Goal: Task Accomplishment & Management: Manage account settings

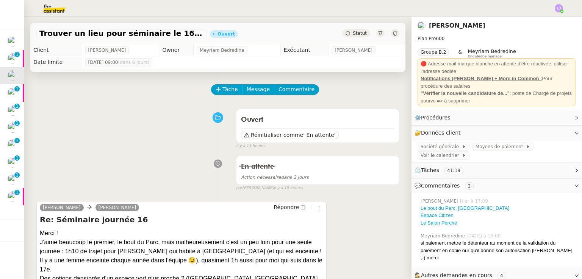
scroll to position [80, 0]
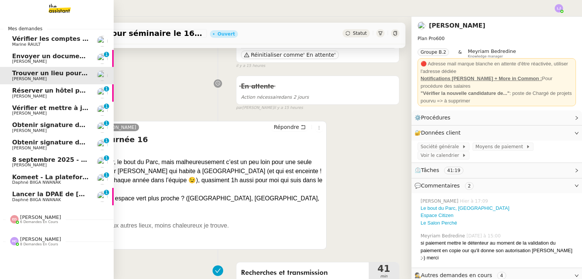
click at [39, 201] on span "Daphné BIIGA NWANAK" at bounding box center [36, 200] width 49 height 5
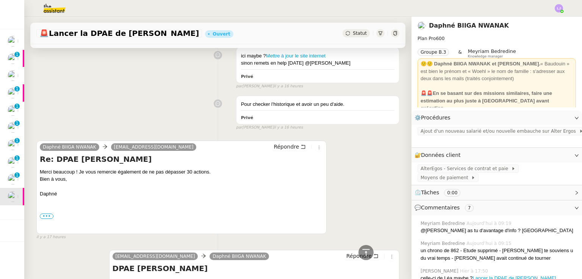
scroll to position [482, 0]
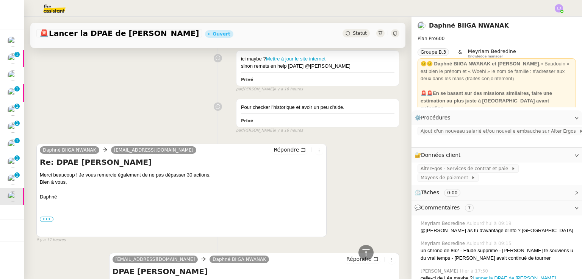
click at [179, 117] on div "Pour checker l'historique et avoir un peu d'aide. Privé false par [PERSON_NAME]…" at bounding box center [217, 114] width 363 height 38
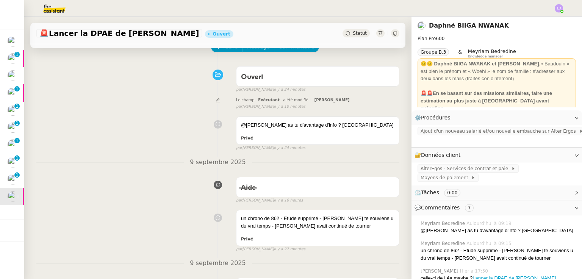
scroll to position [41, 0]
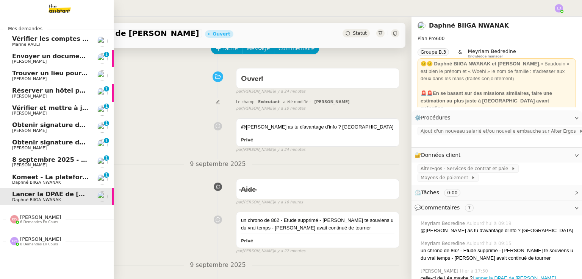
click at [29, 179] on span "Komeet - La plateforme d'engagement solidaire" at bounding box center [94, 177] width 164 height 7
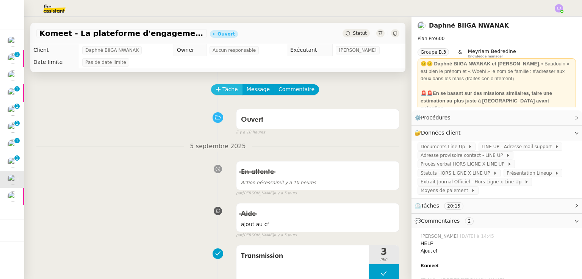
click at [222, 93] on span "Tâche" at bounding box center [230, 89] width 16 height 9
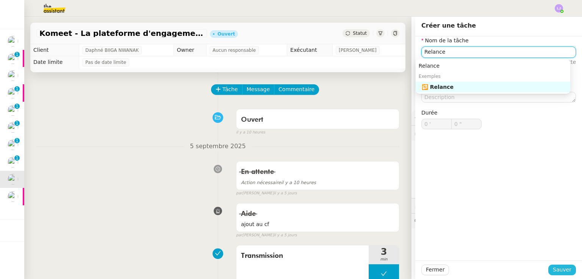
type input "Relance"
click at [552, 269] on span "Sauver" at bounding box center [561, 270] width 19 height 9
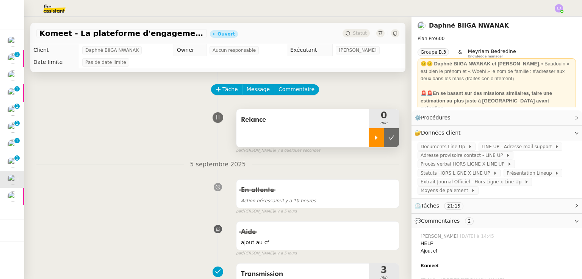
click at [373, 137] on icon at bounding box center [376, 138] width 6 height 6
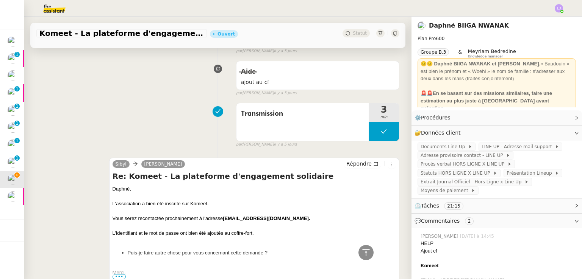
scroll to position [212, 0]
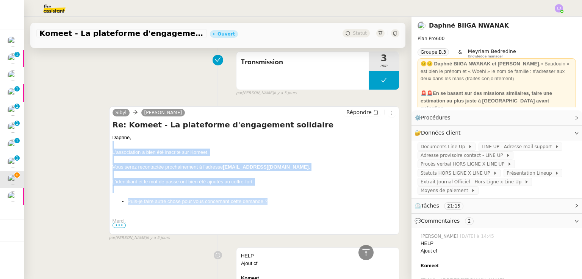
drag, startPoint x: 115, startPoint y: 144, endPoint x: 283, endPoint y: 202, distance: 178.1
click at [283, 202] on div "Daphné, L'association a bien été inscrite sur Komeet. Vous serez recontactée pr…" at bounding box center [253, 215] width 283 height 162
copy div "L'association a bien été inscrite sur Komeet. Vous serez recontactée prochainem…"
click at [373, 110] on icon at bounding box center [375, 112] width 5 height 5
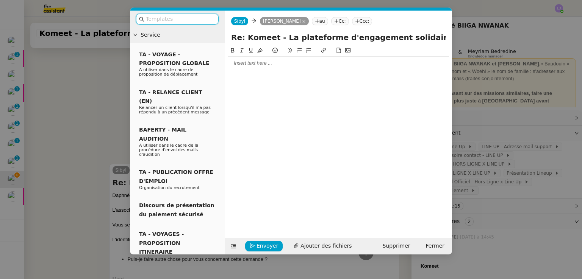
scroll to position [270, 0]
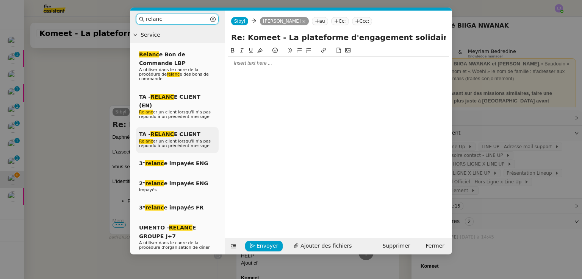
type input "relanc"
click at [190, 139] on span "Relanc er un client lorsqu'il n'a pas répondu à un précédent message" at bounding box center [175, 143] width 72 height 9
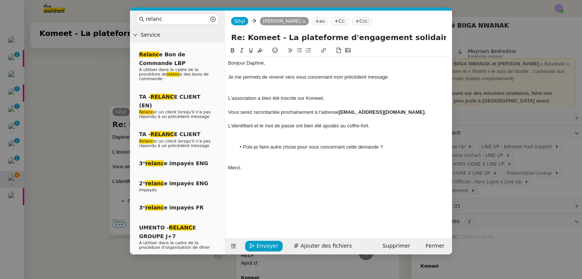
scroll to position [0, 0]
click at [263, 89] on div at bounding box center [338, 91] width 221 height 7
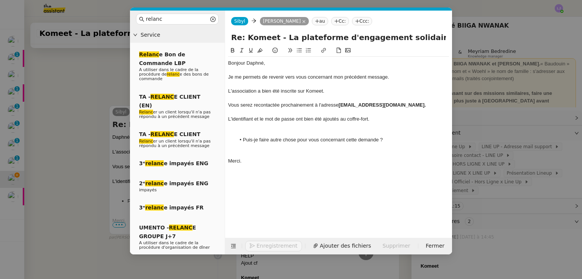
click at [239, 127] on div at bounding box center [338, 126] width 221 height 7
click at [247, 144] on div at bounding box center [338, 147] width 221 height 7
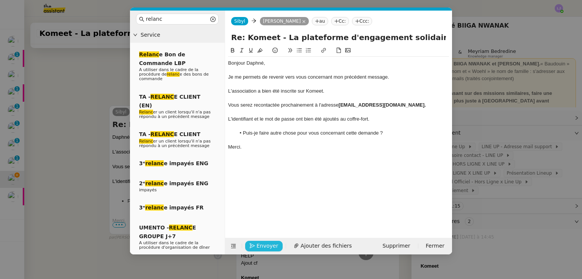
click at [258, 247] on span "Envoyer" at bounding box center [267, 246] width 22 height 9
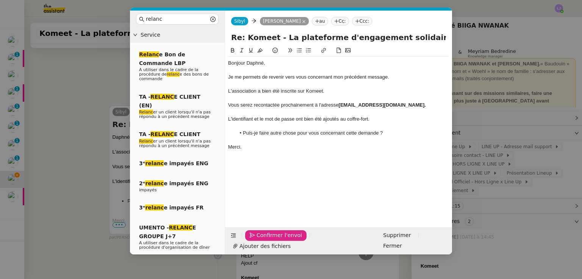
click at [258, 240] on span "Confirmer l'envoi" at bounding box center [278, 235] width 45 height 9
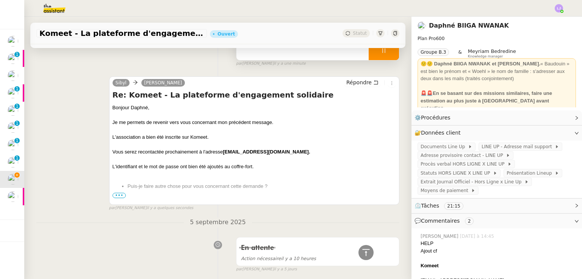
scroll to position [40, 0]
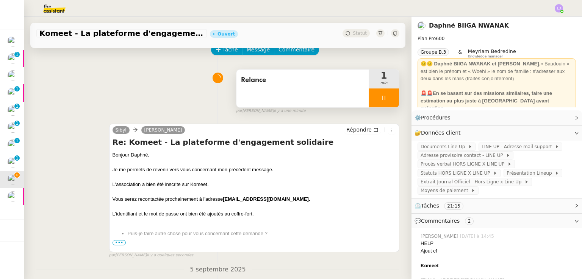
click at [383, 99] on div at bounding box center [383, 98] width 30 height 19
click at [388, 99] on icon at bounding box center [391, 98] width 6 height 6
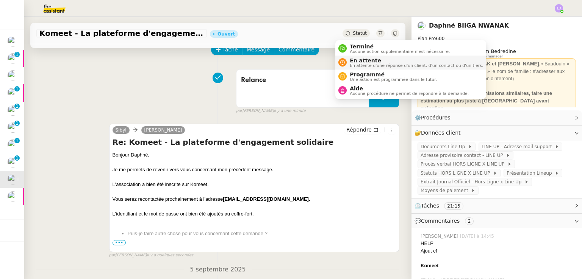
click at [358, 62] on span "En attente" at bounding box center [415, 61] width 133 height 6
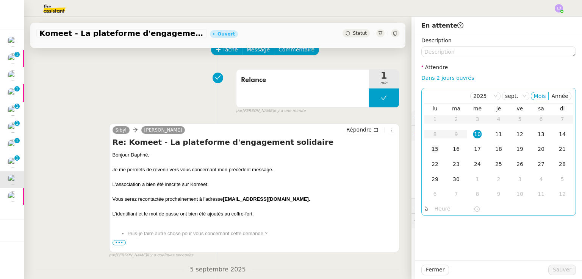
click at [431, 153] on div "15" at bounding box center [435, 149] width 8 height 8
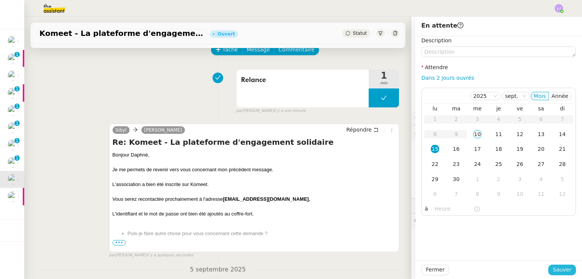
click at [551, 275] on button "Sauver" at bounding box center [562, 270] width 28 height 11
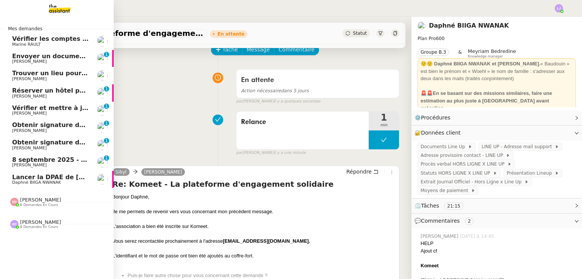
click at [39, 161] on span "8 septembre 2025 - QUOTIDIEN - OPAL - Gestion de la boîte mail OPAL" at bounding box center [131, 159] width 239 height 7
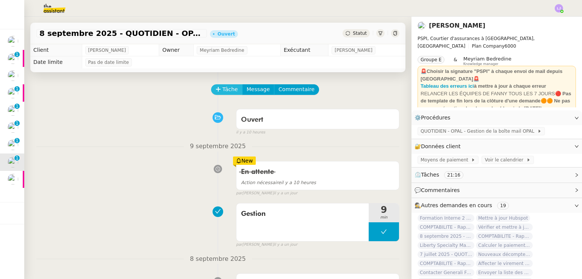
click at [222, 90] on span "Tâche" at bounding box center [230, 89] width 16 height 9
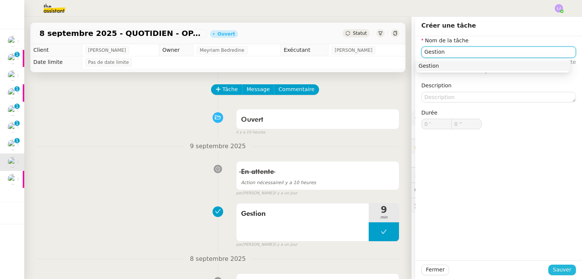
type input "Gestion"
click at [552, 270] on span "Sauver" at bounding box center [561, 270] width 19 height 9
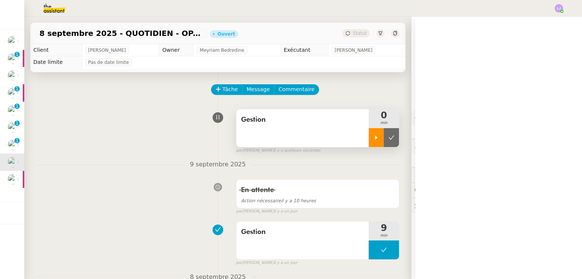
click at [368, 138] on div at bounding box center [375, 137] width 15 height 19
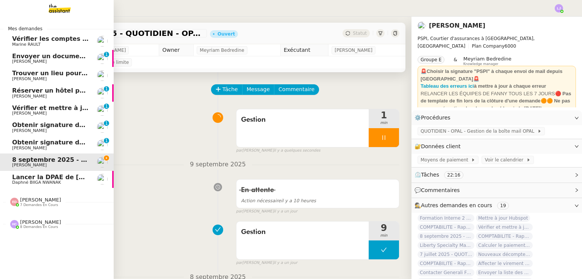
click at [20, 181] on span "Daphné BIIGA NWANAK" at bounding box center [36, 182] width 49 height 5
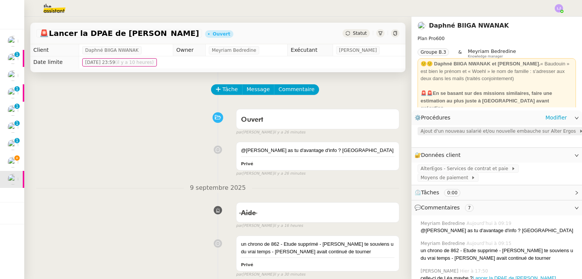
click at [423, 131] on span "Ajout d'un nouveau salarié et/ou nouvelle embauche sur Alter Ergos" at bounding box center [499, 132] width 158 height 8
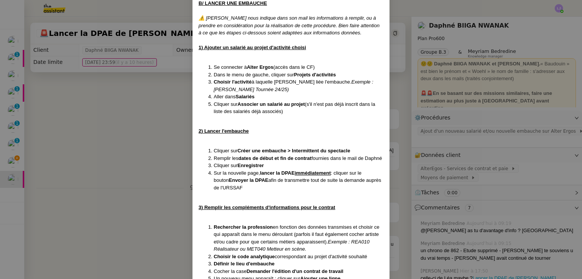
scroll to position [306, 0]
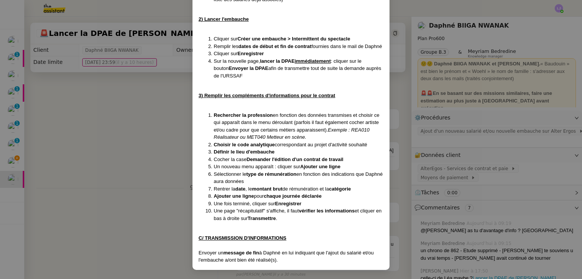
click at [438, 151] on nz-modal-container "Créée le [DATE] Contexte : Daphné nous demande ponctuellement d'ajouter un nouv…" at bounding box center [291, 139] width 582 height 279
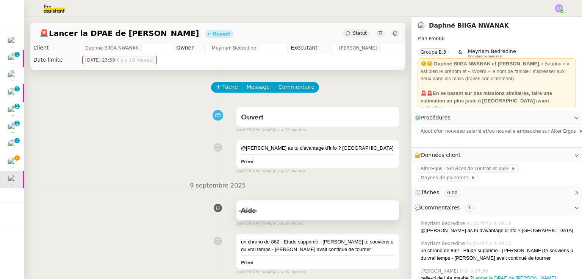
scroll to position [108, 0]
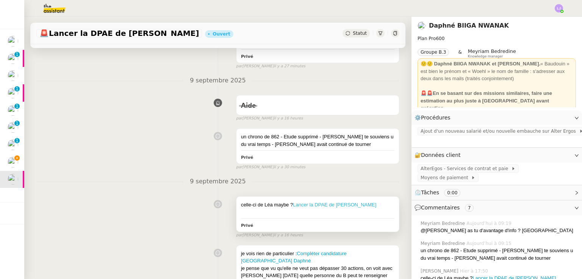
click at [346, 206] on link "Lancer la DPAE de [PERSON_NAME]" at bounding box center [334, 205] width 83 height 6
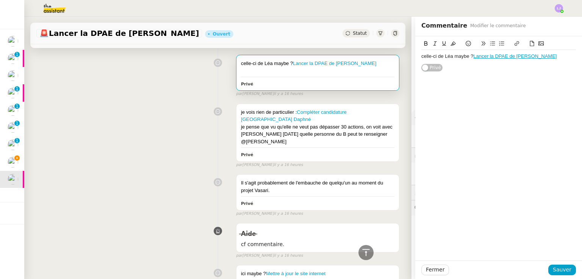
scroll to position [234, 0]
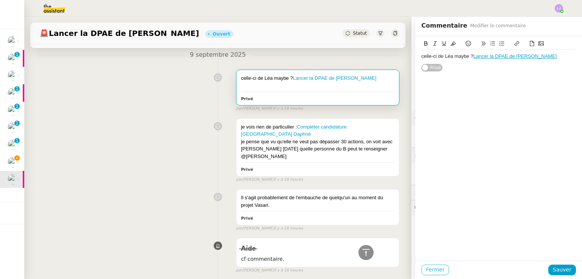
click at [426, 266] on span "Fermer" at bounding box center [435, 270] width 19 height 9
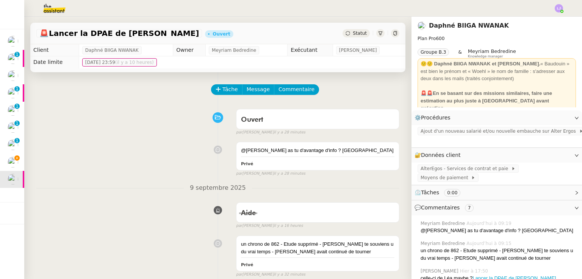
click at [64, 17] on div "🚨 Lancer la DPAE de [PERSON_NAME] Ouvert Statut" at bounding box center [217, 31] width 387 height 28
click at [56, 7] on img at bounding box center [48, 8] width 59 height 17
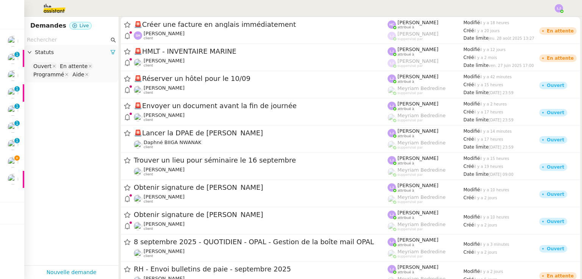
click at [80, 41] on input "text" at bounding box center [68, 40] width 82 height 9
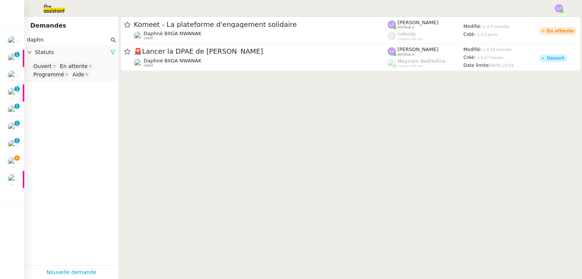
type input "daphn"
click at [110, 55] on link at bounding box center [112, 52] width 5 height 6
click at [108, 56] on span "Statuts" at bounding box center [75, 52] width 81 height 9
click at [80, 69] on nz-select-top-control "Please select" at bounding box center [71, 66] width 82 height 9
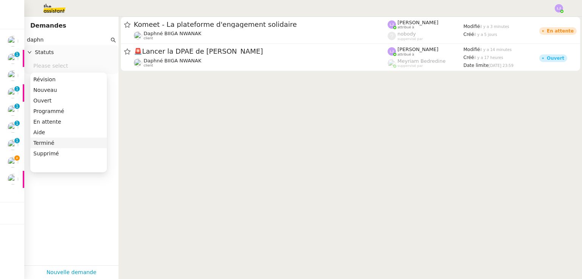
click at [72, 145] on div "Terminé" at bounding box center [68, 143] width 70 height 7
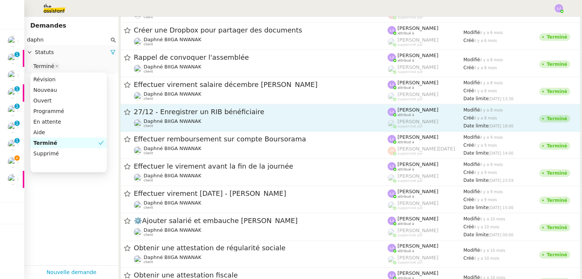
scroll to position [77, 0]
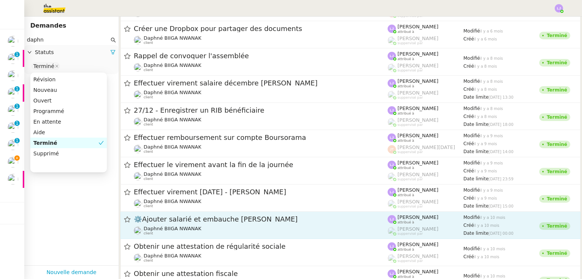
click at [284, 223] on span "⚙️Ajouter salarié et embauche [PERSON_NAME]" at bounding box center [261, 219] width 254 height 7
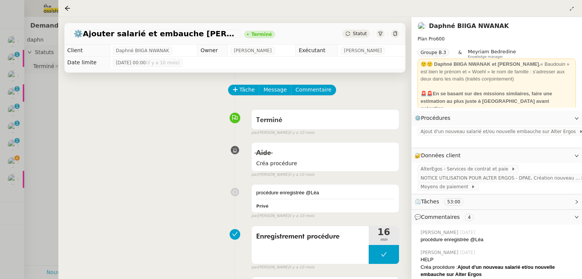
click at [474, 199] on span "⏲️ Tâches 53:00" at bounding box center [490, 202] width 152 height 9
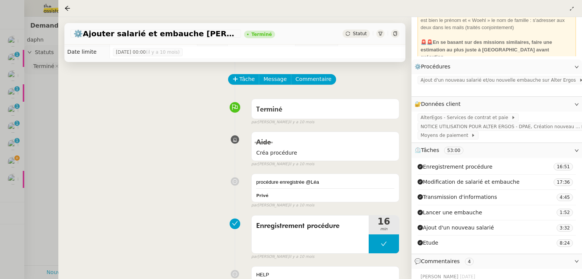
scroll to position [51, 0]
click at [8, 215] on div at bounding box center [291, 139] width 582 height 279
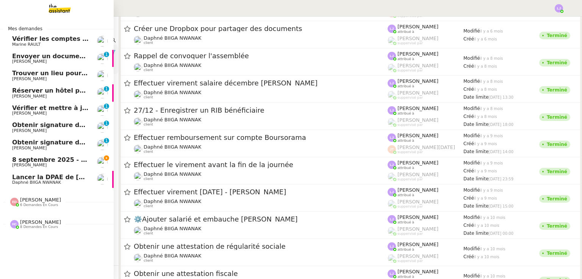
click at [81, 183] on span "Daphné BIIGA NWANAK" at bounding box center [50, 183] width 76 height 5
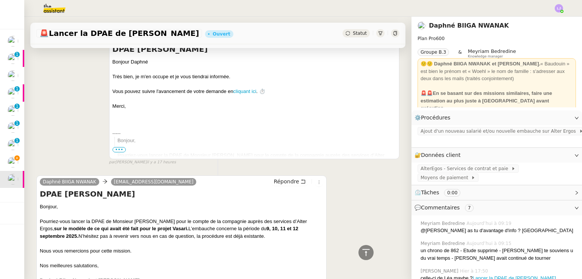
scroll to position [728, 0]
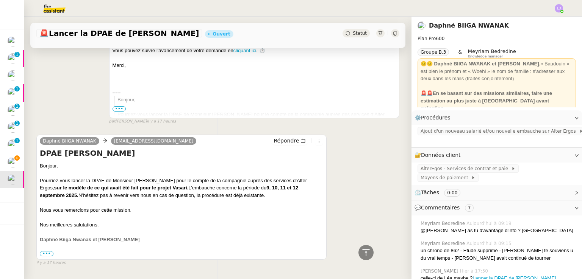
click at [354, 199] on div "Daphné BIIGA NWANAK [EMAIL_ADDRESS][DOMAIN_NAME] Répondre DPAE [PERSON_NAME] [P…" at bounding box center [217, 197] width 363 height 139
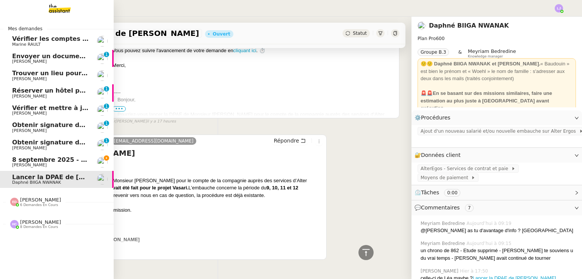
click at [30, 159] on span "8 septembre 2025 - QUOTIDIEN - OPAL - Gestion de la boîte mail OPAL" at bounding box center [131, 159] width 239 height 7
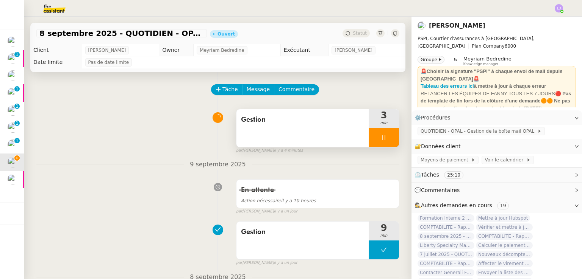
click at [374, 135] on div at bounding box center [383, 137] width 30 height 19
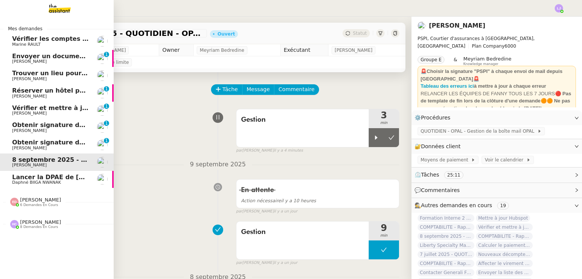
click at [44, 181] on span "Daphné BIIGA NWANAK" at bounding box center [36, 182] width 49 height 5
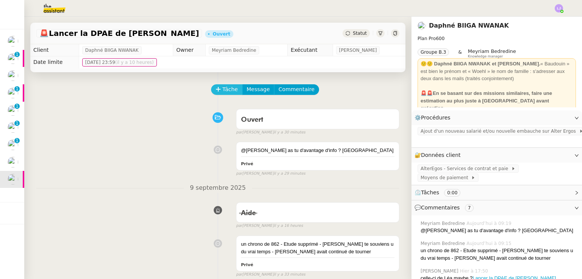
click at [222, 90] on span "Tâche" at bounding box center [230, 89] width 16 height 9
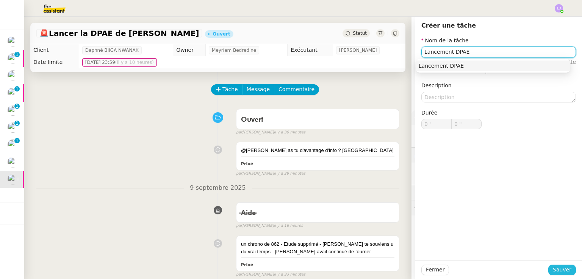
type input "Lancement DPAE"
click at [552, 273] on span "Sauver" at bounding box center [561, 270] width 19 height 9
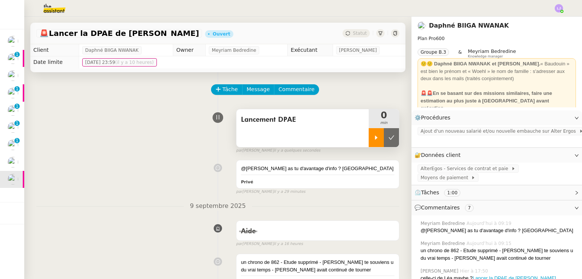
drag, startPoint x: 374, startPoint y: 145, endPoint x: 366, endPoint y: 142, distance: 9.0
click at [368, 142] on div at bounding box center [383, 137] width 30 height 19
click at [368, 142] on div at bounding box center [375, 137] width 15 height 19
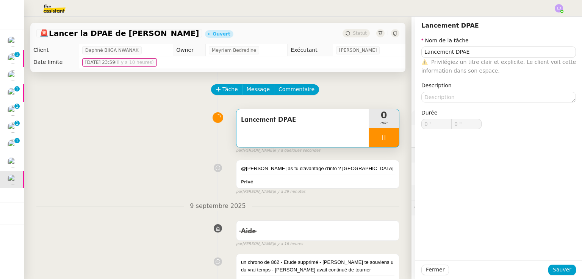
type input "Lancement DPAE"
type input "0 '"
type input "0 ""
type input "Lancement DPAE"
type input "0 '"
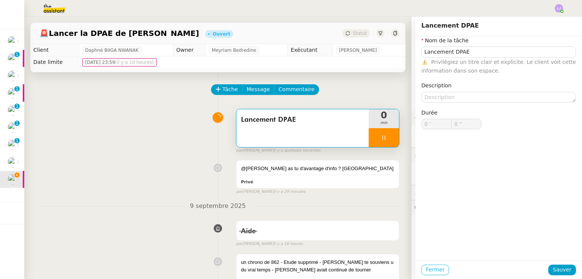
type input "1 ""
click at [430, 268] on span "Fermer" at bounding box center [435, 270] width 19 height 9
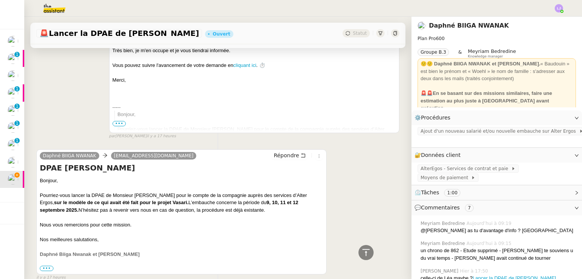
scroll to position [774, 0]
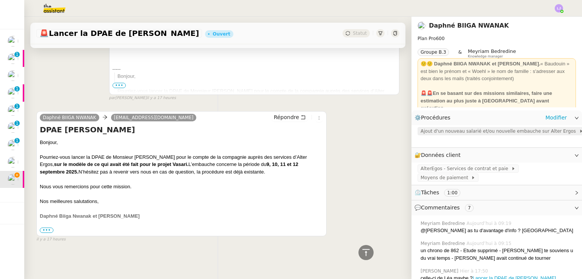
click at [461, 132] on span "Ajout d'un nouveau salarié et/ou nouvelle embauche sur Alter Ergos" at bounding box center [499, 132] width 158 height 8
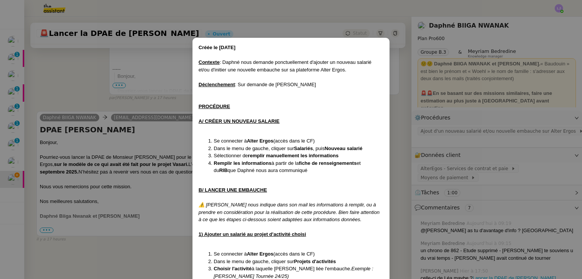
click at [485, 169] on nz-modal-container "Créée le [DATE] Contexte : Daphné nous demande ponctuellement d'ajouter un nouv…" at bounding box center [291, 139] width 582 height 279
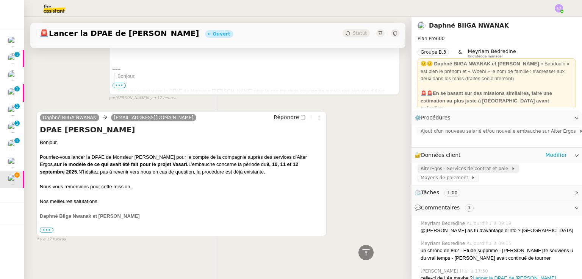
click at [476, 165] on span "AlterEgos - Services de contrat et paie" at bounding box center [465, 169] width 90 height 8
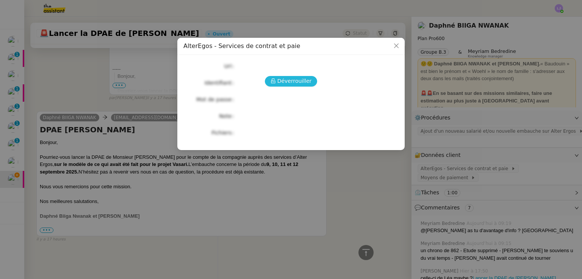
click at [303, 78] on span "Déverrouiller" at bounding box center [294, 81] width 34 height 9
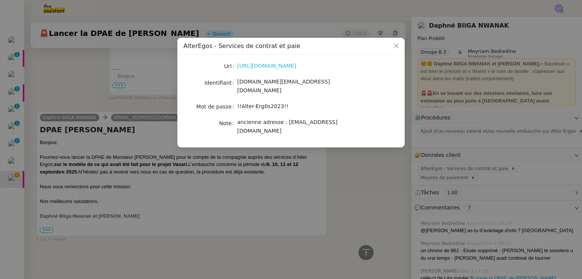
click at [280, 67] on link "[URL][DOMAIN_NAME]" at bounding box center [266, 66] width 59 height 6
click at [265, 103] on span "!!Alter-Erg0s2023!!" at bounding box center [262, 106] width 51 height 6
copy span "!!Alter-Erg0s2023!!"
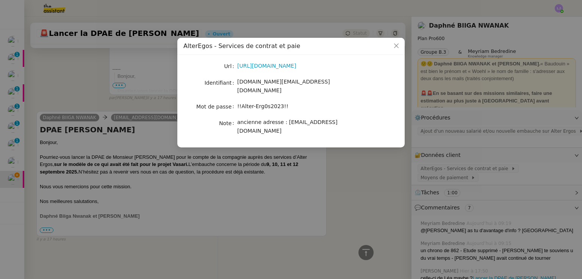
click at [242, 181] on nz-modal-container "AlterEgos - Services de contrat et paie Url [URL][DOMAIN_NAME] Identifiant [DOM…" at bounding box center [291, 139] width 582 height 279
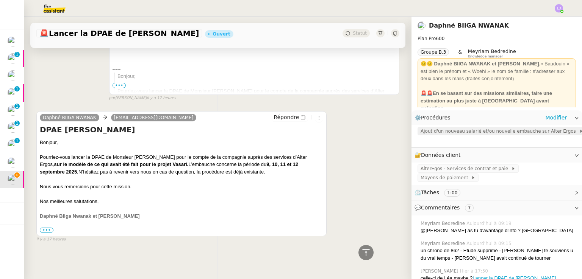
click at [450, 131] on span "Ajout d'un nouveau salarié et/ou nouvelle embauche sur Alter Ergos" at bounding box center [499, 132] width 158 height 8
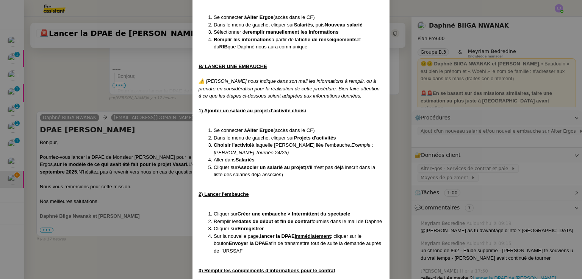
scroll to position [139, 0]
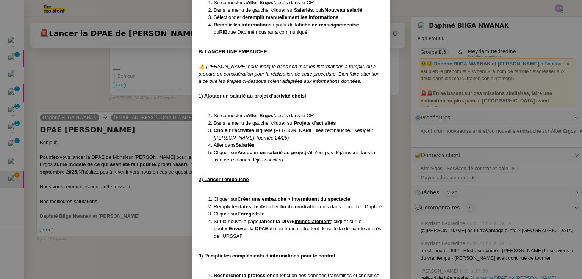
click at [156, 79] on nz-modal-container "Créée le [DATE] Contexte : Daphné nous demande ponctuellement d'ajouter un nouv…" at bounding box center [291, 139] width 582 height 279
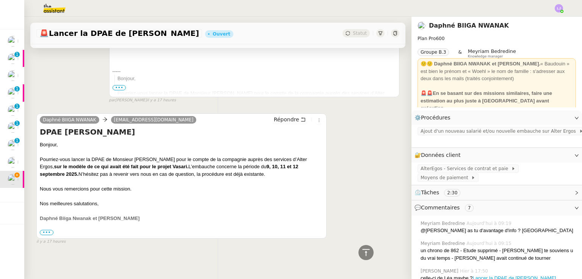
scroll to position [767, 0]
click at [465, 131] on span "Ajout d'un nouveau salarié et/ou nouvelle embauche sur Alter Ergos" at bounding box center [499, 132] width 158 height 8
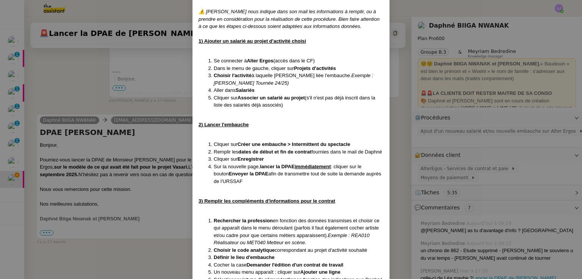
scroll to position [197, 0]
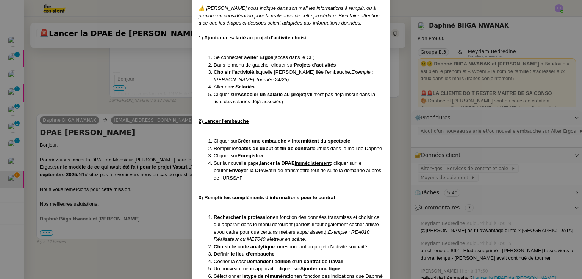
click at [142, 149] on nz-modal-container "Créée le [DATE] Contexte : Daphné nous demande ponctuellement d'ajouter un nouv…" at bounding box center [291, 139] width 582 height 279
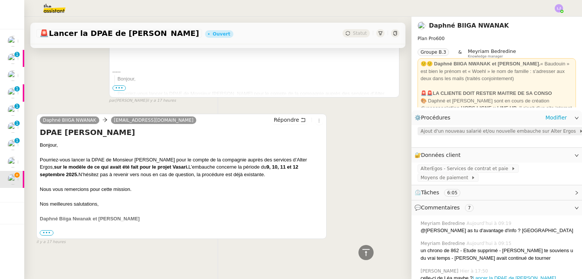
click at [449, 130] on span "Ajout d'un nouveau salarié et/ou nouvelle embauche sur Alter Ergos" at bounding box center [499, 132] width 158 height 8
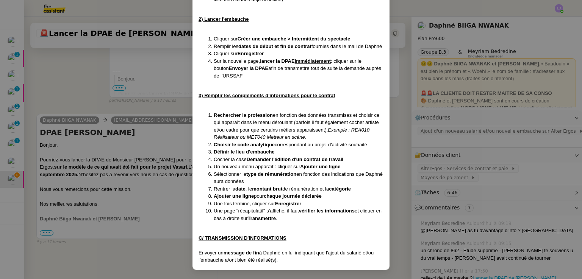
scroll to position [306, 0]
click at [189, 214] on nz-modal-container "Créée le [DATE] Contexte : Daphné nous demande ponctuellement d'ajouter un nouv…" at bounding box center [291, 139] width 582 height 279
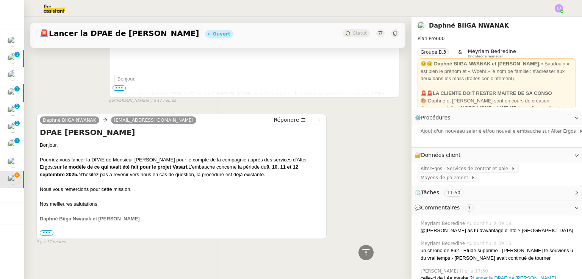
scroll to position [268, 0]
click at [49, 231] on span "•••" at bounding box center [47, 233] width 14 height 5
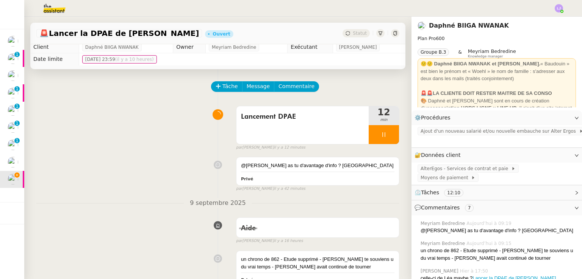
scroll to position [3, 0]
click at [459, 129] on span "Ajout d'un nouveau salarié et/ou nouvelle embauche sur Alter Ergos" at bounding box center [499, 132] width 158 height 8
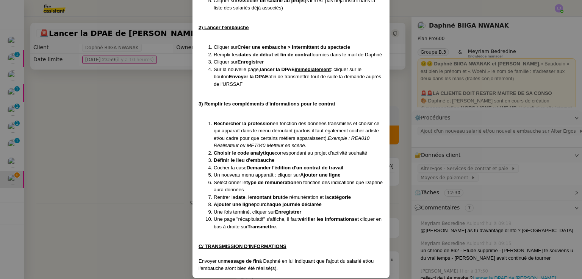
scroll to position [306, 0]
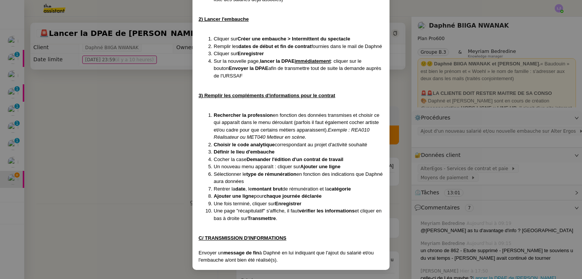
click at [117, 93] on nz-modal-container "Créée le [DATE] Contexte : Daphné nous demande ponctuellement d'ajouter un nouv…" at bounding box center [291, 139] width 582 height 279
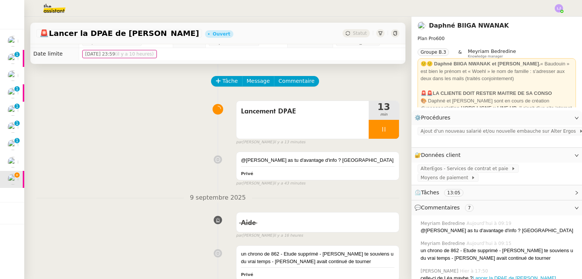
scroll to position [0, 0]
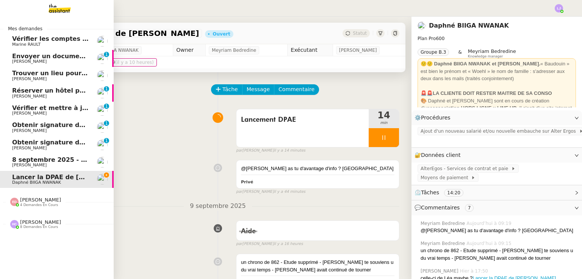
click at [21, 159] on span "8 septembre 2025 - QUOTIDIEN - OPAL - Gestion de la boîte mail OPAL" at bounding box center [131, 159] width 239 height 7
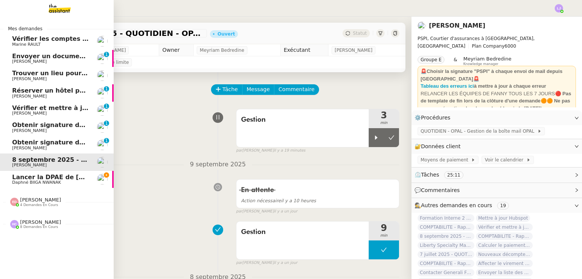
click at [31, 179] on span "Lancer la DPAE de [PERSON_NAME]" at bounding box center [72, 177] width 120 height 7
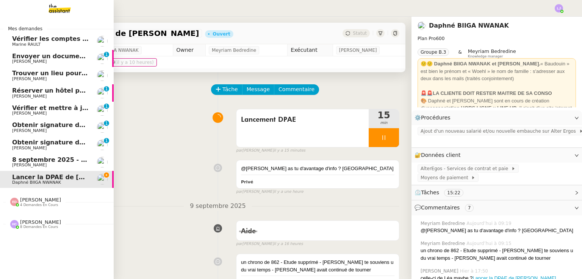
click at [77, 122] on link "Obtenir signature de [PERSON_NAME] 0 1 2 3 4 5 6 7 8 9" at bounding box center [57, 127] width 114 height 17
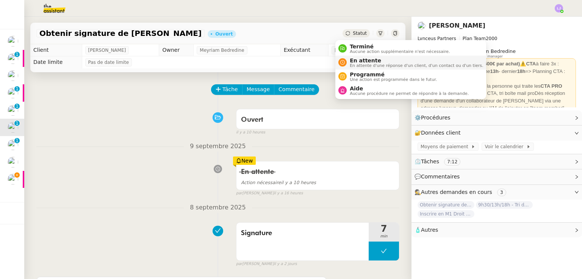
click at [356, 61] on span "En attente" at bounding box center [415, 61] width 133 height 6
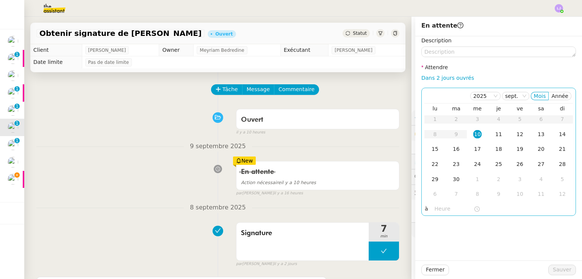
click at [473, 131] on div "10" at bounding box center [477, 134] width 8 height 8
click at [448, 205] on input "text" at bounding box center [453, 209] width 39 height 9
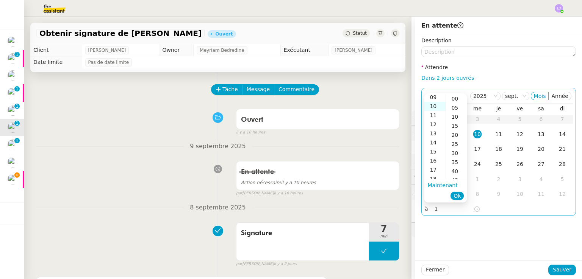
scroll to position [91, 0]
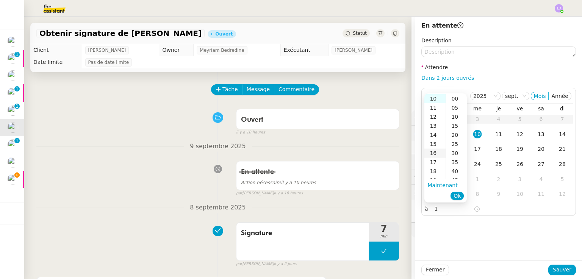
click at [437, 150] on div "16" at bounding box center [434, 153] width 21 height 9
click at [457, 101] on div "00" at bounding box center [456, 98] width 21 height 9
click at [460, 191] on li "Ok" at bounding box center [456, 196] width 13 height 11
click at [460, 194] on button "Ok" at bounding box center [456, 196] width 13 height 8
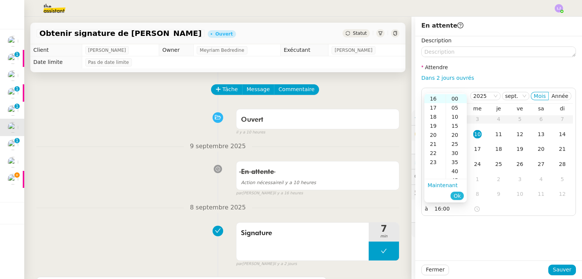
type input "16:00"
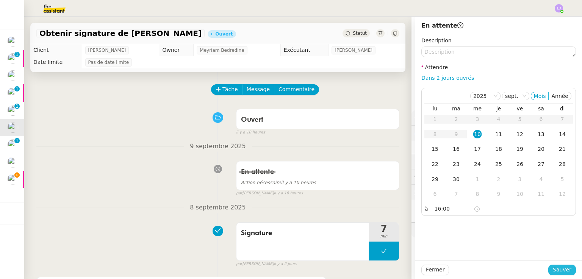
click at [552, 269] on span "Sauver" at bounding box center [561, 270] width 19 height 9
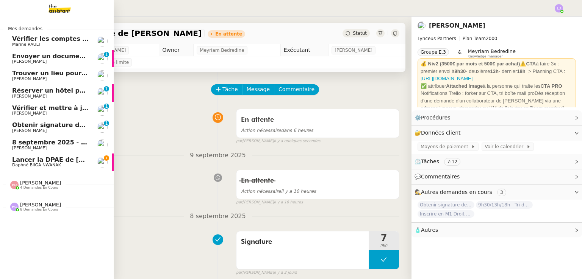
click at [16, 123] on span "Obtenir signature de [PERSON_NAME]" at bounding box center [77, 125] width 130 height 7
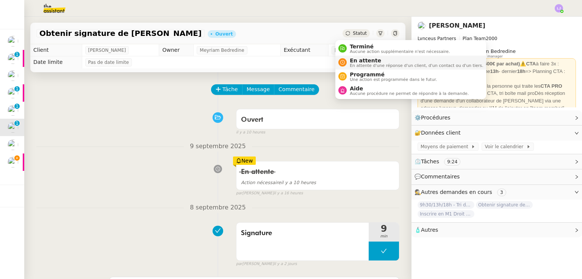
click at [354, 61] on span "En attente" at bounding box center [415, 61] width 133 height 6
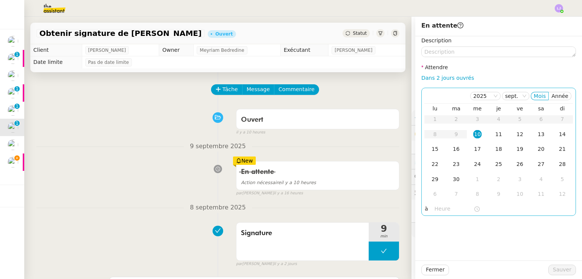
click at [473, 134] on div "10" at bounding box center [477, 134] width 8 height 8
click at [442, 208] on input "text" at bounding box center [453, 209] width 39 height 9
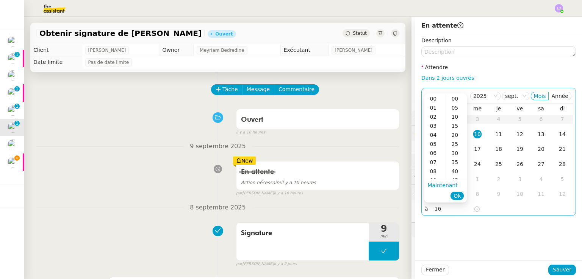
scroll to position [9, 0]
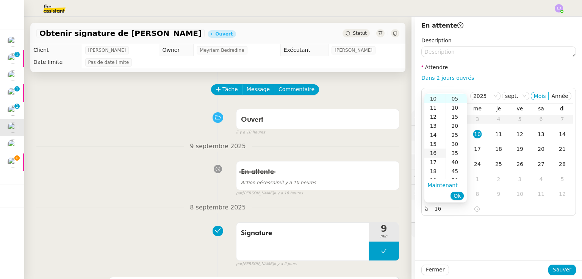
click at [435, 156] on div "16" at bounding box center [434, 153] width 21 height 9
click at [456, 101] on div "00" at bounding box center [456, 98] width 21 height 9
click at [461, 198] on button "Ok" at bounding box center [456, 196] width 13 height 8
type input "16:00"
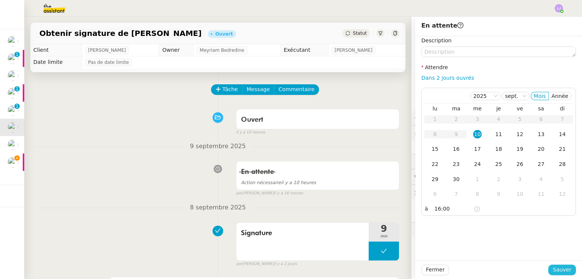
click at [559, 271] on span "Sauver" at bounding box center [561, 270] width 19 height 9
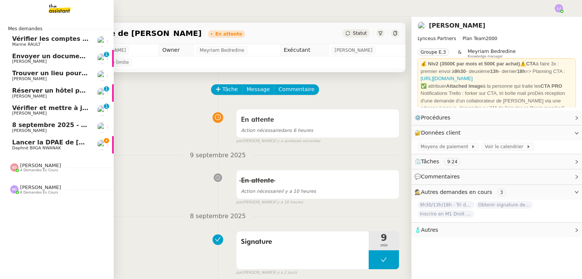
click at [37, 145] on span "Lancer la DPAE de [PERSON_NAME]" at bounding box center [72, 142] width 120 height 7
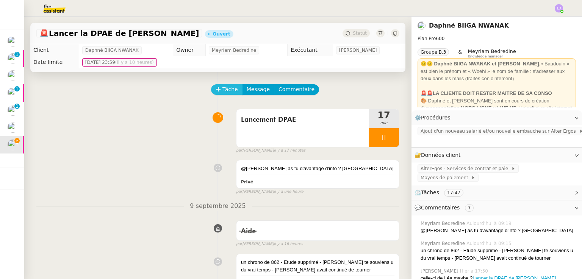
click at [227, 91] on span "Tâche" at bounding box center [230, 89] width 16 height 9
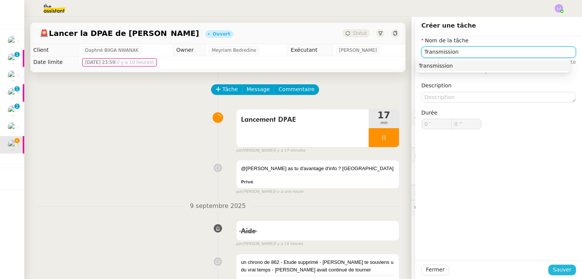
type input "Transmission"
click at [569, 268] on button "Sauver" at bounding box center [562, 270] width 28 height 11
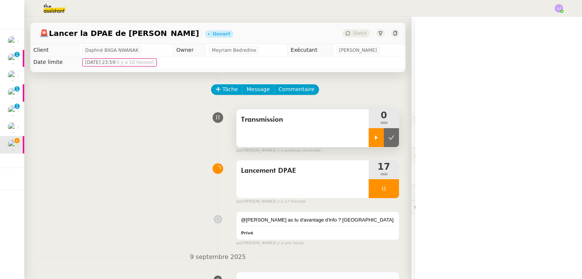
click at [370, 134] on div at bounding box center [375, 137] width 15 height 19
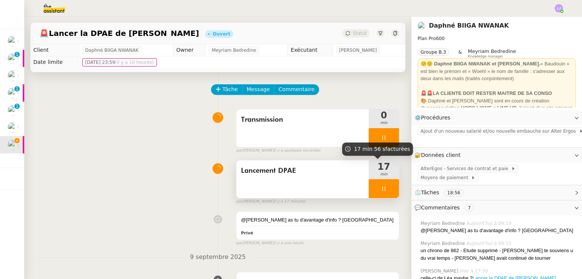
click at [384, 190] on div at bounding box center [383, 188] width 30 height 19
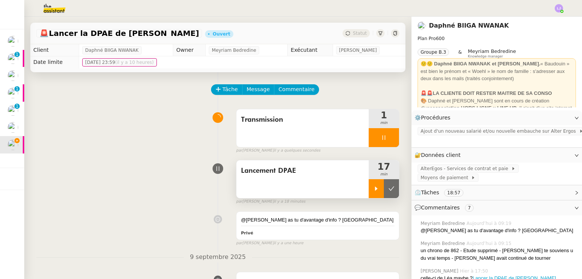
click at [388, 190] on icon at bounding box center [391, 189] width 6 height 6
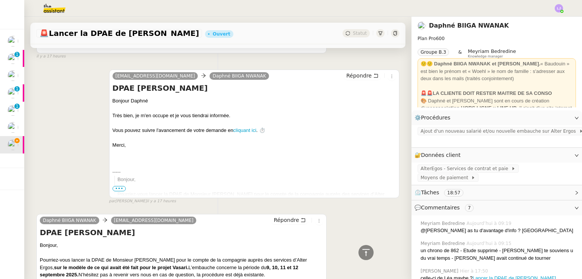
scroll to position [825, 0]
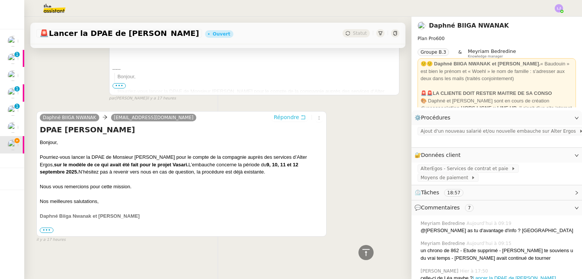
click at [286, 114] on span "Répondre" at bounding box center [285, 118] width 25 height 8
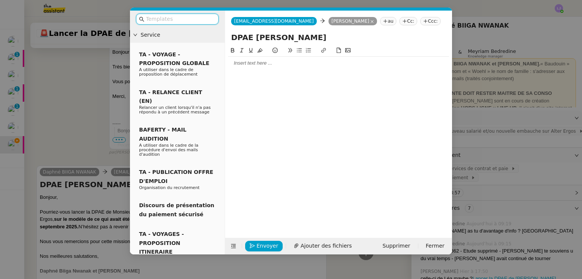
scroll to position [884, 0]
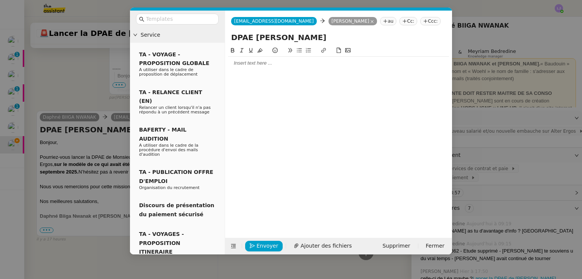
click at [270, 70] on div at bounding box center [338, 63] width 221 height 13
click at [549, 180] on nz-modal-container "Service TA - VOYAGE - PROPOSITION GLOBALE A utiliser dans le cadre de propositi…" at bounding box center [291, 139] width 582 height 279
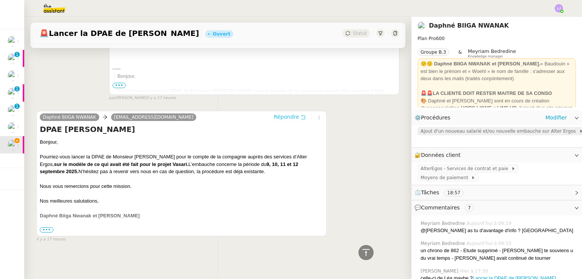
scroll to position [905, 0]
click at [502, 135] on span "Ajout d'un nouveau salarié et/ou nouvelle embauche sur Alter Ergos" at bounding box center [499, 132] width 158 height 8
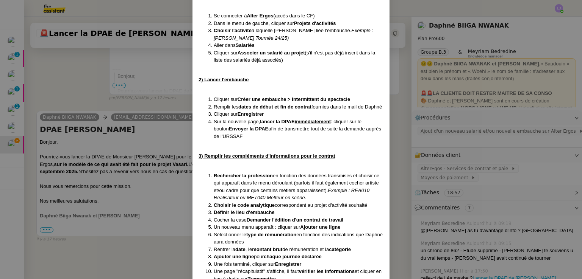
scroll to position [306, 0]
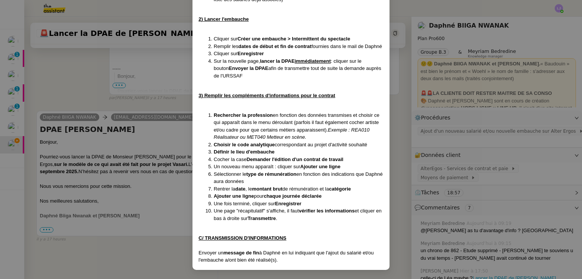
click at [118, 207] on nz-modal-container "Créée le [DATE] Contexte : Daphné nous demande ponctuellement d'ajouter un nouv…" at bounding box center [291, 139] width 582 height 279
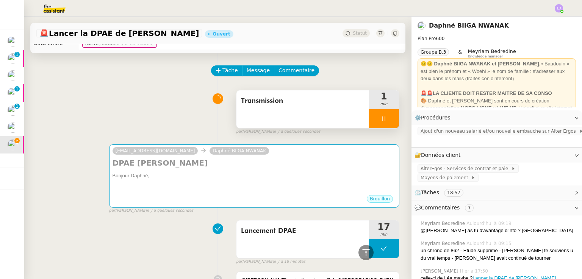
scroll to position [0, 0]
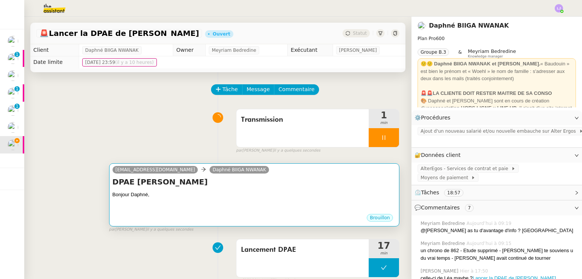
click at [283, 198] on div "Bonjour Daphné," at bounding box center [253, 195] width 283 height 8
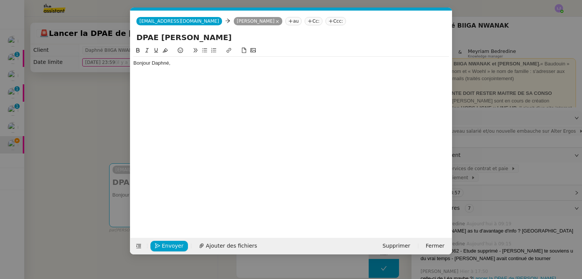
scroll to position [0, 16]
click at [185, 79] on div "Bonjour Daphné," at bounding box center [290, 136] width 315 height 180
click at [170, 73] on div at bounding box center [290, 70] width 315 height 7
click at [69, 226] on nz-modal-container "Service TA - VOYAGE - PROPOSITION GLOBALE A utiliser dans le cadre de propositi…" at bounding box center [291, 139] width 582 height 279
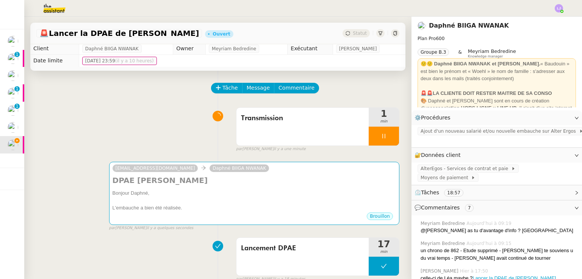
scroll to position [0, 0]
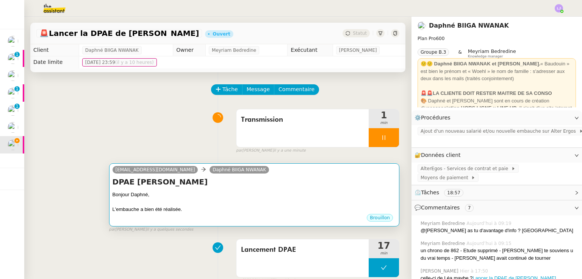
click at [239, 201] on div at bounding box center [253, 203] width 283 height 8
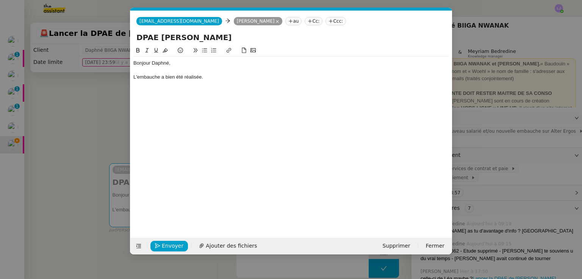
scroll to position [0, 16]
click at [189, 77] on div "L'embauche a bien été réalisée." at bounding box center [290, 77] width 315 height 7
click at [136, 76] on div "L'embauche a bien été réalisée." at bounding box center [290, 77] width 315 height 7
click at [135, 77] on div "LJe vous informe que l'embauche a bien été réalisée." at bounding box center [290, 77] width 315 height 7
copy div "Bonjour Daphné, Je vous informe que l'embauche a bien été réalisée."
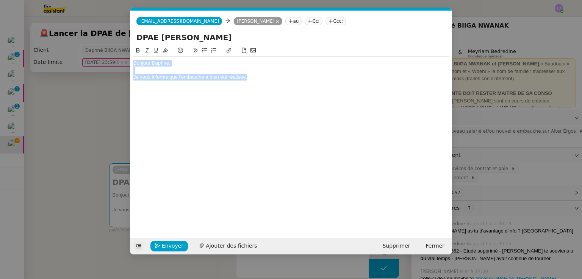
click at [142, 245] on icon at bounding box center [139, 246] width 10 height 5
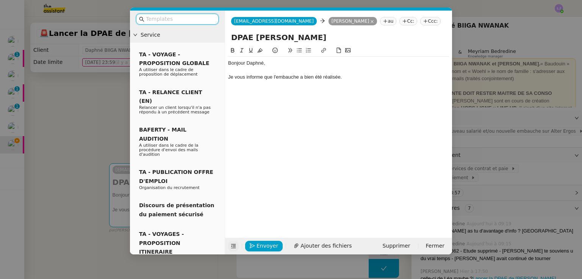
click at [180, 20] on input "text" at bounding box center [180, 19] width 68 height 9
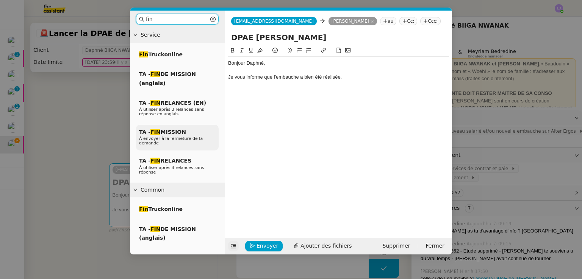
type input "fin"
click at [193, 132] on div "TA - FIN MISSION À envoyer à la fermeture de la demande" at bounding box center [177, 138] width 83 height 26
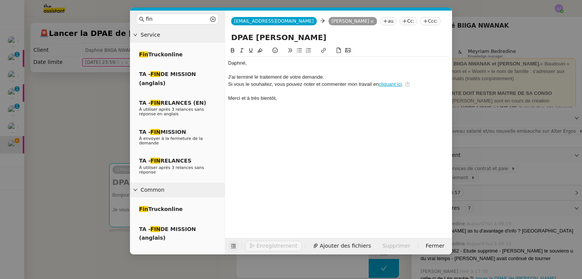
click at [240, 64] on div "﻿Daphné﻿," at bounding box center [338, 63] width 221 height 7
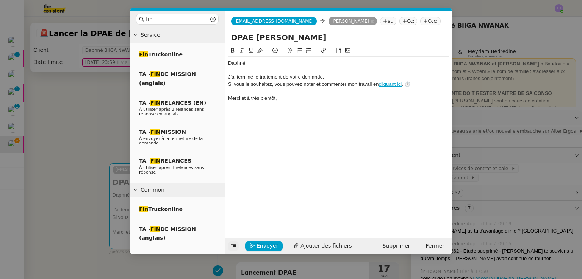
click at [240, 64] on div "﻿Daphné﻿," at bounding box center [338, 63] width 221 height 7
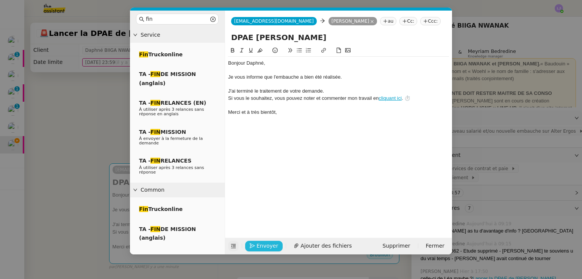
click at [251, 246] on icon "button" at bounding box center [252, 245] width 5 height 5
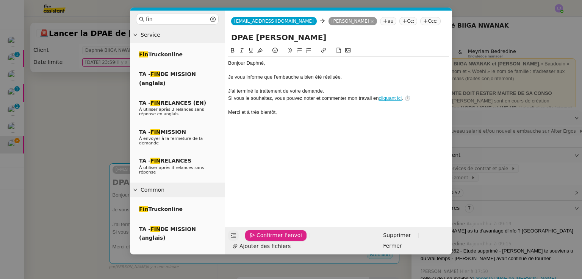
click at [251, 238] on icon "button" at bounding box center [252, 235] width 5 height 5
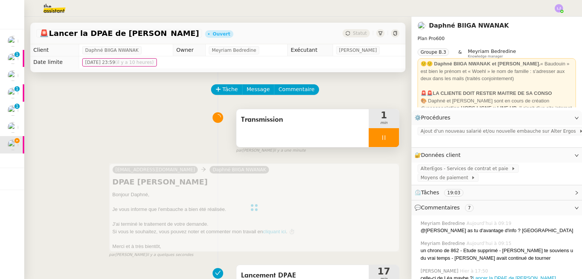
click at [380, 134] on div at bounding box center [383, 137] width 30 height 19
click at [384, 134] on button at bounding box center [391, 137] width 15 height 19
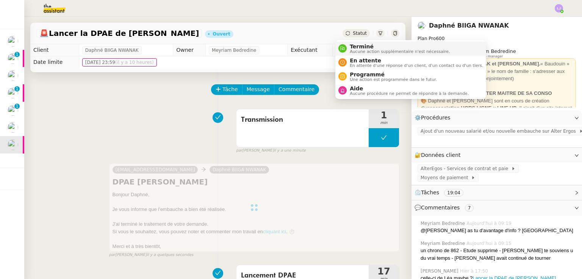
click at [359, 45] on span "Terminé" at bounding box center [399, 47] width 100 height 6
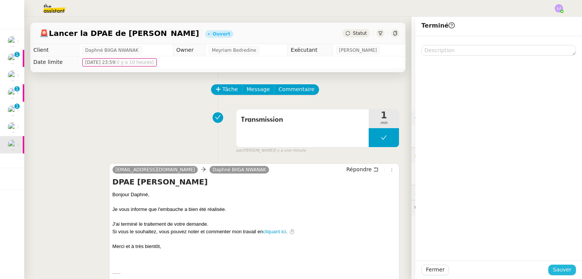
click at [552, 267] on span "Sauver" at bounding box center [561, 270] width 19 height 9
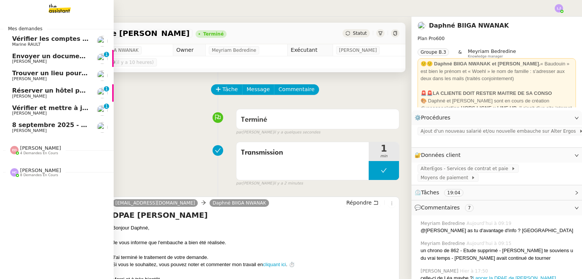
click at [39, 133] on span "[PERSON_NAME]" at bounding box center [50, 131] width 76 height 5
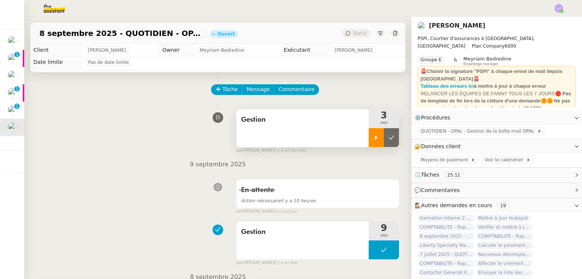
click at [375, 138] on icon at bounding box center [376, 138] width 3 height 4
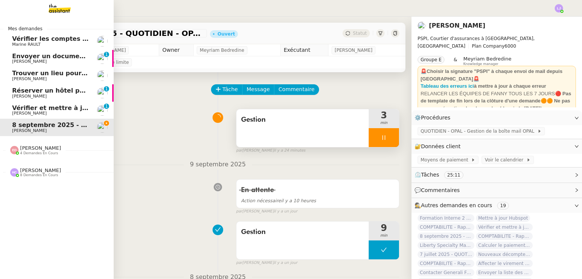
click at [64, 115] on span "[PERSON_NAME]" at bounding box center [50, 113] width 76 height 5
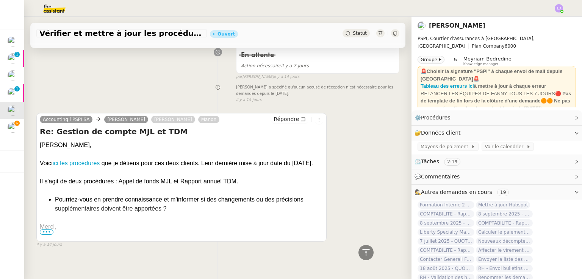
scroll to position [800, 0]
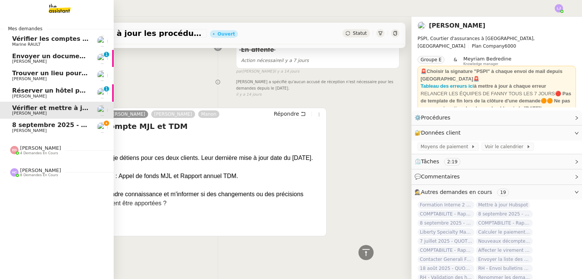
click at [18, 91] on span "Réserver un hôtel pour le 10/09" at bounding box center [66, 90] width 108 height 7
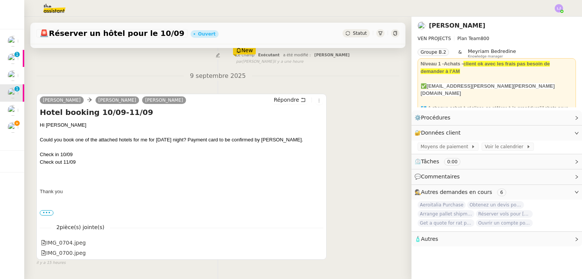
scroll to position [89, 0]
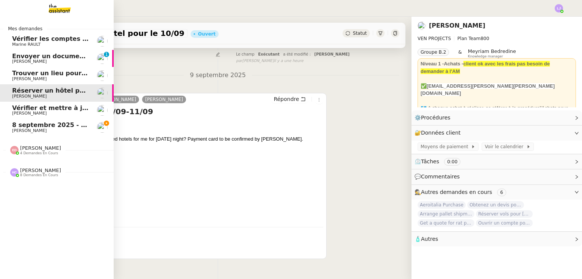
click at [67, 81] on link "Trouver un lieu pour séminaire le [DATE] [PERSON_NAME]" at bounding box center [57, 75] width 114 height 17
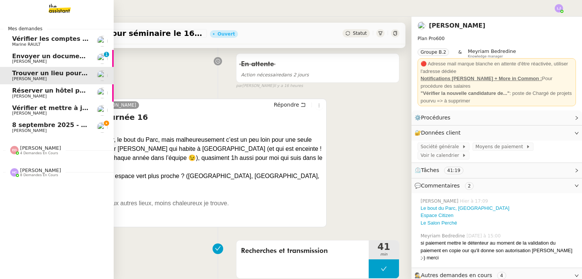
click at [60, 61] on span "[PERSON_NAME]" at bounding box center [50, 61] width 76 height 5
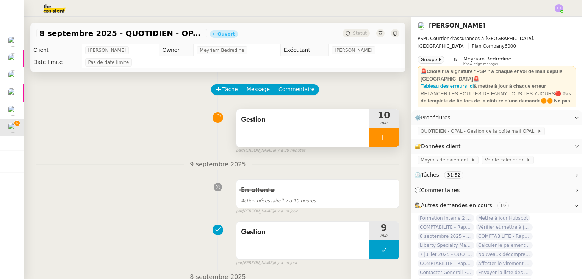
click at [381, 130] on div at bounding box center [383, 137] width 30 height 19
click at [384, 130] on button at bounding box center [391, 137] width 15 height 19
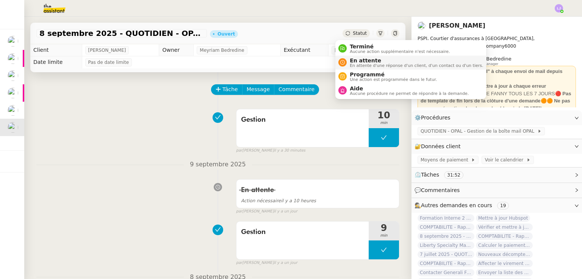
click at [362, 64] on span "En attente d'une réponse d'un client, d'un contact ou d'un tiers." at bounding box center [415, 66] width 133 height 4
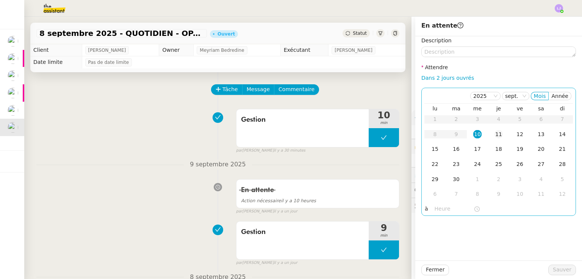
click at [498, 137] on td "11" at bounding box center [498, 134] width 21 height 15
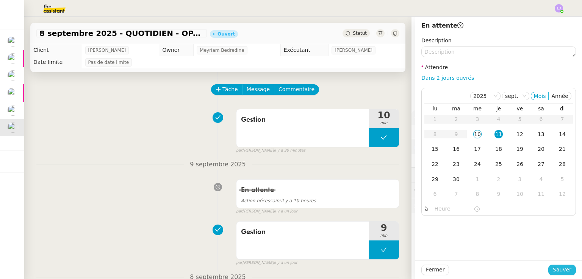
click at [562, 271] on span "Sauver" at bounding box center [561, 270] width 19 height 9
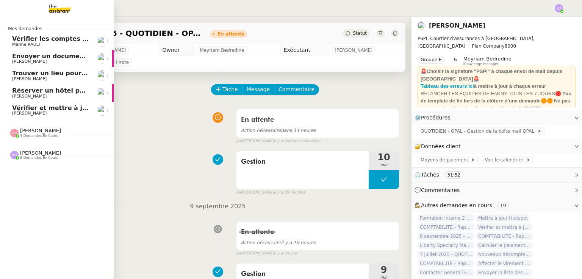
click at [36, 120] on div "[PERSON_NAME] 3 demandes en cours" at bounding box center [57, 130] width 114 height 22
click at [75, 108] on span "Vérifier et mettre à jour les procédures MJL et TDM" at bounding box center [99, 108] width 175 height 7
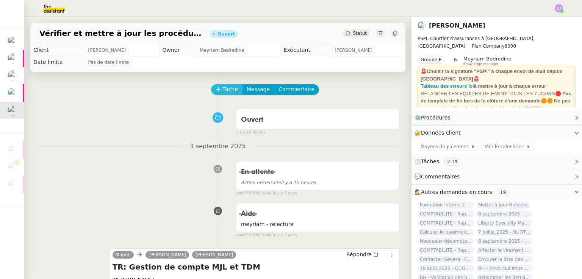
click at [233, 88] on button "Tâche" at bounding box center [226, 89] width 31 height 11
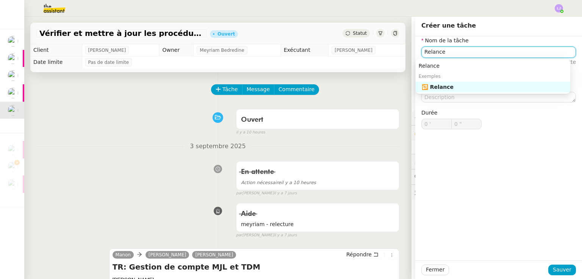
type input "Relance"
click at [571, 272] on div "Fermer Sauver" at bounding box center [498, 270] width 167 height 19
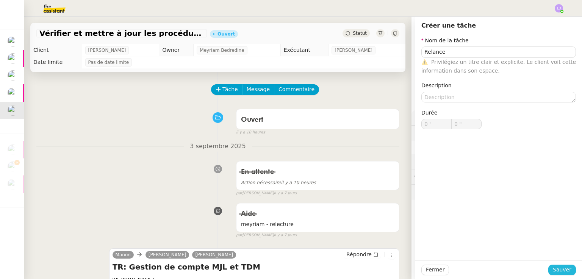
click at [560, 271] on span "Sauver" at bounding box center [561, 270] width 19 height 9
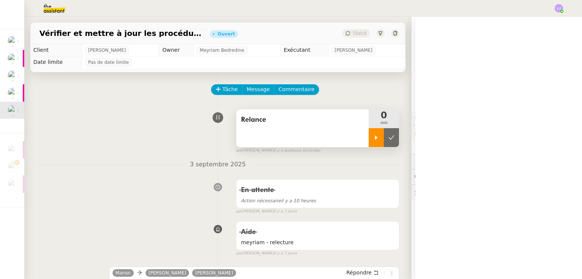
click at [373, 141] on icon at bounding box center [376, 138] width 6 height 6
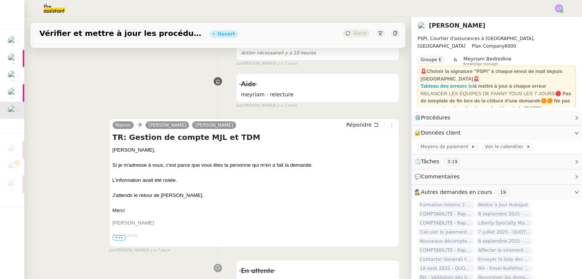
scroll to position [150, 0]
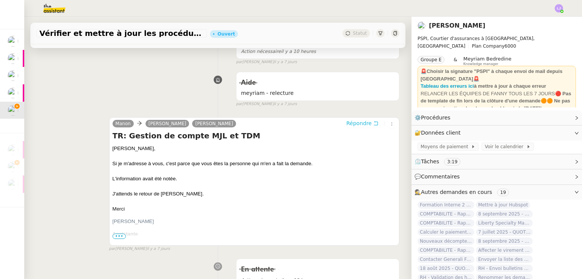
click at [357, 126] on span "Répondre" at bounding box center [358, 124] width 25 height 8
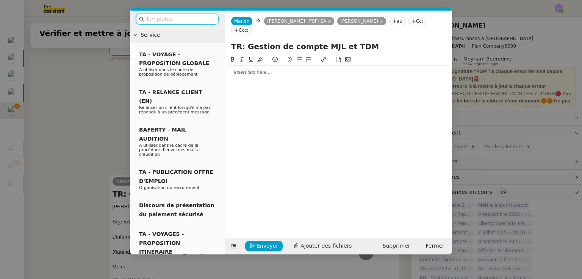
scroll to position [208, 0]
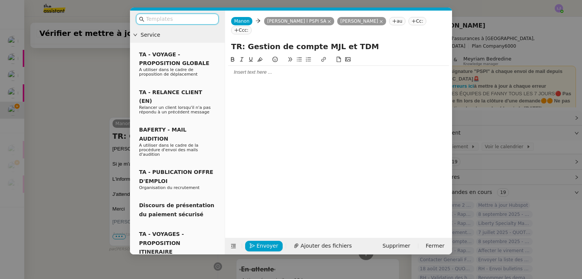
click at [257, 69] on div at bounding box center [338, 72] width 221 height 7
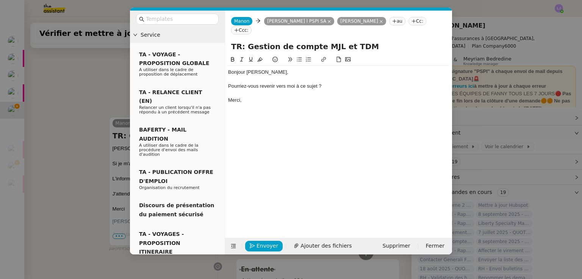
click at [84, 202] on nz-modal-container "Service TA - VOYAGE - PROPOSITION GLOBALE A utiliser dans le cadre de propositi…" at bounding box center [291, 139] width 582 height 279
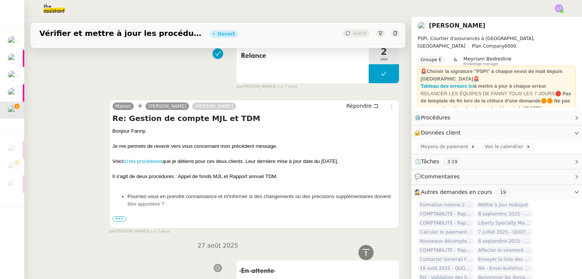
scroll to position [685, 0]
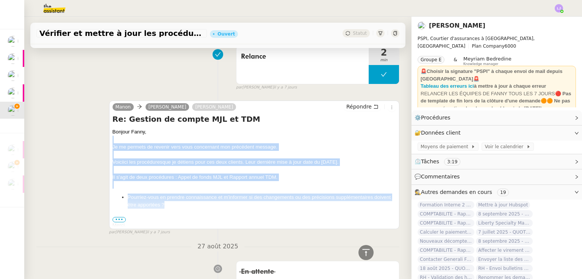
drag, startPoint x: 115, startPoint y: 141, endPoint x: 205, endPoint y: 209, distance: 112.5
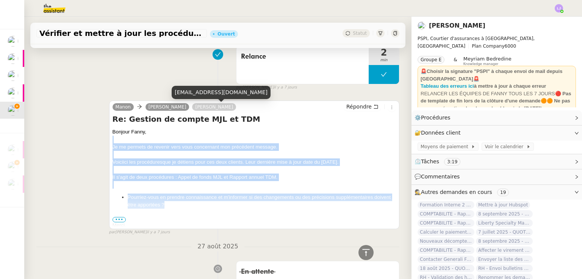
copy span "Je me permets de revenir vers vous concernant mon précédent message. Voici ici …"
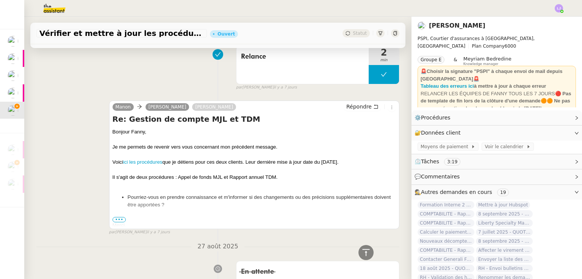
click at [120, 221] on span "•••" at bounding box center [119, 219] width 14 height 5
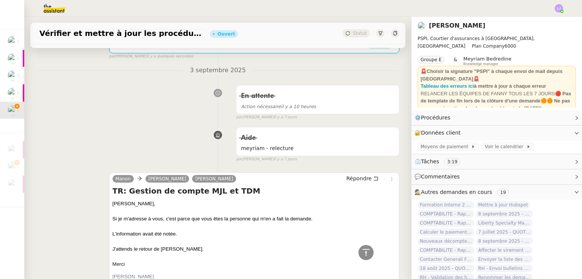
scroll to position [0, 0]
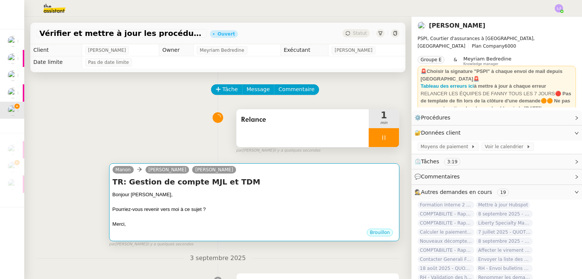
click at [239, 208] on div "Pourriez-vous revenir vers moi à ce sujet ?" at bounding box center [253, 210] width 283 height 8
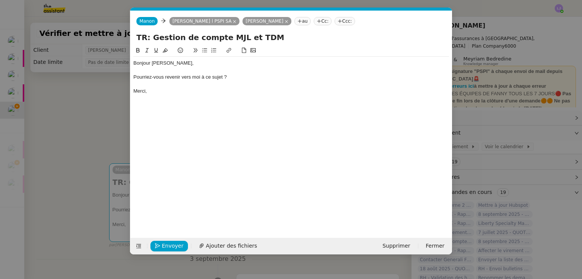
scroll to position [0, 16]
drag, startPoint x: 209, startPoint y: 73, endPoint x: 236, endPoint y: 105, distance: 42.5
click at [236, 105] on div "Bonjour [PERSON_NAME], Pourriez-vous revenir vers moi à ce sujet ? [GEOGRAPHIC_…" at bounding box center [290, 136] width 315 height 180
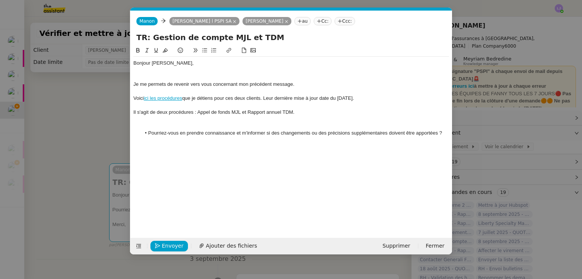
scroll to position [0, 0]
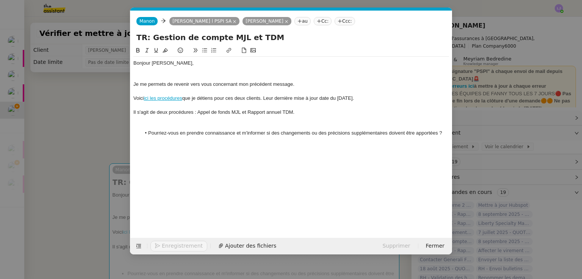
click at [199, 70] on div at bounding box center [290, 70] width 315 height 7
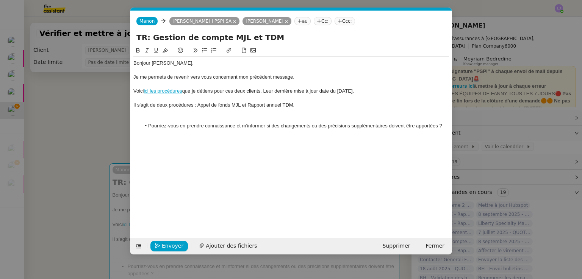
click at [198, 123] on li "Pourriez-vous en prendre connaissance et m'informer si des changements ou des p…" at bounding box center [295, 126] width 308 height 7
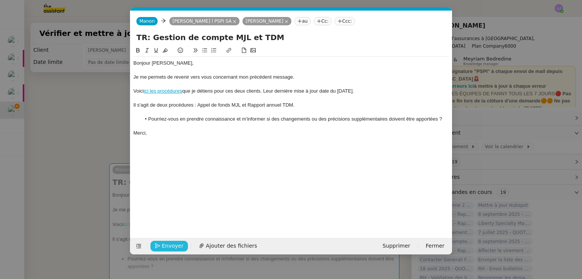
click at [172, 243] on span "Envoyer" at bounding box center [173, 246] width 22 height 9
click at [172, 243] on span "Confirmer l'envoi" at bounding box center [184, 246] width 45 height 9
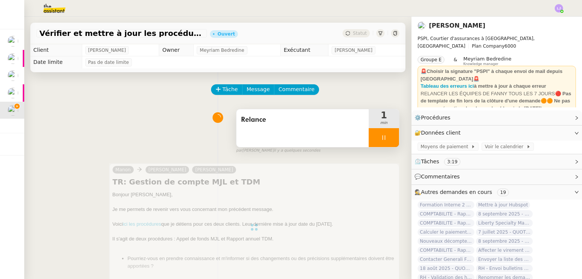
click at [380, 134] on div at bounding box center [383, 137] width 30 height 19
click at [384, 134] on button at bounding box center [391, 137] width 15 height 19
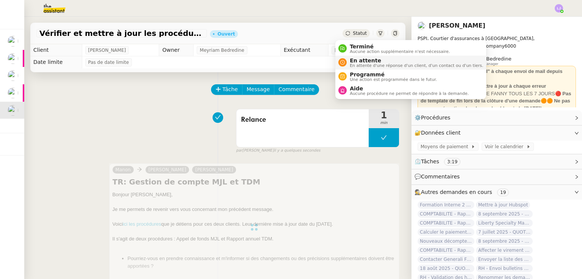
click at [358, 58] on span "En attente" at bounding box center [415, 61] width 133 height 6
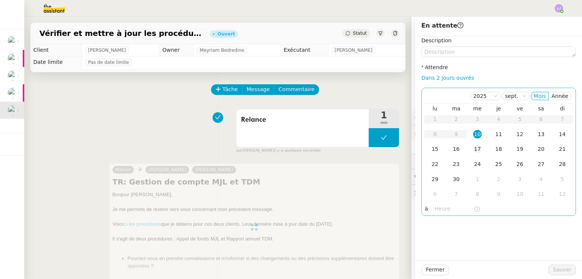
click at [473, 146] on div "17" at bounding box center [477, 149] width 8 height 8
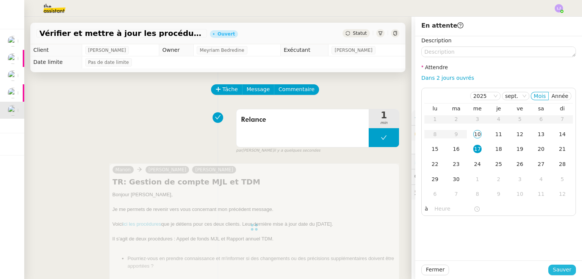
click at [560, 267] on span "Sauver" at bounding box center [561, 270] width 19 height 9
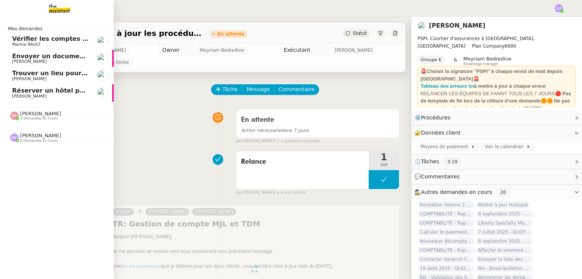
click at [59, 58] on span "Envoyer un document avant la fin de journée" at bounding box center [89, 56] width 154 height 7
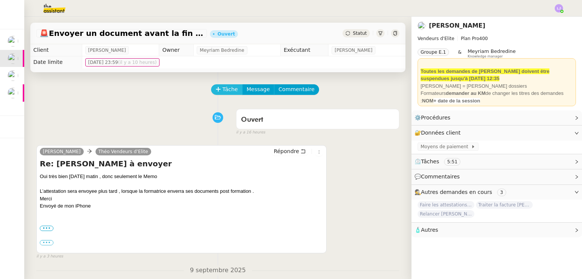
click at [230, 89] on span "Tâche" at bounding box center [230, 89] width 16 height 9
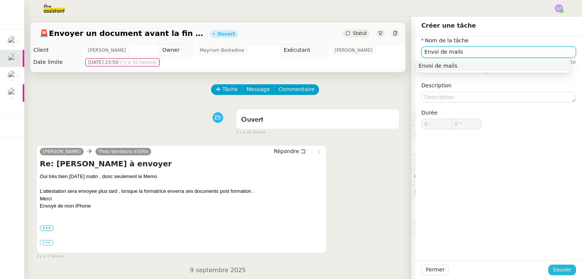
type input "Envoi de mails"
click at [561, 268] on span "Sauver" at bounding box center [561, 270] width 19 height 9
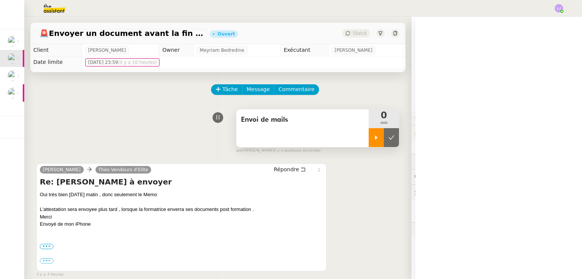
click at [373, 141] on icon at bounding box center [376, 138] width 6 height 6
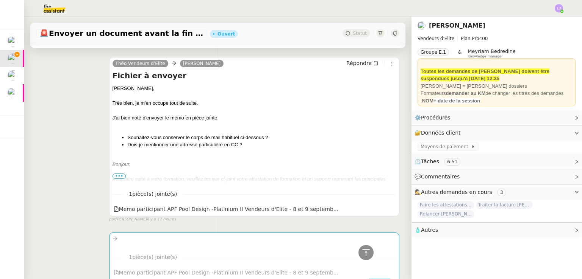
scroll to position [582, 0]
click at [119, 175] on span "•••" at bounding box center [119, 175] width 14 height 5
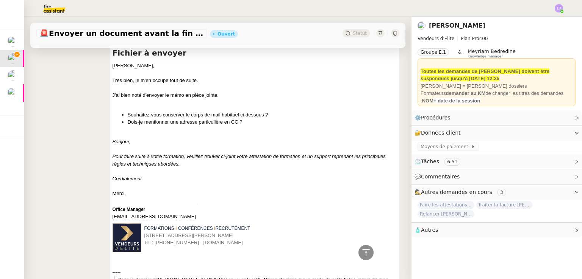
scroll to position [605, 0]
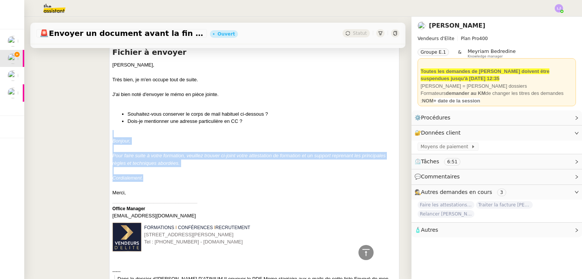
drag, startPoint x: 106, startPoint y: 135, endPoint x: 151, endPoint y: 177, distance: 61.6
click at [151, 177] on div "[PERSON_NAME] d’Elite [PERSON_NAME] Répondre [PERSON_NAME] à envoyer [PERSON_NA…" at bounding box center [217, 178] width 363 height 303
copy div "Bonjour, Pour faire suite à votre formation, veuillez trouver ci-joint votre at…"
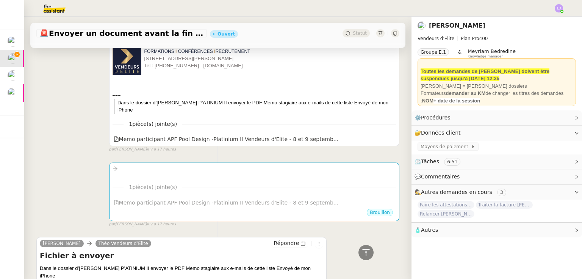
scroll to position [804, 0]
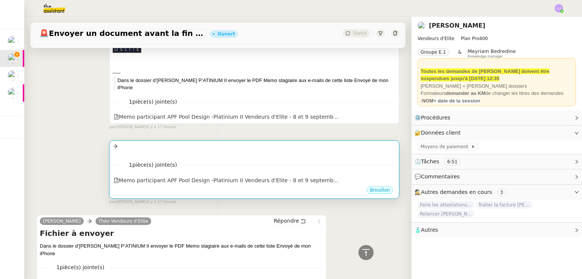
click at [195, 142] on div "••• 1 pièce(s) jointe(s) Memo participant APF Pool Design -Platinium II Vendeur…" at bounding box center [254, 169] width 290 height 59
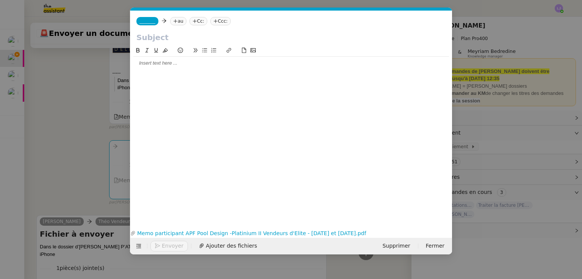
scroll to position [0, 16]
click at [172, 59] on div at bounding box center [290, 63] width 315 height 13
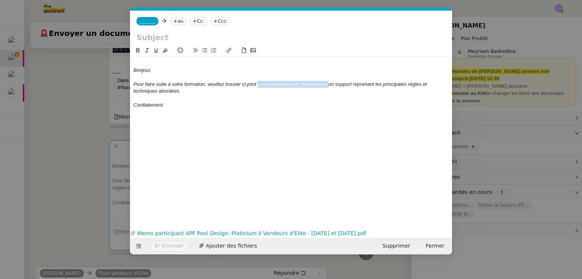
drag, startPoint x: 328, startPoint y: 84, endPoint x: 257, endPoint y: 81, distance: 70.1
click at [257, 81] on div "Pour faire suite à votre formation, veuillez trouver ci-joint votre attestation…" at bounding box center [290, 88] width 315 height 14
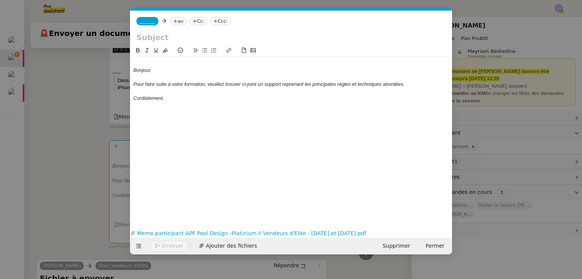
click at [211, 63] on div at bounding box center [290, 63] width 315 height 7
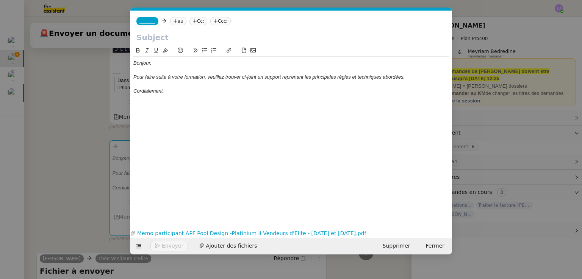
click at [177, 90] on div "Cordialement." at bounding box center [290, 91] width 315 height 7
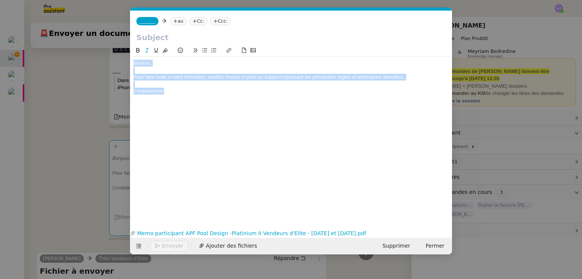
copy div "Bonjour, Pour faire suite à votre formation, veuillez trouver ci-joint un suppo…"
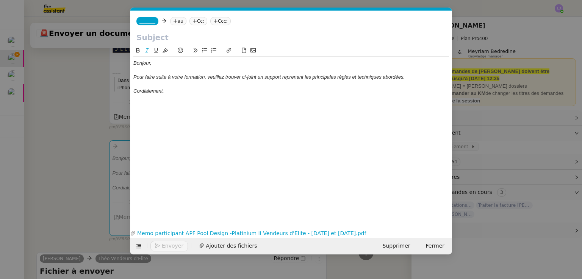
click at [76, 134] on nz-modal-container "Service TA - VOYAGE - PROPOSITION GLOBALE A utiliser dans le cadre de propositi…" at bounding box center [291, 139] width 582 height 279
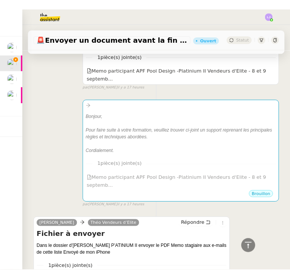
scroll to position [741, 0]
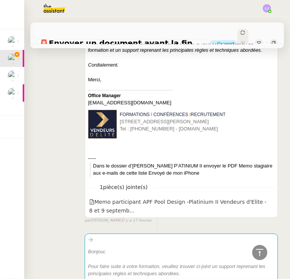
click at [62, 217] on div "Tâche Message Commentaire Veuillez patienter une erreur s'est produite 👌👌👌 mess…" at bounding box center [157, 0] width 266 height 1320
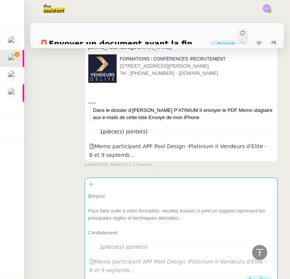
scroll to position [801, 0]
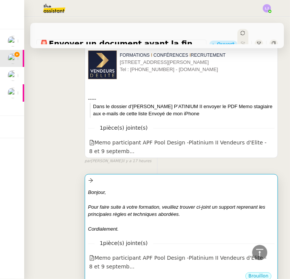
click at [186, 226] on div "Cordialement." at bounding box center [181, 230] width 187 height 8
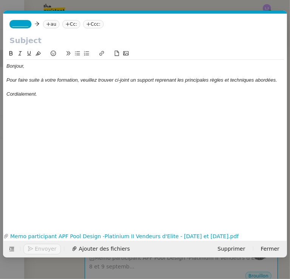
scroll to position [0, 16]
click at [97, 23] on nz-tag "Ccc:" at bounding box center [93, 24] width 20 height 8
paste input "[PERSON_NAME][EMAIL_ADDRESS][DOMAIN_NAME]"
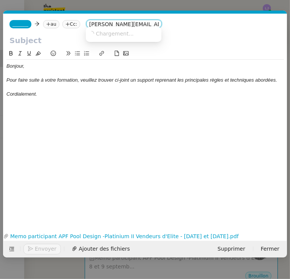
scroll to position [0, 9]
type input "[PERSON_NAME][EMAIL_ADDRESS][DOMAIN_NAME]"
click at [109, 31] on span "[PERSON_NAME][EMAIL_ADDRESS][DOMAIN_NAME]" at bounding box center [157, 33] width 137 height 6
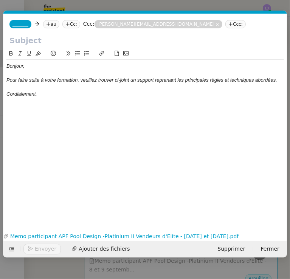
click at [229, 22] on icon at bounding box center [231, 24] width 5 height 5
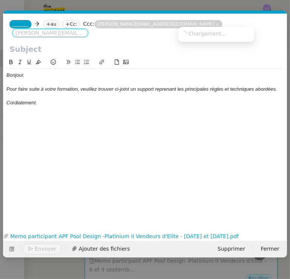
paste input "[PERSON_NAME][EMAIL_ADDRESS][DOMAIN_NAME]"
click at [199, 34] on span "[PERSON_NAME][EMAIL_ADDRESS][DOMAIN_NAME]" at bounding box center [250, 33] width 137 height 6
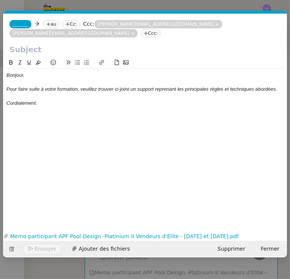
click at [141, 34] on nz-tag "Ccc:" at bounding box center [151, 33] width 20 height 8
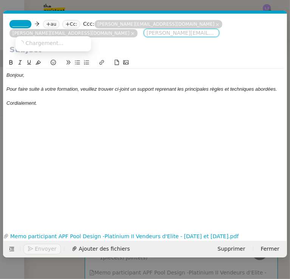
paste input "[PERSON_NAME][EMAIL_ADDRESS][PERSON_NAME][DOMAIN_NAME]"
click at [41, 41] on span "[PERSON_NAME][EMAIL_ADDRESS][PERSON_NAME][DOMAIN_NAME]" at bounding box center [109, 43] width 181 height 6
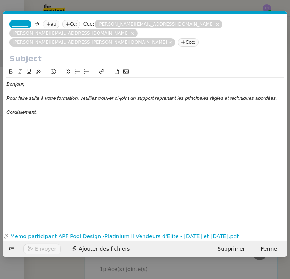
click at [178, 38] on nz-tag "Ccc:" at bounding box center [188, 42] width 20 height 8
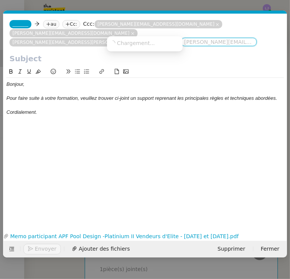
paste input "[EMAIL_ADDRESS][DOMAIN_NAME]"
click at [124, 43] on span "[EMAIL_ADDRESS][DOMAIN_NAME]" at bounding box center [156, 43] width 93 height 6
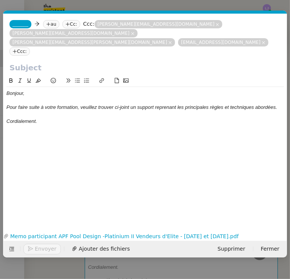
click at [17, 49] on icon at bounding box center [14, 51] width 5 height 5
paste input "[EMAIL_ADDRESS][DOMAIN_NAME]"
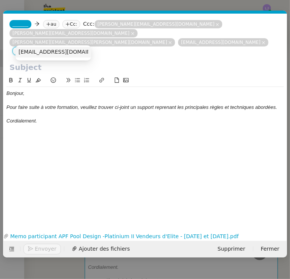
click at [33, 53] on span "[EMAIL_ADDRESS][DOMAIN_NAME]" at bounding box center [65, 52] width 93 height 6
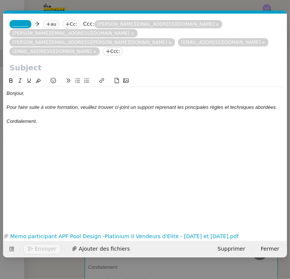
click at [123, 47] on nz-tag "Ccc:" at bounding box center [113, 51] width 20 height 8
paste input "[PERSON_NAME][EMAIL_ADDRESS][DOMAIN_NAME]"
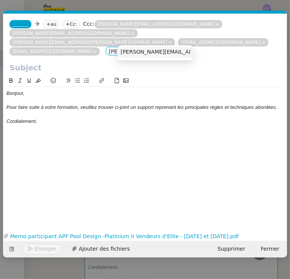
click at [152, 50] on span "[PERSON_NAME][EMAIL_ADDRESS][DOMAIN_NAME]" at bounding box center [189, 52] width 137 height 6
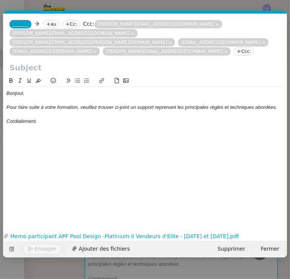
click at [234, 47] on nz-tag "Ccc:" at bounding box center [244, 51] width 20 height 8
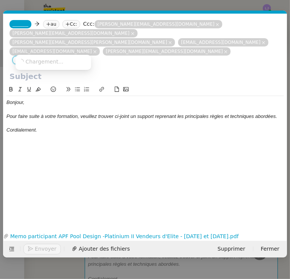
paste input "[PERSON_NAME][EMAIL_ADDRESS][DOMAIN_NAME]"
click at [47, 65] on div "[PERSON_NAME][EMAIL_ADDRESS][DOMAIN_NAME]" at bounding box center [54, 61] width 70 height 7
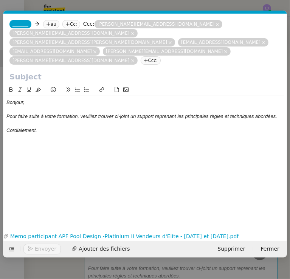
click at [141, 56] on nz-tag "Ccc:" at bounding box center [151, 60] width 20 height 8
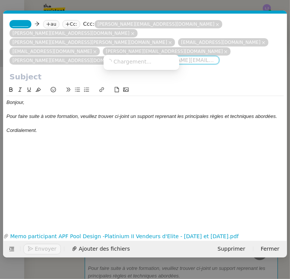
paste input "[PERSON_NAME][EMAIL_ADDRESS][DOMAIN_NAME]"
click at [130, 63] on span "[PERSON_NAME][EMAIL_ADDRESS][DOMAIN_NAME]" at bounding box center [175, 61] width 137 height 6
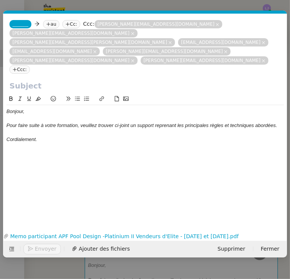
click at [30, 66] on nz-tag "Ccc:" at bounding box center [19, 70] width 20 height 8
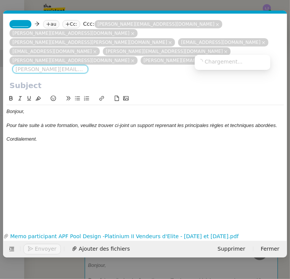
paste input "[PERSON_NAME][EMAIL_ADDRESS][DOMAIN_NAME]"
type input "[PERSON_NAME][EMAIL_ADDRESS][DOMAIN_NAME]"
click at [212, 61] on span "[PERSON_NAME][EMAIL_ADDRESS][DOMAIN_NAME]" at bounding box center [266, 61] width 137 height 6
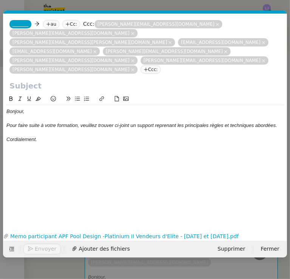
click at [141, 66] on nz-tag "Ccc:" at bounding box center [151, 70] width 20 height 8
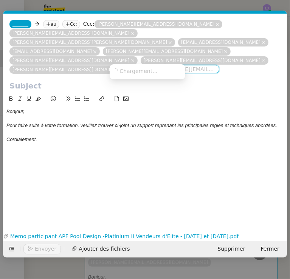
paste input "[EMAIL_ADDRESS][DOMAIN_NAME]"
type input "[EMAIL_ADDRESS][DOMAIN_NAME]"
click at [131, 69] on span "[EMAIL_ADDRESS][DOMAIN_NAME]" at bounding box center [159, 71] width 93 height 6
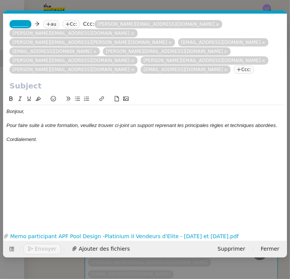
drag, startPoint x: 212, startPoint y: 58, endPoint x: 201, endPoint y: 60, distance: 11.6
click at [201, 60] on div "_______ au Cc: Ccc: [PERSON_NAME][EMAIL_ADDRESS][DOMAIN_NAME] [DOMAIN_NAME][EMA…" at bounding box center [145, 47] width 284 height 67
click at [234, 66] on nz-tag "Ccc:" at bounding box center [244, 70] width 20 height 8
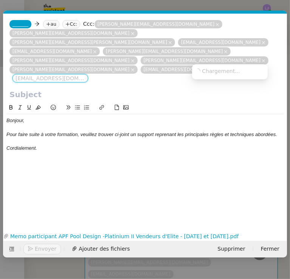
paste input "[PERSON_NAME][EMAIL_ADDRESS][DOMAIN_NAME]"
type input "[PERSON_NAME][EMAIL_ADDRESS][DOMAIN_NAME]"
click at [209, 69] on span "[PERSON_NAME][EMAIL_ADDRESS][DOMAIN_NAME]" at bounding box center [263, 71] width 137 height 6
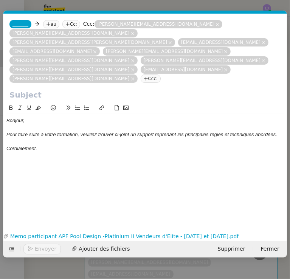
click at [141, 75] on nz-tag "Ccc:" at bounding box center [151, 79] width 20 height 8
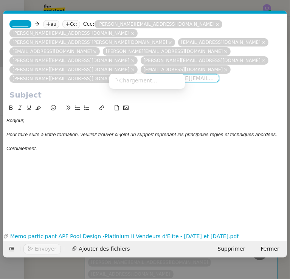
paste input "[EMAIL_ADDRESS][DOMAIN_NAME]"
type input "[EMAIL_ADDRESS][DOMAIN_NAME]"
click at [129, 78] on span "[EMAIL_ADDRESS][DOMAIN_NAME]" at bounding box center [158, 80] width 93 height 6
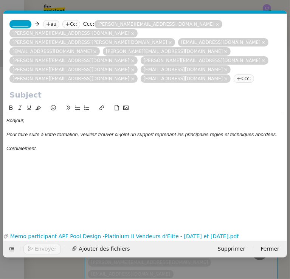
click at [234, 75] on nz-tag "Ccc:" at bounding box center [244, 79] width 20 height 8
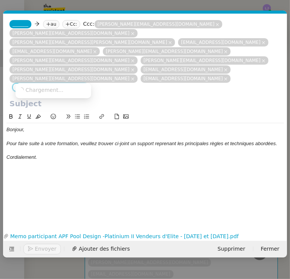
paste input "[PERSON_NAME][EMAIL_ADDRESS][DOMAIN_NAME]"
type input "[PERSON_NAME][EMAIL_ADDRESS][DOMAIN_NAME]"
click at [35, 90] on span "[PERSON_NAME][EMAIL_ADDRESS][DOMAIN_NAME]" at bounding box center [87, 90] width 137 height 6
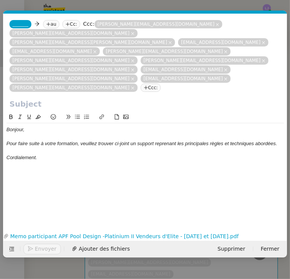
click at [141, 84] on nz-tag "Ccc:" at bounding box center [151, 88] width 20 height 8
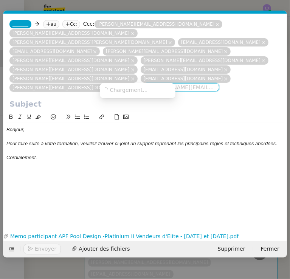
paste input "[EMAIL_ADDRESS][DOMAIN_NAME]"
type input "[EMAIL_ADDRESS][DOMAIN_NAME]"
click at [125, 90] on span "[EMAIL_ADDRESS][DOMAIN_NAME]" at bounding box center [149, 90] width 93 height 6
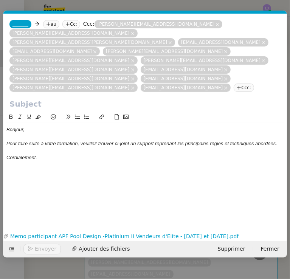
click at [234, 84] on nz-tag "Ccc:" at bounding box center [244, 88] width 20 height 8
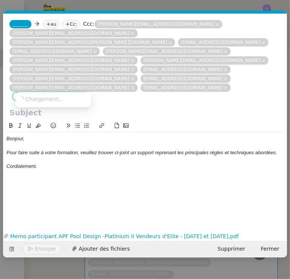
paste input "[PERSON_NAME][EMAIL_ADDRESS][DOMAIN_NAME]"
type input "[PERSON_NAME][EMAIL_ADDRESS][DOMAIN_NAME]"
click at [69, 98] on span "[PERSON_NAME][EMAIL_ADDRESS][DOMAIN_NAME]" at bounding box center [87, 99] width 137 height 6
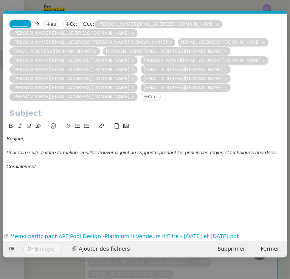
click at [141, 93] on nz-tag "Ccc:" at bounding box center [151, 97] width 20 height 8
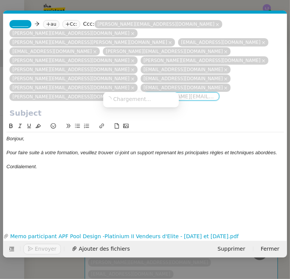
paste input "[PERSON_NAME][EMAIL_ADDRESS][DOMAIN_NAME]"
click at [134, 94] on nz-option-item "[PERSON_NAME][EMAIL_ADDRESS][DOMAIN_NAME]" at bounding box center [141, 99] width 76 height 11
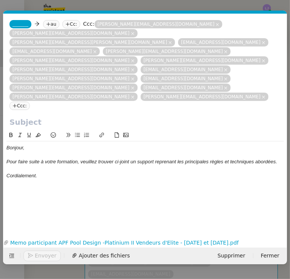
click at [30, 102] on nz-tag "Ccc:" at bounding box center [19, 106] width 20 height 8
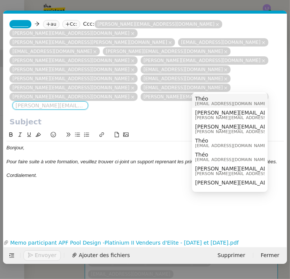
paste input "[PERSON_NAME][EMAIL_ADDRESS][DOMAIN_NAME]"
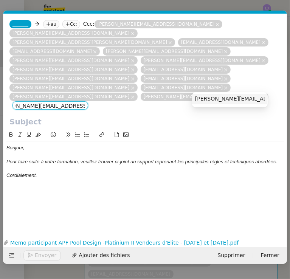
type input "[PERSON_NAME][EMAIL_ADDRESS][DOMAIN_NAME]"
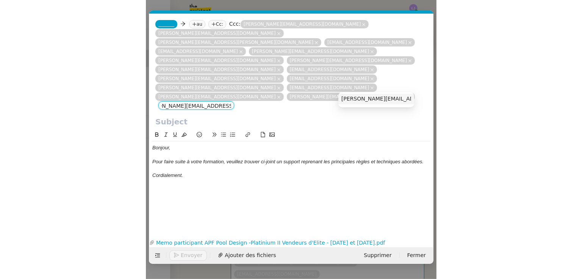
scroll to position [0, 0]
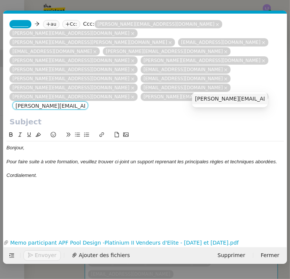
click at [234, 102] on span "[PERSON_NAME][EMAIL_ADDRESS][DOMAIN_NAME]" at bounding box center [263, 99] width 137 height 6
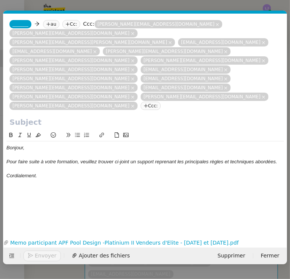
click at [21, 22] on span "_______" at bounding box center [20, 24] width 16 height 5
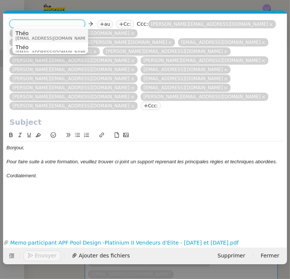
click at [32, 32] on span "Théo" at bounding box center [52, 33] width 73 height 6
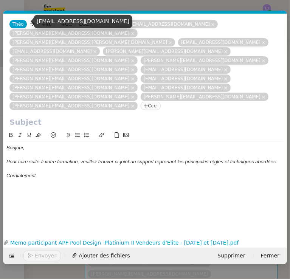
click at [50, 19] on div "[EMAIL_ADDRESS][DOMAIN_NAME]" at bounding box center [83, 21] width 99 height 13
copy div "[EMAIL_ADDRESS][DOMAIN_NAME]"
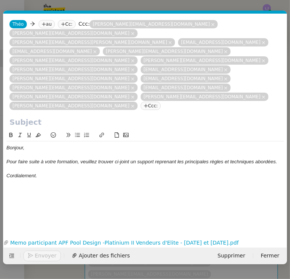
click at [43, 22] on icon at bounding box center [44, 24] width 5 height 5
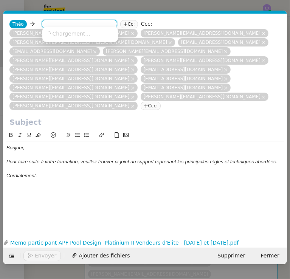
paste input "[EMAIL_ADDRESS][DOMAIN_NAME]"
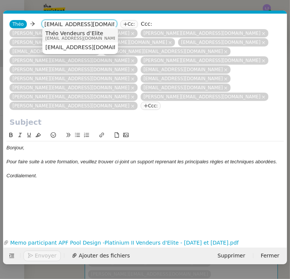
type input "[EMAIL_ADDRESS][DOMAIN_NAME]"
click at [68, 38] on span "[EMAIL_ADDRESS][DOMAIN_NAME]" at bounding box center [81, 38] width 73 height 4
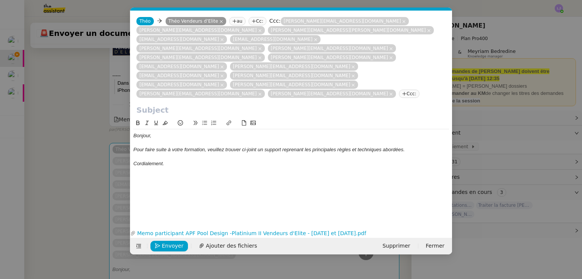
scroll to position [788, 0]
click at [87, 178] on nz-modal-container "Service TA - VOYAGE - PROPOSITION GLOBALE A utiliser dans le cadre de propositi…" at bounding box center [291, 139] width 582 height 279
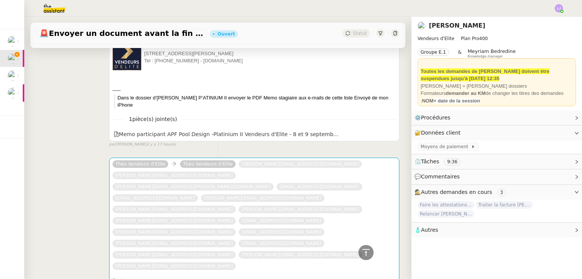
scroll to position [878, 0]
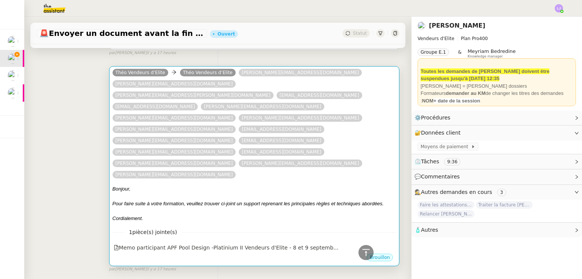
click at [134, 193] on div at bounding box center [253, 197] width 283 height 8
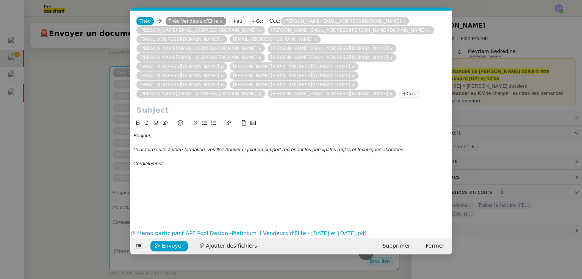
scroll to position [0, 16]
click at [178, 147] on em "Pour faire suite à votre formation, veuillez trouver ci-joint un support repren…" at bounding box center [268, 150] width 271 height 6
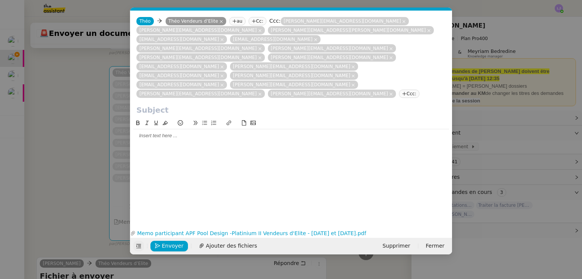
click at [138, 247] on icon at bounding box center [138, 247] width 5 height 4
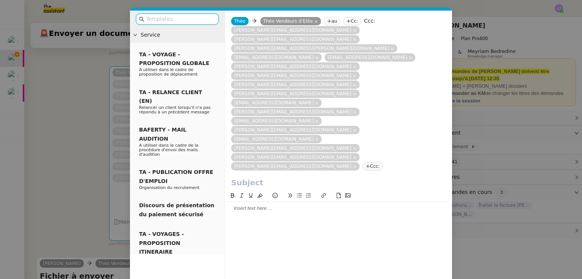
click at [209, 19] on input "text" at bounding box center [180, 19] width 68 height 9
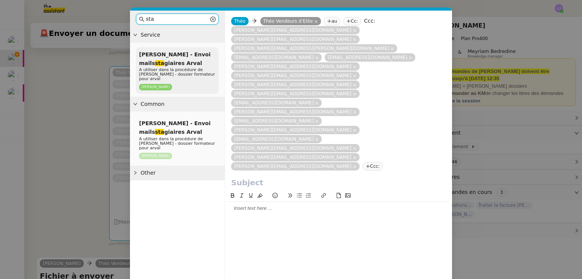
type input "sta"
click at [200, 63] on div "[PERSON_NAME] - Envoi mails sta [PERSON_NAME] A utiliser dans la procédure de […" at bounding box center [177, 70] width 83 height 47
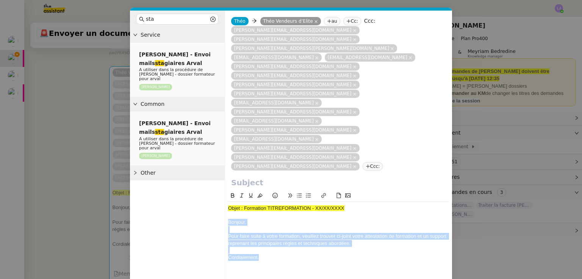
drag, startPoint x: 268, startPoint y: 194, endPoint x: 226, endPoint y: 162, distance: 52.4
click at [226, 192] on nz-spin "Objet : Formation TITREFORMATION - XX/XX/XXXX Bonjour, Pour faire suite à votre…" at bounding box center [338, 241] width 227 height 98
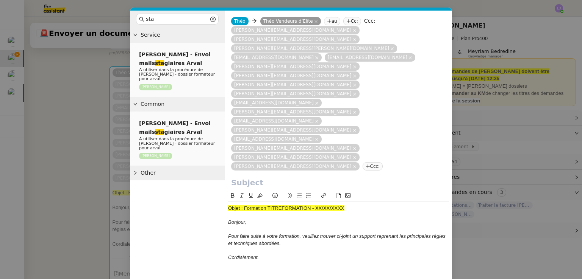
scroll to position [0, 0]
click at [292, 206] on span "Objet : Formation TITREFORMATION - XX/XX/XXXX" at bounding box center [286, 209] width 116 height 6
click at [290, 206] on span "Objet : Formation TITREFORMATION - XX/XX/XXXX" at bounding box center [286, 209] width 116 height 6
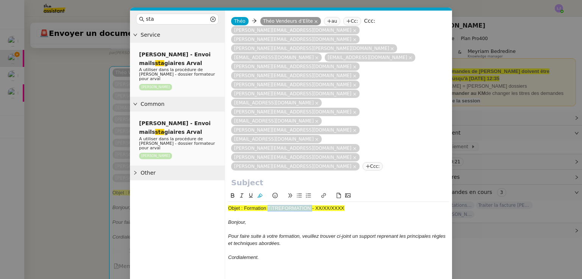
click at [290, 206] on span "Objet : Formation TITREFORMATION - XX/XX/XXXX" at bounding box center [286, 209] width 116 height 6
drag, startPoint x: 410, startPoint y: 149, endPoint x: 373, endPoint y: 144, distance: 37.8
click at [373, 205] on div "Objet : Formation TECHNIQUES AVANCEES DE PERSUASION - XX/XX/XXXX" at bounding box center [338, 208] width 221 height 7
drag, startPoint x: 244, startPoint y: 145, endPoint x: 435, endPoint y: 140, distance: 191.7
click at [435, 192] on div "Objet : Formation TECHNIQUES AVANCEES DE PERSUASION - [DATE] et [DATE] Bonjour,…" at bounding box center [338, 228] width 221 height 73
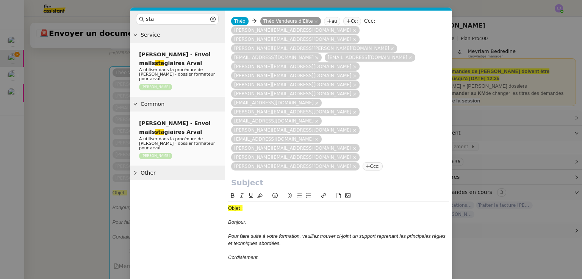
click at [290, 177] on input "text" at bounding box center [338, 182] width 215 height 11
paste input "Formation TECHNIQUES AVANCEES DE PERSUASION - [DATE] et [DATE]"
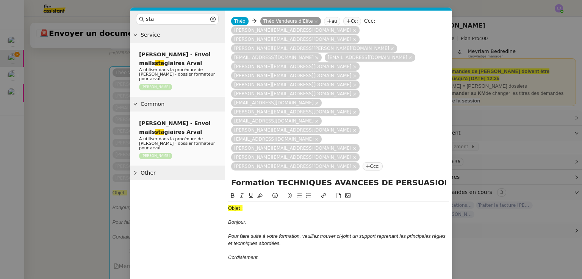
scroll to position [0, 58]
type input "Formation TECHNIQUES AVANCEES DE PERSUASION - [DATE] et [DATE]"
click at [238, 206] on span "Objet :" at bounding box center [235, 209] width 14 height 6
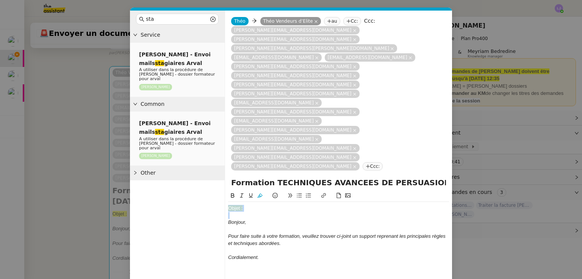
click at [238, 206] on span "Objet :" at bounding box center [235, 209] width 14 height 6
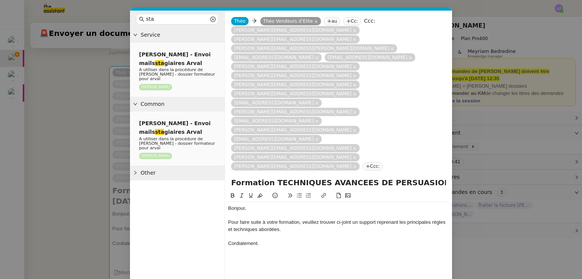
click at [293, 240] on div "Cordialement." at bounding box center [338, 243] width 221 height 7
click at [87, 189] on nz-modal-container "sta Service [PERSON_NAME] - Envoi mails sta [PERSON_NAME] A utiliser dans la pr…" at bounding box center [291, 139] width 582 height 279
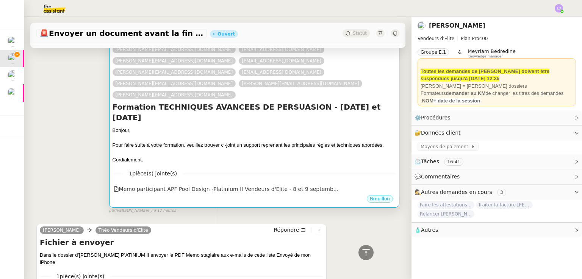
scroll to position [960, 0]
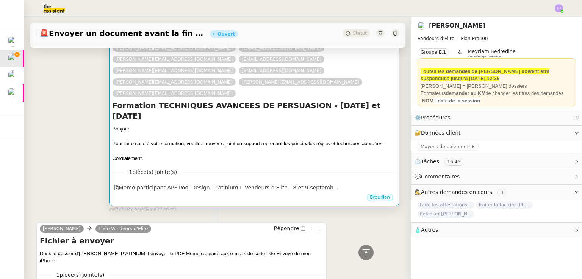
click at [301, 168] on nz-divider "1 pièce(s) jointe(s)" at bounding box center [253, 172] width 283 height 9
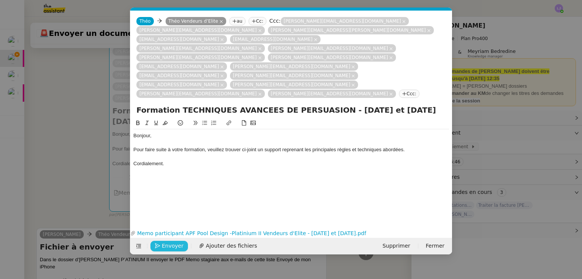
scroll to position [0, 23]
click at [179, 248] on span "Envoyer" at bounding box center [173, 246] width 22 height 9
click at [179, 248] on span "Confirmer l'envoi" at bounding box center [184, 246] width 45 height 9
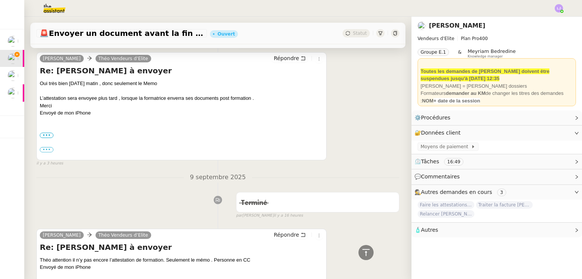
scroll to position [0, 0]
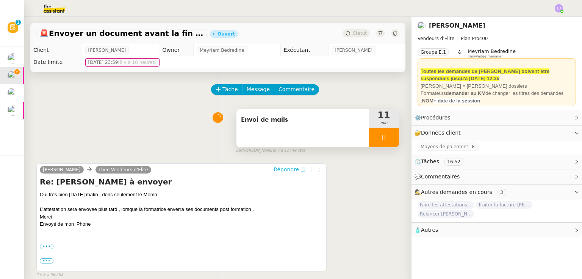
click at [287, 173] on span "Répondre" at bounding box center [285, 170] width 25 height 8
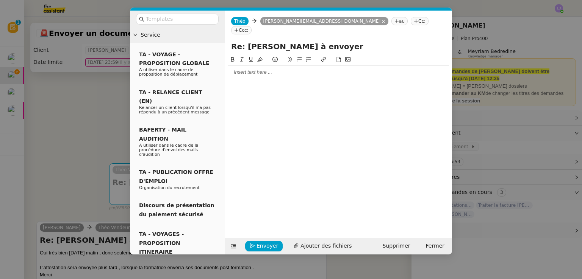
click at [295, 69] on div at bounding box center [338, 72] width 221 height 7
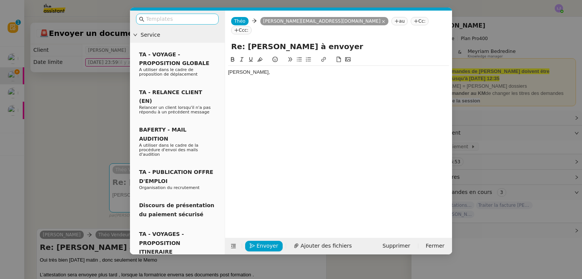
click at [209, 20] on input "text" at bounding box center [180, 19] width 68 height 9
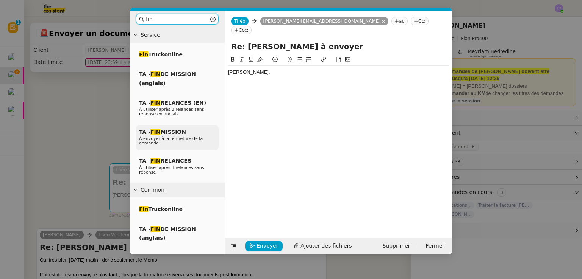
type input "fin"
click at [195, 135] on div "TA - FIN MISSION À envoyer à la fermeture de la demande" at bounding box center [177, 138] width 83 height 26
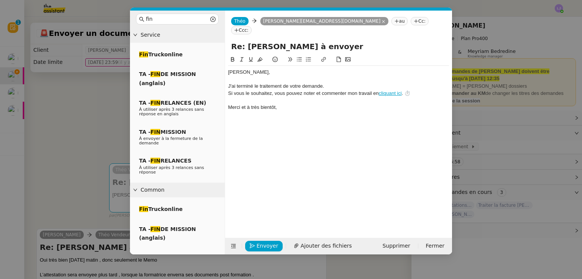
click at [273, 69] on div "﻿[PERSON_NAME]﻿," at bounding box center [338, 72] width 221 height 7
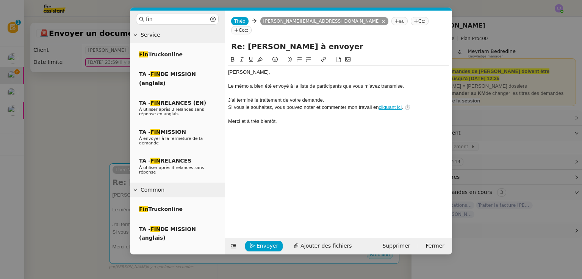
click at [86, 183] on nz-modal-container "fin Service Fin Truckonline TA - FIN DE MISSION (anglais) TA - FIN RELANCES (EN…" at bounding box center [291, 139] width 582 height 279
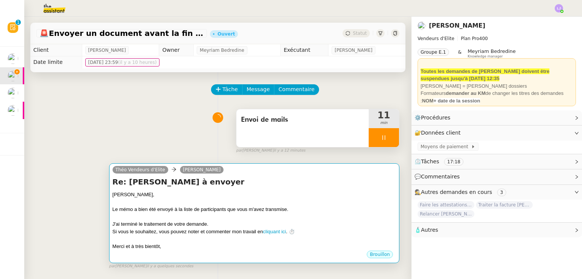
click at [200, 202] on div at bounding box center [253, 203] width 283 height 8
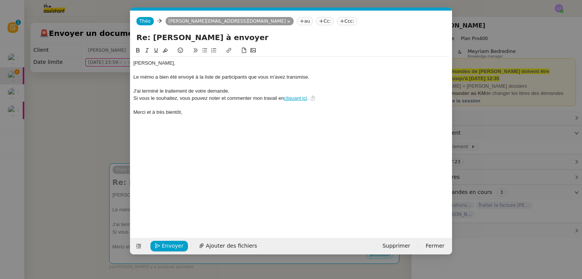
scroll to position [0, 22]
click at [154, 78] on div "Le mémo a bien été envoyé à la liste de participants que vous m'avez transmise." at bounding box center [290, 77] width 315 height 7
click at [340, 76] on div "Le mémo seul a bien été envoyé à la liste de participants que vous m'avez trans…" at bounding box center [290, 77] width 315 height 7
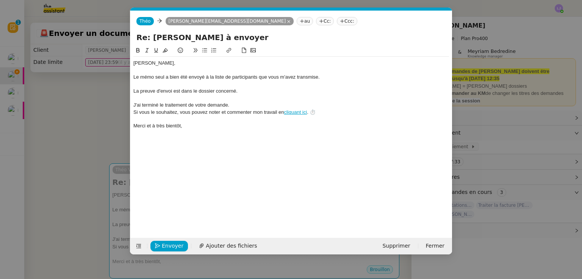
click at [114, 158] on nz-modal-container "fin Service Fin Truckonline TA - FIN DE MISSION (anglais) TA - FIN RELANCES (EN…" at bounding box center [291, 139] width 582 height 279
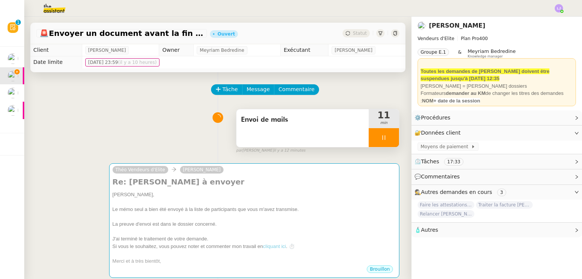
scroll to position [3, 0]
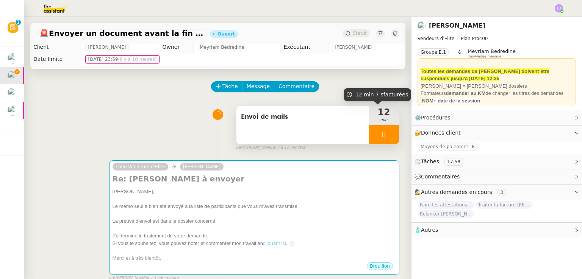
click at [384, 131] on div at bounding box center [383, 134] width 30 height 19
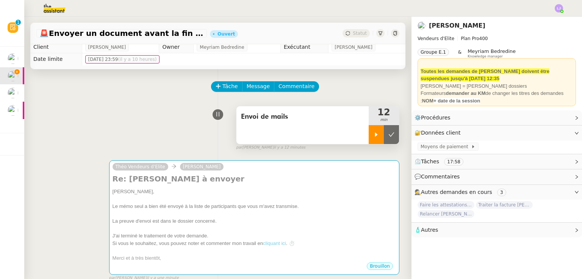
click at [384, 131] on button at bounding box center [391, 134] width 15 height 19
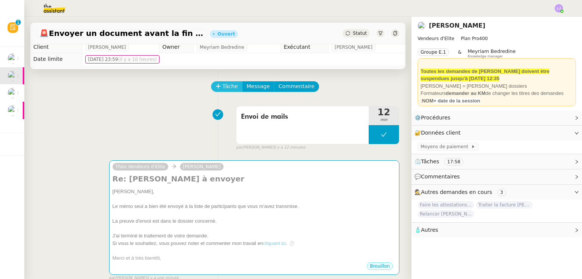
click at [231, 87] on button "Tâche" at bounding box center [226, 86] width 31 height 11
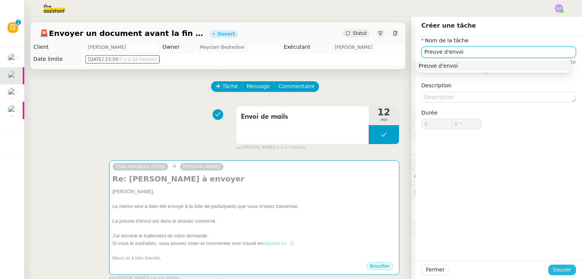
type input "Preuve d'envoi"
click at [554, 270] on span "Sauver" at bounding box center [561, 270] width 19 height 9
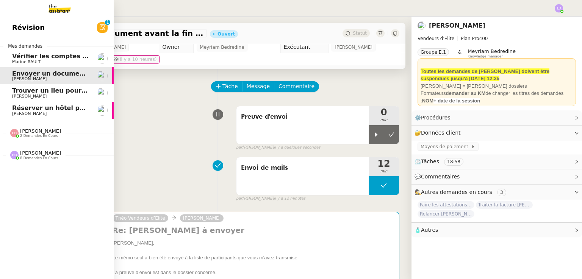
click at [71, 62] on span "Marine RAULT" at bounding box center [50, 62] width 76 height 5
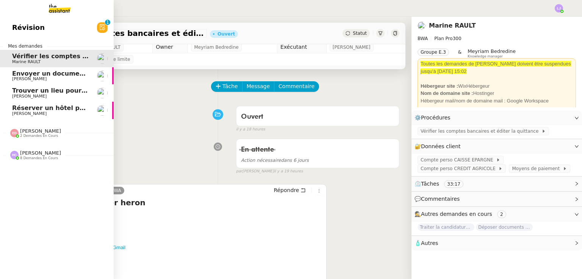
click at [70, 91] on span "Trouver un lieu pour séminaire le 16 septembre" at bounding box center [93, 90] width 163 height 7
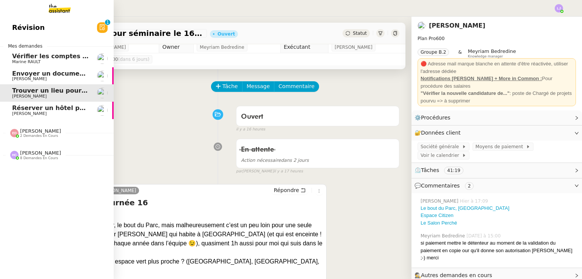
click at [67, 106] on span "Réserver un hôtel pour le 10/09" at bounding box center [66, 108] width 108 height 7
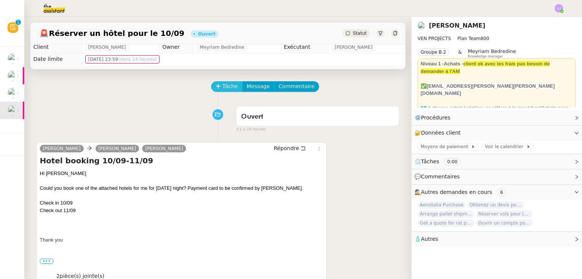
click at [226, 90] on span "Tâche" at bounding box center [230, 86] width 16 height 9
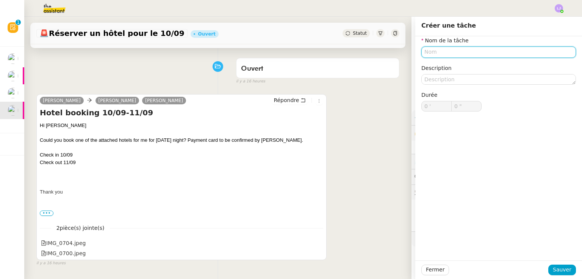
scroll to position [50, 0]
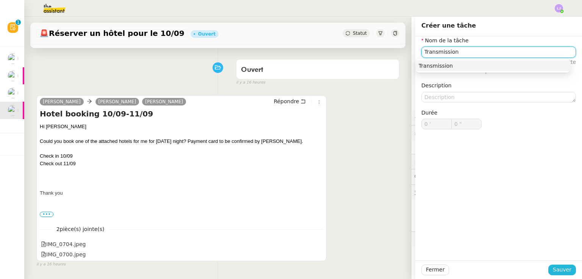
type input "Transmission"
click at [563, 270] on span "Sauver" at bounding box center [561, 270] width 19 height 9
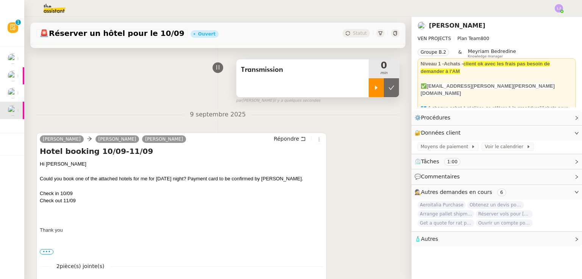
click at [368, 82] on div at bounding box center [375, 87] width 15 height 19
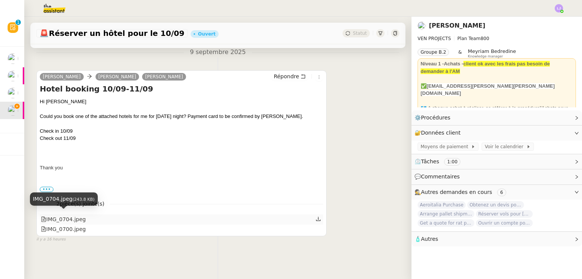
click at [77, 218] on div "IMG_0704.jpeg" at bounding box center [63, 219] width 45 height 9
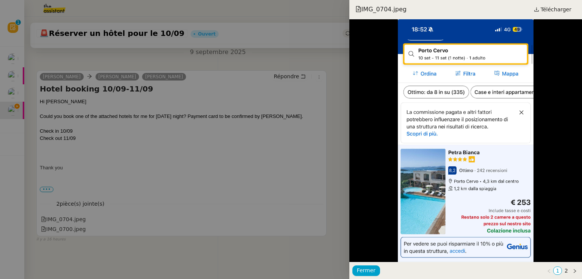
click at [78, 221] on div at bounding box center [291, 139] width 582 height 279
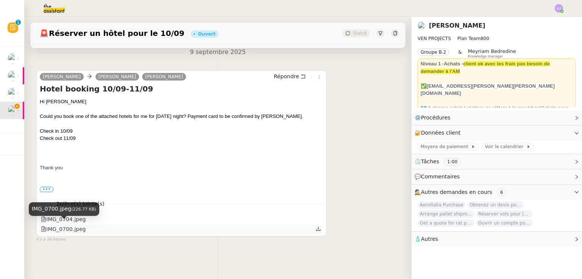
click at [75, 228] on div "IMG_0700.jpeg" at bounding box center [63, 229] width 45 height 9
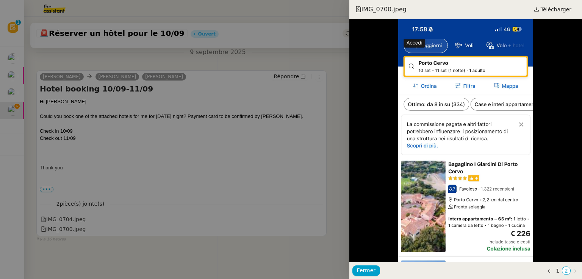
click at [111, 199] on div at bounding box center [291, 139] width 582 height 279
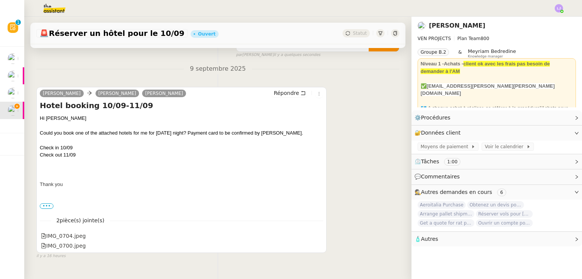
scroll to position [0, 0]
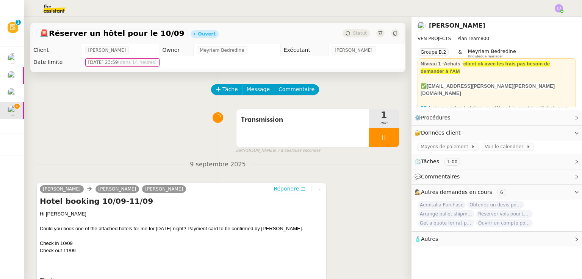
click at [274, 188] on span "Répondre" at bounding box center [285, 189] width 25 height 8
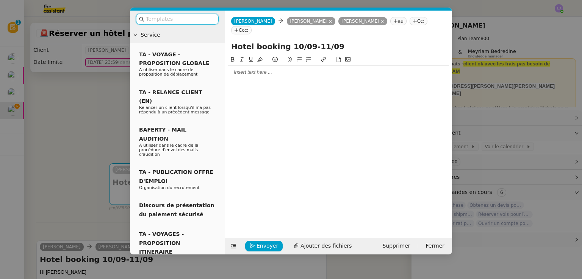
click at [281, 69] on div at bounding box center [338, 72] width 221 height 7
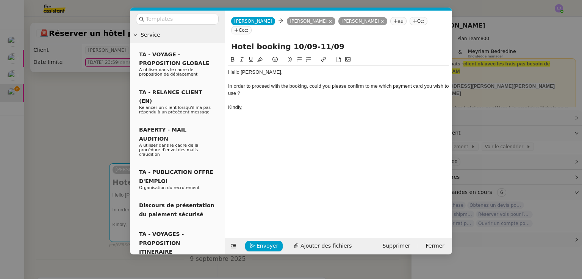
click at [73, 166] on nz-modal-container "Service TA - VOYAGE - PROPOSITION GLOBALE A utiliser dans le cadre de propositi…" at bounding box center [291, 139] width 582 height 279
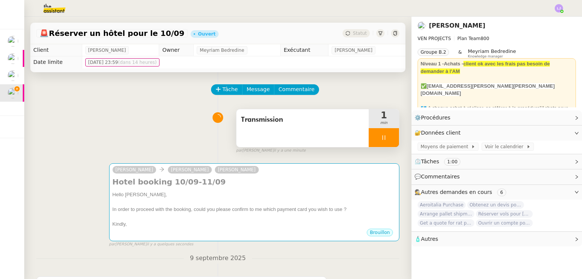
click at [383, 140] on div at bounding box center [383, 137] width 30 height 19
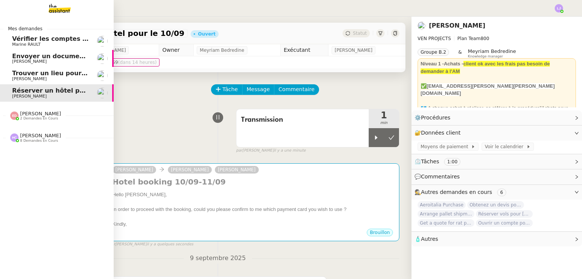
click at [58, 56] on span "Envoyer un document avant la fin de journée" at bounding box center [89, 56] width 154 height 7
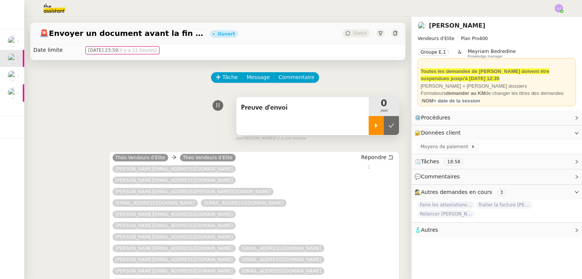
click at [368, 129] on div at bounding box center [375, 125] width 15 height 19
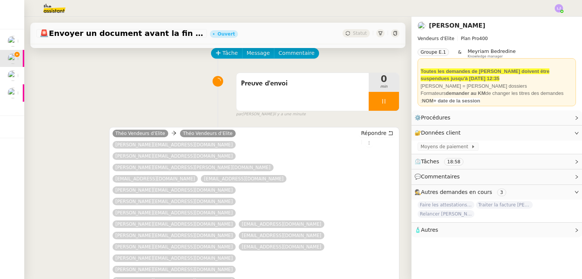
scroll to position [36, 0]
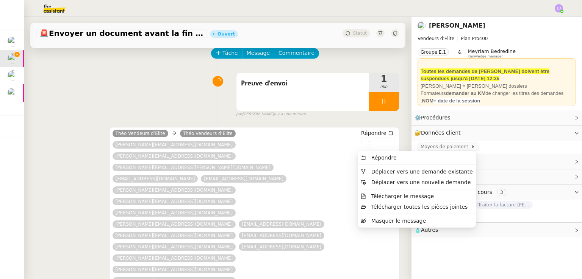
click at [367, 145] on icon at bounding box center [369, 143] width 5 height 5
click at [392, 194] on span "Télécharger le message" at bounding box center [402, 196] width 63 height 6
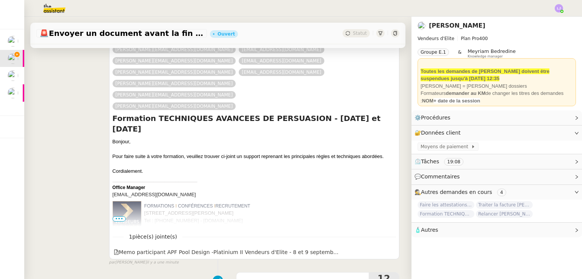
scroll to position [274, 0]
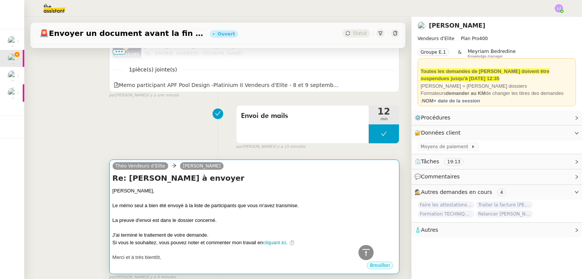
click at [259, 225] on div at bounding box center [253, 229] width 283 height 8
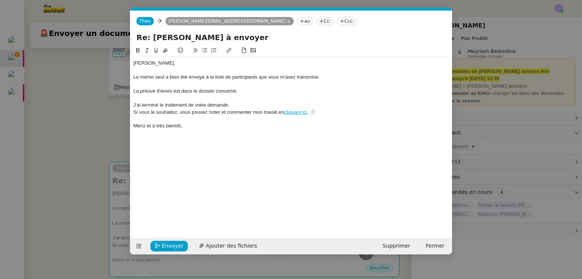
scroll to position [382, 0]
click at [282, 92] on div "La preuve d'envoi est dans le dossier concerné." at bounding box center [290, 91] width 315 height 7
click at [488, 170] on nz-modal-container "Service TA - VOYAGE - PROPOSITION GLOBALE A utiliser dans le cadre de propositi…" at bounding box center [291, 139] width 582 height 279
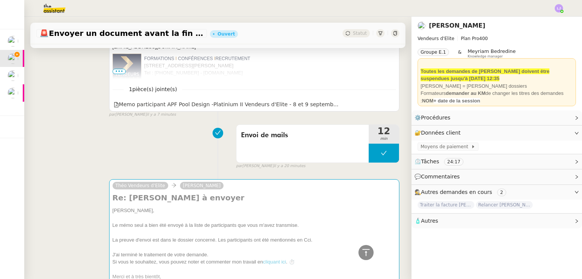
scroll to position [547, 0]
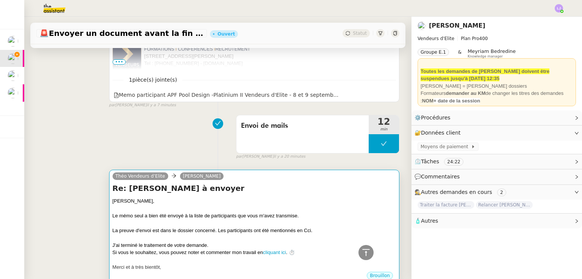
click at [250, 212] on div "Le mémo seul a bien été envoyé à la liste de participants que vous m'avez trans…" at bounding box center [253, 216] width 283 height 8
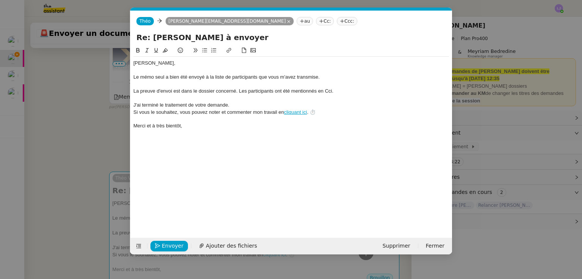
scroll to position [551, 0]
click at [165, 245] on span "Envoyer" at bounding box center [173, 246] width 22 height 9
click at [165, 245] on span "Confirmer l'envoi" at bounding box center [184, 246] width 45 height 9
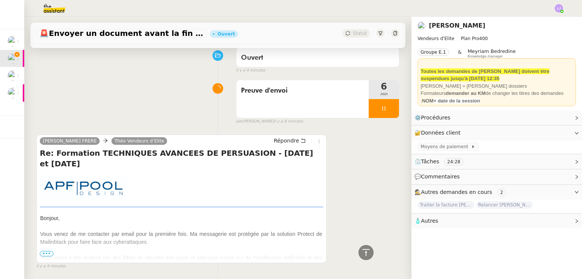
scroll to position [0, 0]
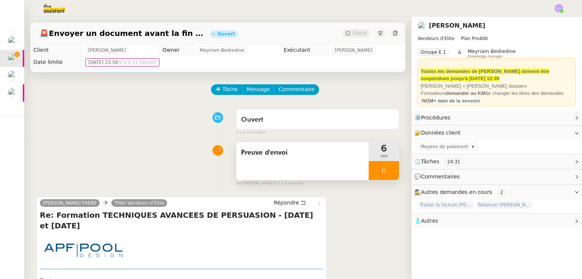
click at [383, 169] on div at bounding box center [383, 170] width 30 height 19
click at [388, 169] on icon at bounding box center [391, 171] width 6 height 6
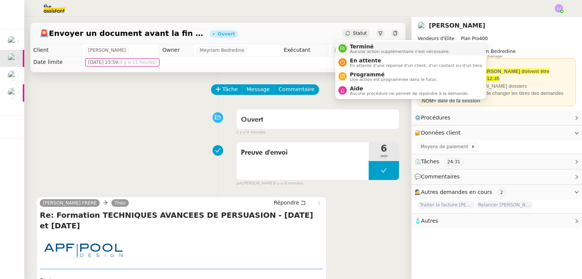
click at [367, 50] on span "Aucune action supplémentaire n'est nécessaire." at bounding box center [399, 52] width 100 height 4
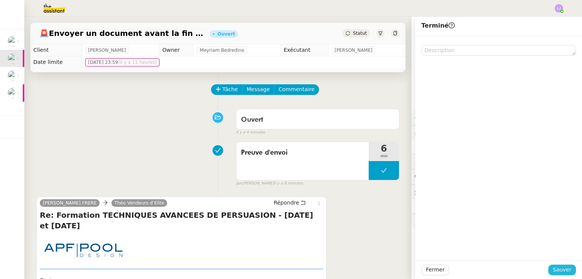
click at [549, 268] on button "Sauver" at bounding box center [562, 270] width 28 height 11
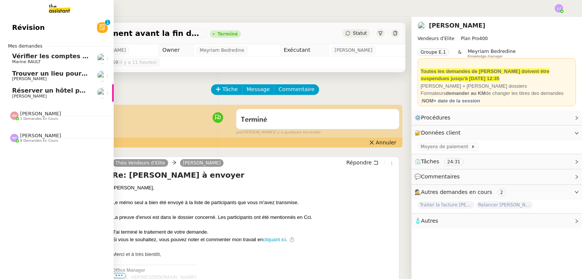
click at [59, 89] on span "Réserver un hôtel pour le 10/09" at bounding box center [66, 90] width 108 height 7
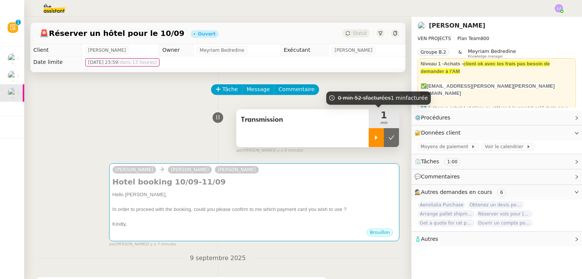
click at [368, 134] on div at bounding box center [375, 137] width 15 height 19
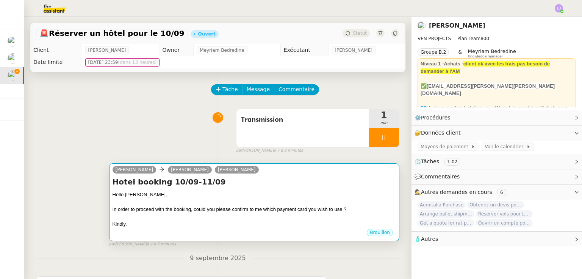
click at [268, 195] on div "Hello [PERSON_NAME]," at bounding box center [253, 195] width 283 height 8
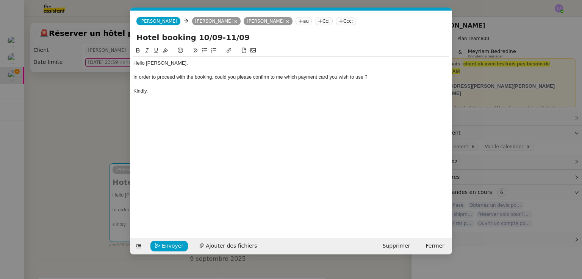
scroll to position [0, 16]
click at [189, 75] on div "In order to proceed with the booking, could you please confirm to me which paym…" at bounding box center [290, 77] width 315 height 7
click at [208, 89] on div "Kindly," at bounding box center [290, 91] width 315 height 7
click at [211, 77] on div "In order to proceed with the booking, could you please confirm to me which paym…" at bounding box center [290, 77] width 315 height 7
click at [362, 84] on div at bounding box center [290, 84] width 315 height 7
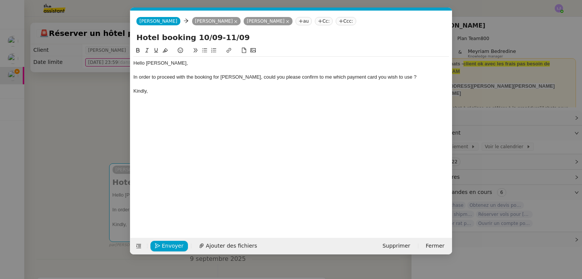
click at [78, 205] on nz-modal-container "Service TA - VOYAGE - PROPOSITION GLOBALE A utiliser dans le cadre de propositi…" at bounding box center [291, 139] width 582 height 279
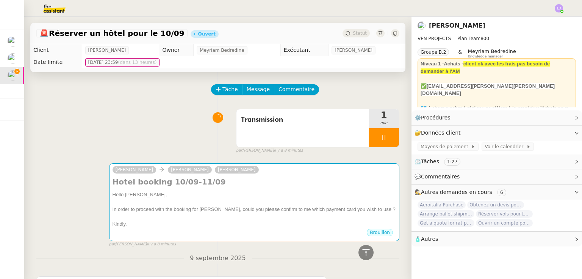
scroll to position [0, 0]
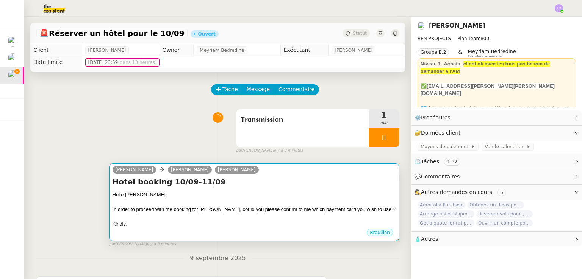
click at [188, 214] on div "In order to proceed with the booking for [PERSON_NAME], could you please confir…" at bounding box center [253, 210] width 283 height 8
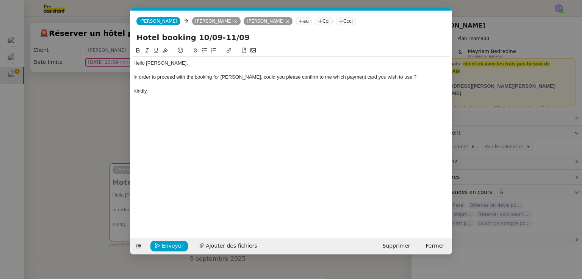
scroll to position [0, 16]
click at [175, 244] on span "Envoyer" at bounding box center [173, 246] width 22 height 9
click at [175, 244] on span "Confirmer l'envoi" at bounding box center [184, 246] width 45 height 9
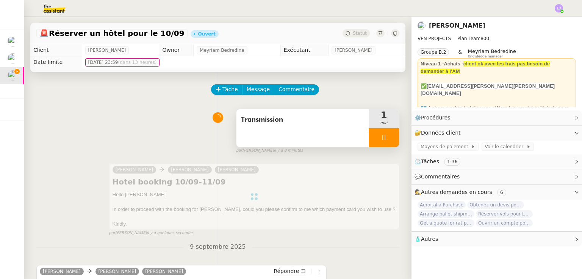
click at [380, 134] on div at bounding box center [383, 137] width 30 height 19
click at [384, 134] on button at bounding box center [391, 137] width 15 height 19
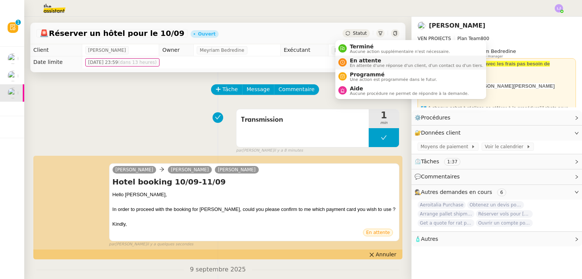
click at [356, 64] on span "En attente d'une réponse d'un client, d'un contact ou d'un tiers." at bounding box center [415, 66] width 133 height 4
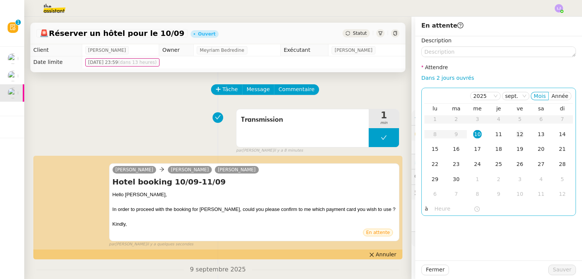
click at [517, 129] on td "12" at bounding box center [519, 134] width 21 height 15
click at [431, 151] on div "15" at bounding box center [435, 149] width 8 height 8
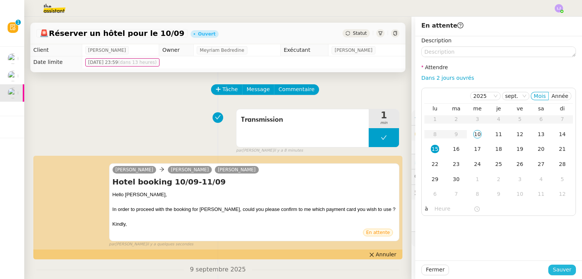
click at [560, 273] on span "Sauver" at bounding box center [561, 270] width 19 height 9
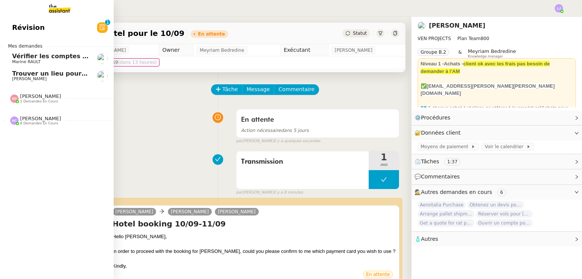
click at [64, 62] on span "Marine RAULT" at bounding box center [50, 62] width 76 height 5
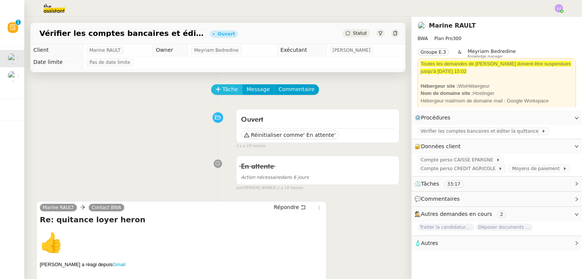
click at [225, 89] on span "Tâche" at bounding box center [230, 89] width 16 height 9
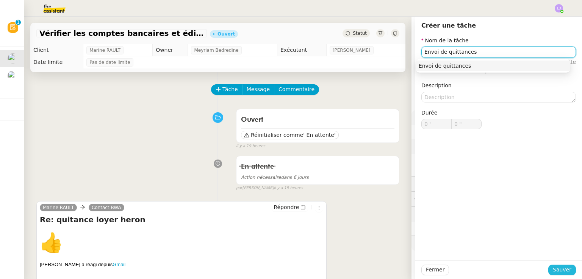
type input "Envoi de quittances"
click at [565, 267] on span "Sauver" at bounding box center [561, 270] width 19 height 9
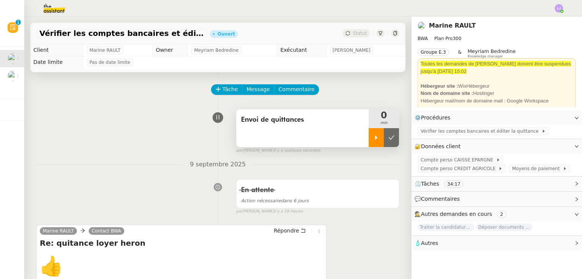
click at [368, 129] on div at bounding box center [375, 137] width 15 height 19
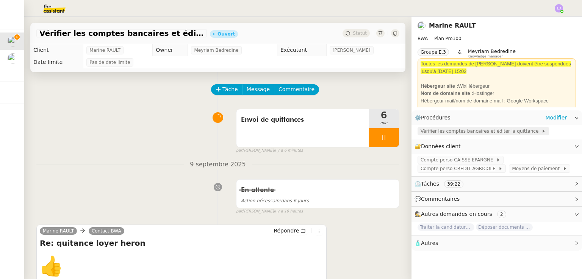
click at [503, 131] on span "Vérifier les comptes bancaires et éditer la quittance" at bounding box center [480, 132] width 121 height 8
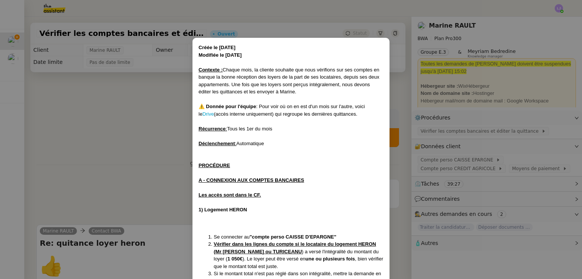
click at [114, 196] on nz-modal-container "Créée le [DATE] Modifiée le [DATE] Contexte : Chaque mois, la cliente souhaite …" at bounding box center [291, 139] width 582 height 279
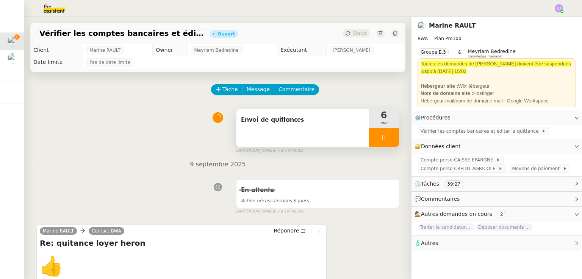
click at [387, 142] on div at bounding box center [383, 137] width 30 height 19
click at [369, 143] on div at bounding box center [375, 137] width 15 height 19
click at [426, 131] on span "Vérifier les comptes bancaires et éditer la quittance" at bounding box center [480, 132] width 121 height 8
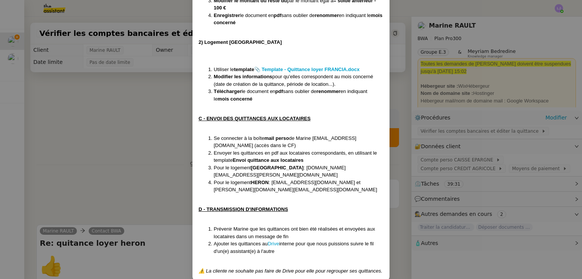
scroll to position [624, 0]
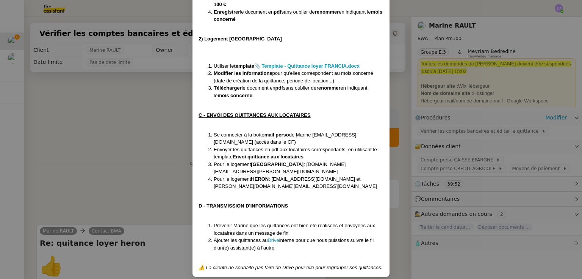
click at [489, 142] on nz-modal-container "Créée le [DATE] Modifiée le [DATE] Contexte : Chaque mois, la cliente souhaite …" at bounding box center [291, 139] width 582 height 279
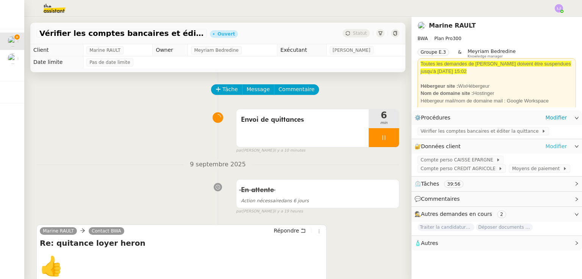
click at [547, 151] on link "Modifier" at bounding box center [556, 146] width 22 height 9
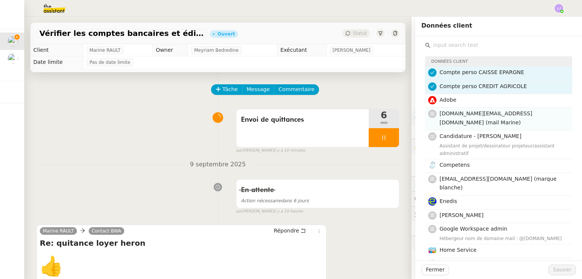
click at [448, 111] on span "[DOMAIN_NAME][EMAIL_ADDRESS][DOMAIN_NAME] (mail Marine)" at bounding box center [485, 118] width 93 height 15
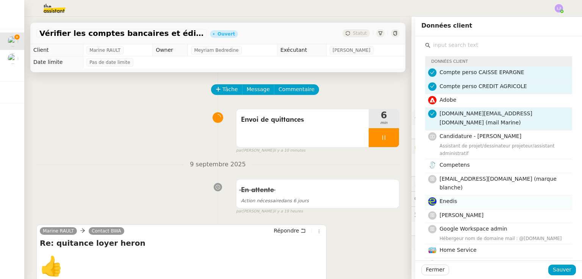
scroll to position [114, 0]
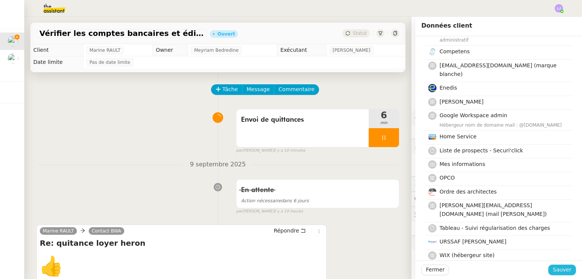
click at [559, 268] on span "Sauver" at bounding box center [561, 270] width 19 height 9
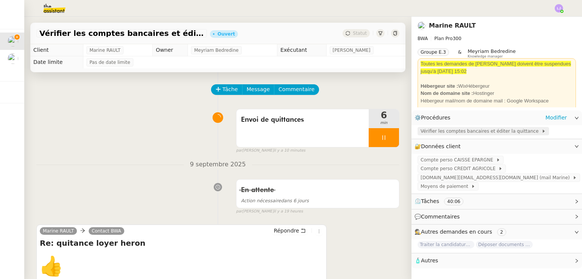
click at [469, 133] on span "Vérifier les comptes bancaires et éditer la quittance" at bounding box center [480, 132] width 121 height 8
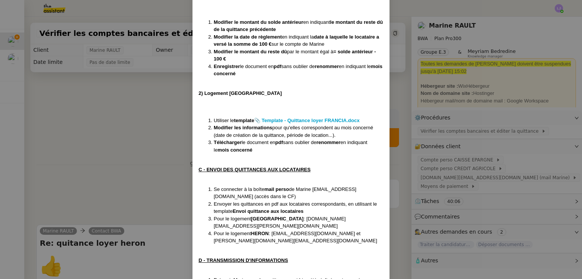
scroll to position [624, 0]
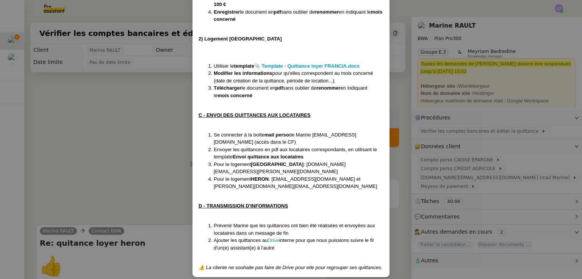
click at [454, 140] on nz-modal-container "Créée le [DATE] Modifiée le [DATE] Contexte : Chaque mois, la cliente souhaite …" at bounding box center [291, 139] width 582 height 279
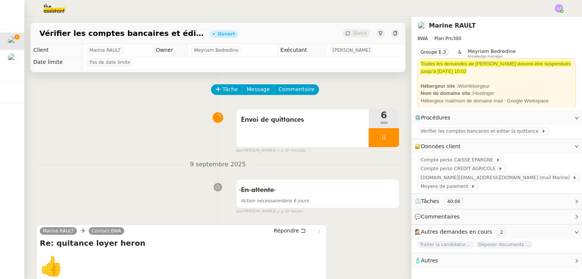
scroll to position [586, 0]
click at [560, 150] on link "Modifier" at bounding box center [556, 146] width 22 height 9
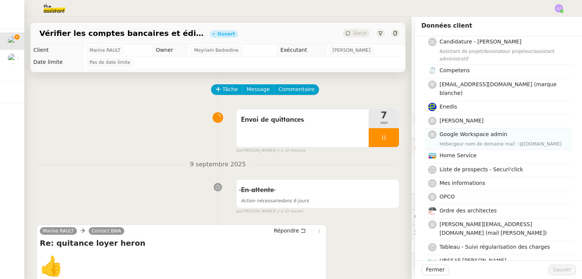
scroll to position [94, 0]
click at [489, 117] on h4 "[PERSON_NAME]" at bounding box center [503, 121] width 128 height 9
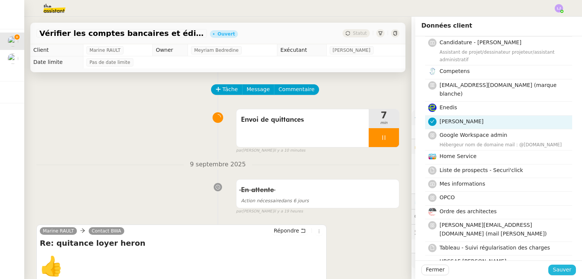
click at [555, 266] on span "Sauver" at bounding box center [561, 270] width 19 height 9
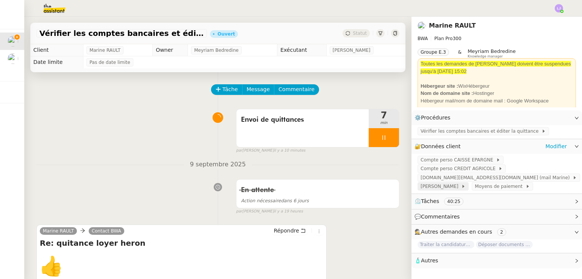
click at [461, 183] on span "[PERSON_NAME]" at bounding box center [440, 187] width 41 height 8
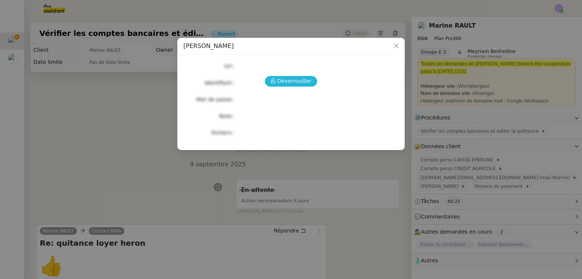
click at [296, 78] on span "Déverrouiller" at bounding box center [294, 81] width 34 height 9
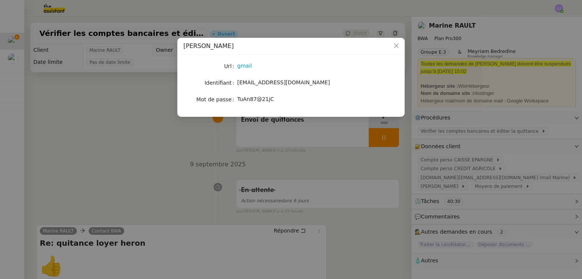
click at [251, 100] on span "TuAn87@21jC" at bounding box center [255, 99] width 37 height 6
copy span "TuAn87@21jC"
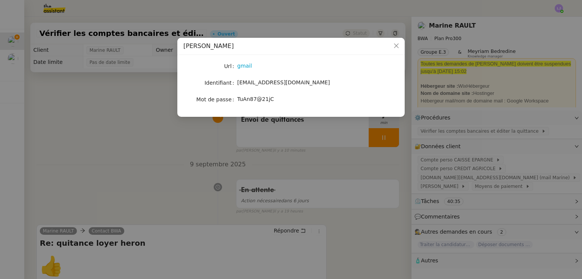
click at [199, 181] on nz-modal-container "Gmail Perso Url gmail Identifiant [EMAIL_ADDRESS][DOMAIN_NAME] Mot de passe [SE…" at bounding box center [291, 139] width 582 height 279
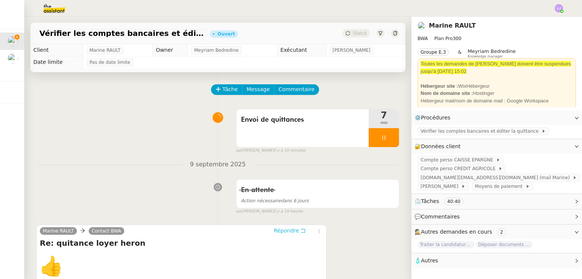
click at [277, 229] on span "Répondre" at bounding box center [285, 231] width 25 height 8
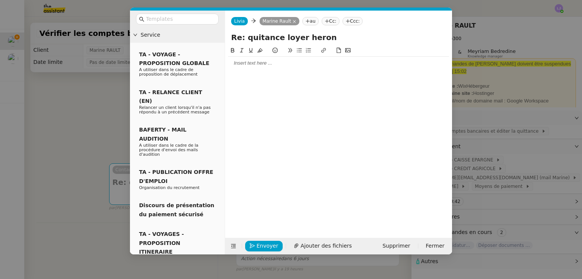
click at [303, 61] on div at bounding box center [338, 63] width 221 height 7
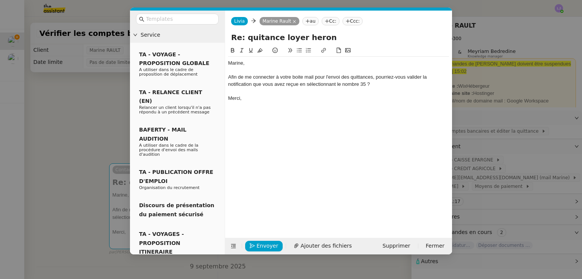
click at [300, 84] on div "Afin de me connecter à votre boite mail pour l'envoi des quittances, pourriez-v…" at bounding box center [338, 81] width 221 height 14
click at [265, 245] on span "Envoyer" at bounding box center [267, 246] width 22 height 9
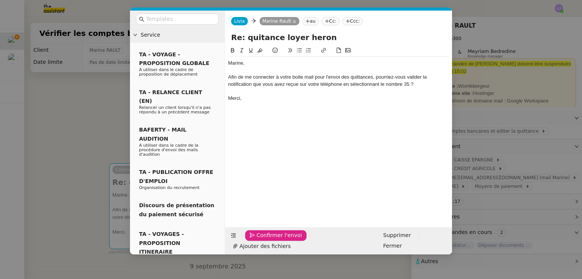
click at [265, 240] on span "Confirmer l'envoi" at bounding box center [278, 235] width 45 height 9
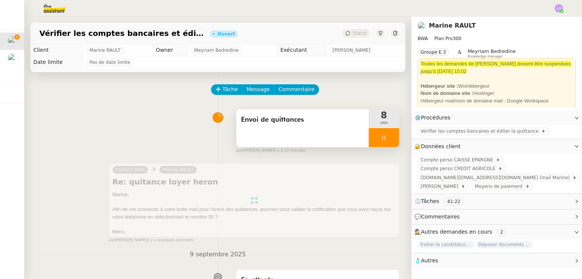
click at [370, 140] on div at bounding box center [383, 137] width 30 height 19
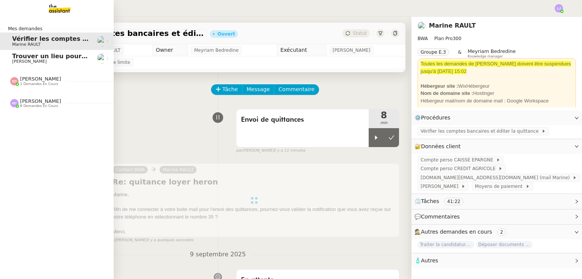
click at [45, 59] on span "Trouver un lieu pour séminaire le 16 septembre" at bounding box center [93, 56] width 163 height 7
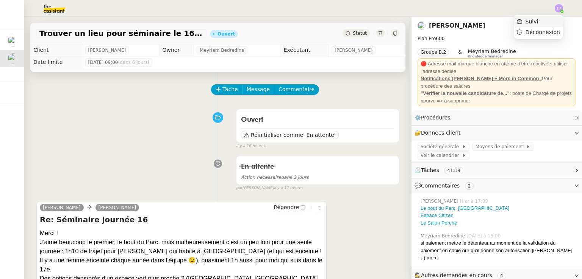
click at [554, 17] on li "Suivi" at bounding box center [537, 21] width 49 height 11
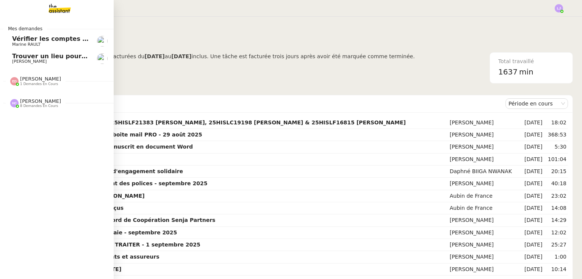
click at [66, 78] on nz-divider "[PERSON_NAME] 1 demandes en cours" at bounding box center [60, 81] width 114 height 10
click at [63, 97] on span "Traiter la facture [PERSON_NAME]" at bounding box center [71, 95] width 119 height 7
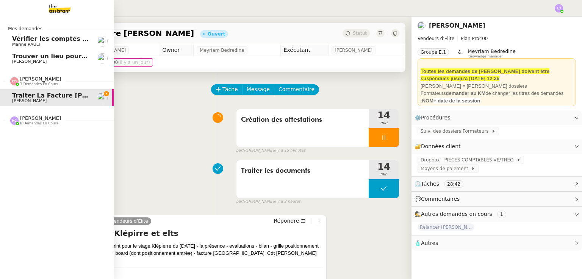
click at [58, 119] on nz-divider "[PERSON_NAME] 8 demandes en cours" at bounding box center [60, 120] width 114 height 10
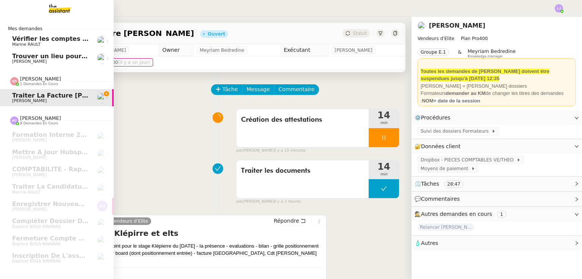
click at [81, 50] on link "Trouver un lieu pour séminaire le [DATE] [PERSON_NAME]" at bounding box center [57, 58] width 114 height 17
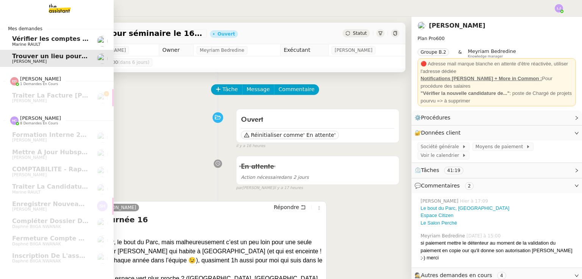
click at [90, 41] on link "Vérifier les comptes bancaires et éditer la quittance - [DATE] [PERSON_NAME]" at bounding box center [57, 41] width 114 height 17
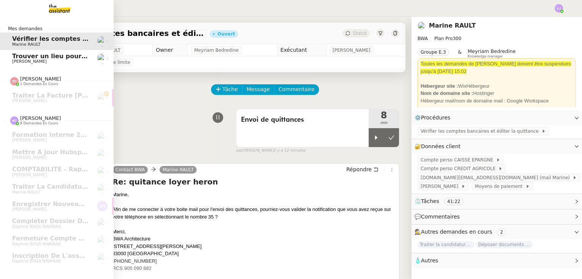
click at [36, 65] on link "Trouver un lieu pour séminaire le [DATE] [PERSON_NAME]" at bounding box center [57, 58] width 114 height 17
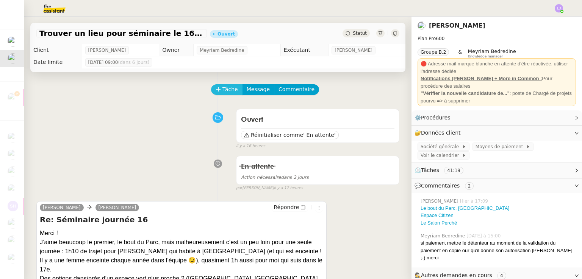
click at [225, 90] on span "Tâche" at bounding box center [230, 89] width 16 height 9
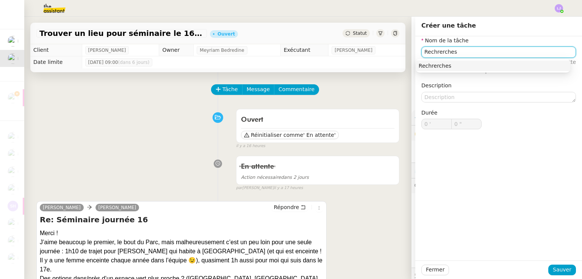
click at [434, 55] on input "Rechrerches" at bounding box center [498, 52] width 154 height 11
type input "Recherches"
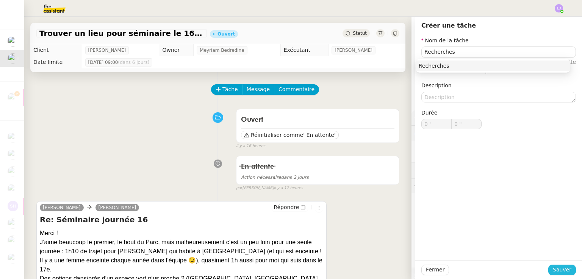
click at [559, 270] on span "Sauver" at bounding box center [561, 270] width 19 height 9
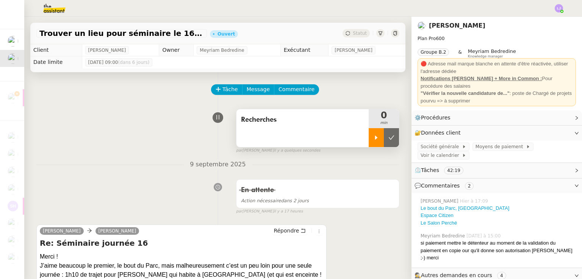
click at [373, 136] on icon at bounding box center [376, 138] width 6 height 6
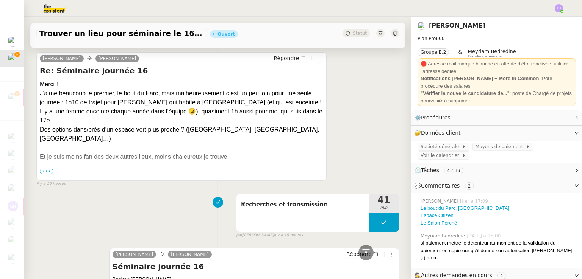
scroll to position [173, 0]
click at [464, 206] on link "Le bout du Parc, [GEOGRAPHIC_DATA]" at bounding box center [464, 209] width 89 height 6
click at [423, 213] on link "Espace Citizen" at bounding box center [436, 216] width 33 height 6
click at [430, 220] on link "Le Salon Perché" at bounding box center [438, 223] width 36 height 6
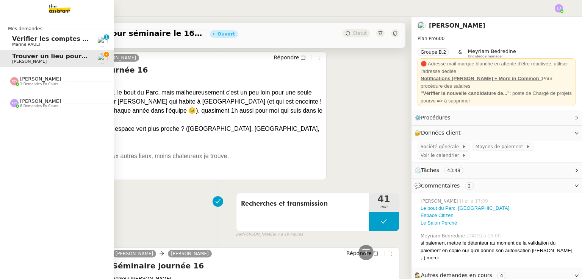
click at [41, 40] on span "Vérifier les comptes bancaires et éditer la quittance - 1 septembre 2025" at bounding box center [135, 38] width 247 height 7
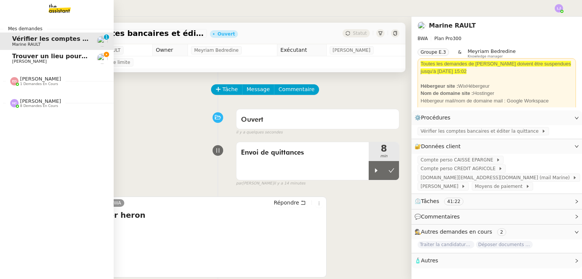
click at [8, 61] on link "Trouver un lieu pour séminaire le [DATE] [PERSON_NAME]" at bounding box center [57, 58] width 114 height 17
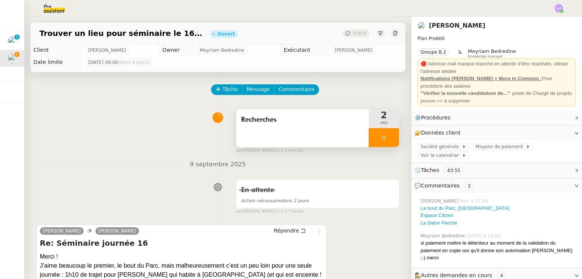
click at [380, 136] on div at bounding box center [383, 137] width 30 height 19
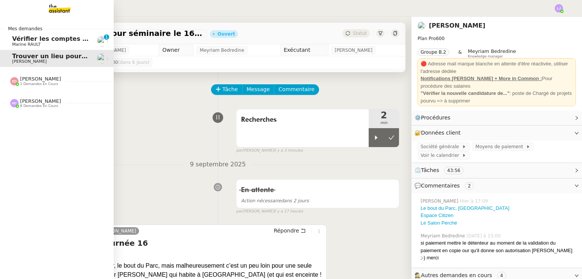
click at [13, 40] on span "Vérifier les comptes bancaires et éditer la quittance - 1 septembre 2025" at bounding box center [135, 38] width 247 height 7
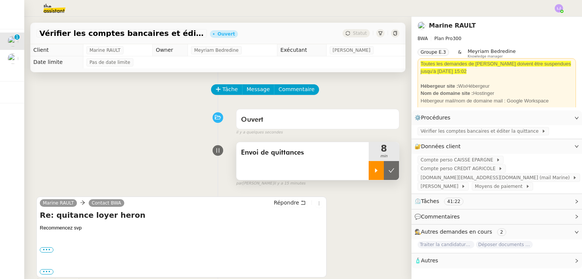
click at [373, 173] on icon at bounding box center [376, 171] width 6 height 6
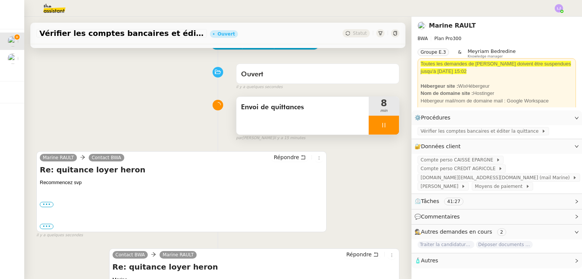
scroll to position [48, 0]
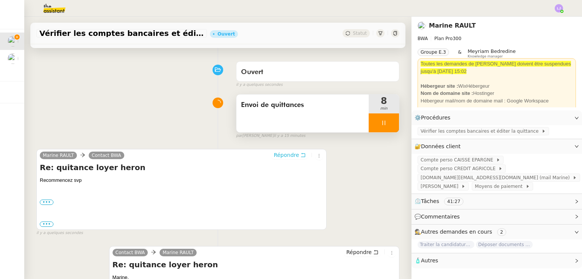
click at [296, 159] on button "Répondre" at bounding box center [289, 155] width 37 height 8
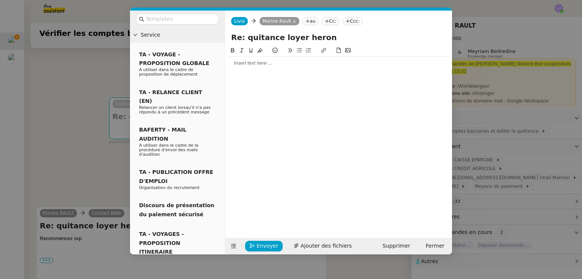
click at [277, 66] on div at bounding box center [338, 63] width 221 height 7
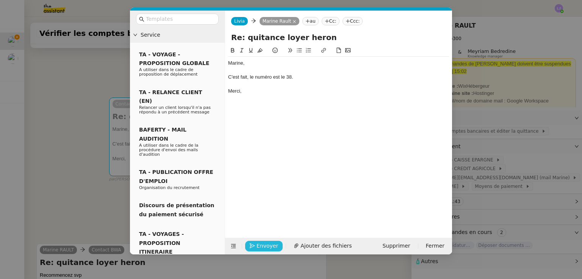
click at [259, 246] on span "Envoyer" at bounding box center [267, 246] width 22 height 9
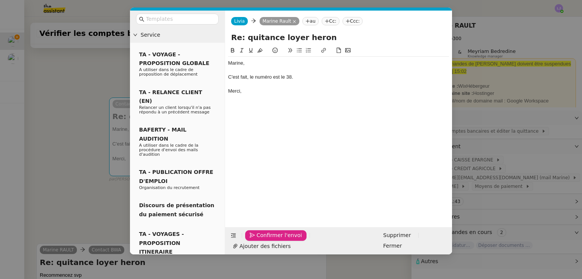
click at [259, 240] on span "Confirmer l'envoi" at bounding box center [278, 235] width 45 height 9
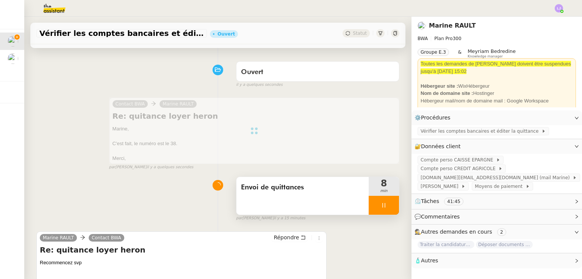
click at [378, 204] on div at bounding box center [383, 205] width 30 height 19
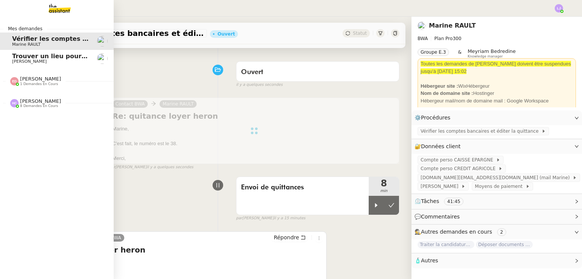
click at [6, 55] on link "Trouver un lieu pour séminaire le [DATE] [PERSON_NAME]" at bounding box center [57, 58] width 114 height 17
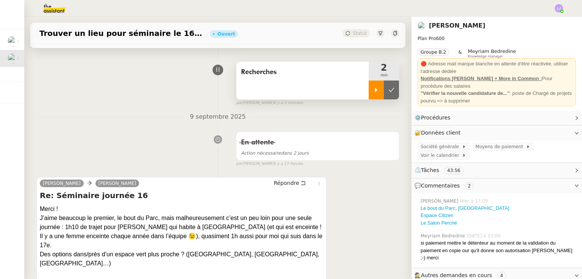
click at [370, 92] on div at bounding box center [375, 90] width 15 height 19
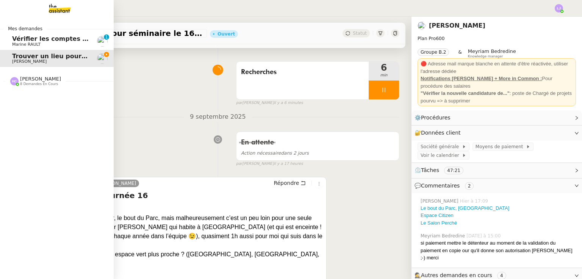
click at [13, 43] on span "Marine RAULT" at bounding box center [26, 44] width 28 height 5
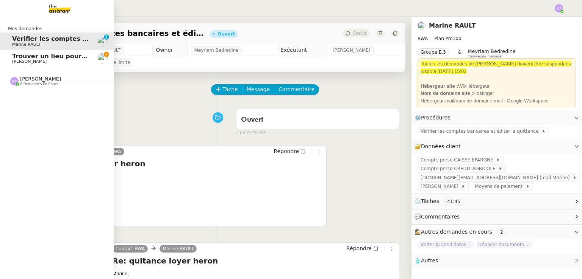
click at [21, 54] on span "Trouver un lieu pour séminaire le 16 septembre" at bounding box center [93, 56] width 163 height 7
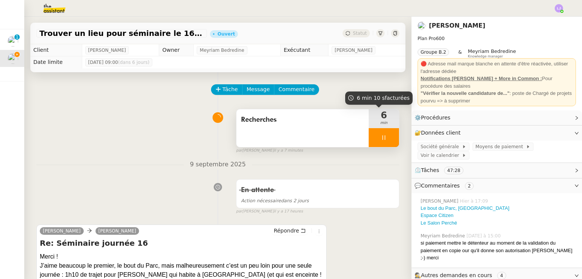
click at [370, 138] on div at bounding box center [383, 137] width 30 height 19
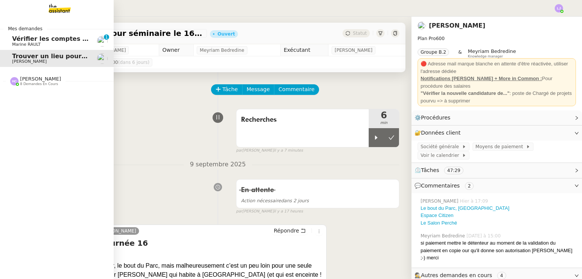
click at [27, 40] on span "Vérifier les comptes bancaires et éditer la quittance - 1 septembre 2025" at bounding box center [135, 38] width 247 height 7
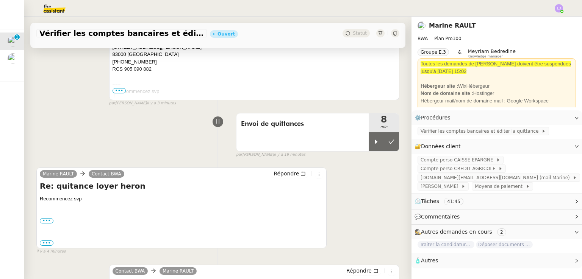
scroll to position [269, 0]
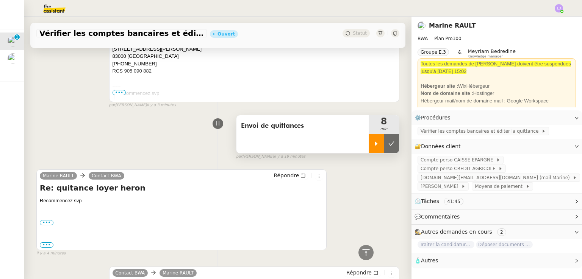
click at [368, 150] on div at bounding box center [375, 143] width 15 height 19
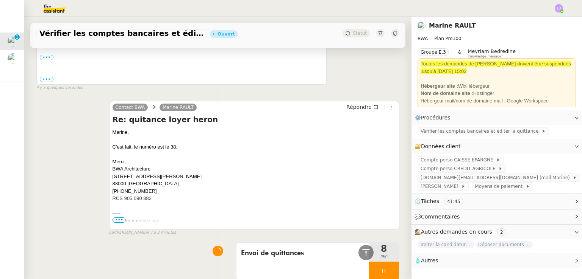
scroll to position [0, 0]
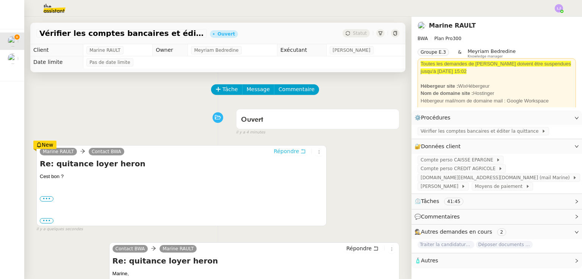
click at [285, 155] on span "Répondre" at bounding box center [285, 152] width 25 height 8
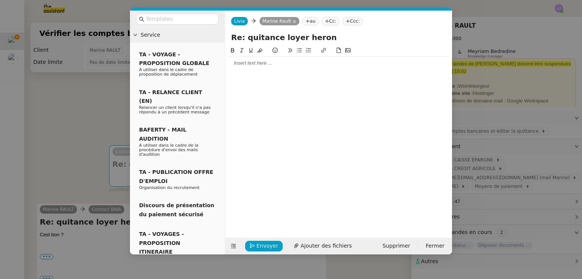
click at [259, 58] on div at bounding box center [338, 63] width 221 height 13
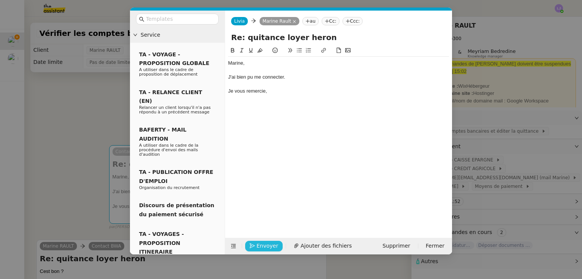
click at [265, 245] on span "Envoyer" at bounding box center [267, 246] width 22 height 9
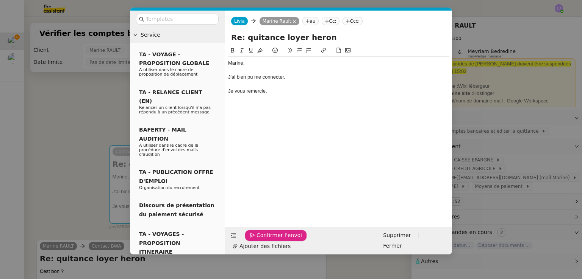
click at [265, 240] on span "Confirmer l'envoi" at bounding box center [278, 235] width 45 height 9
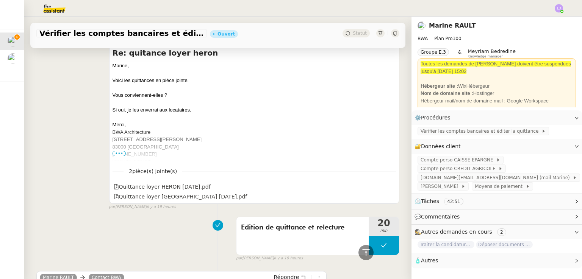
scroll to position [996, 0]
click at [388, 187] on icon at bounding box center [390, 186] width 5 height 5
click at [388, 200] on icon at bounding box center [390, 196] width 5 height 5
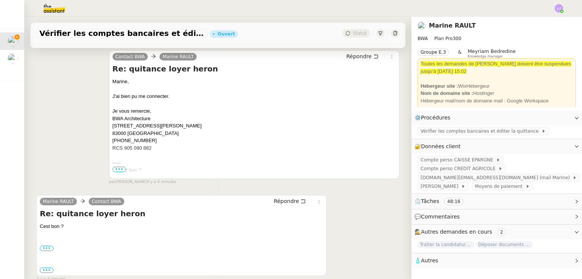
scroll to position [94, 0]
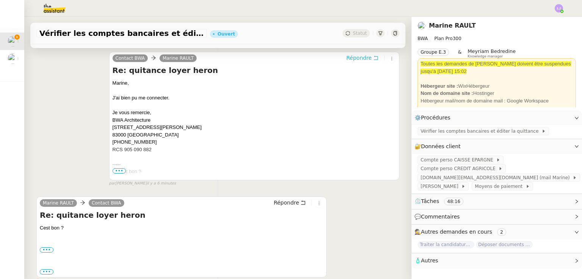
click at [362, 58] on span "Répondre" at bounding box center [358, 58] width 25 height 8
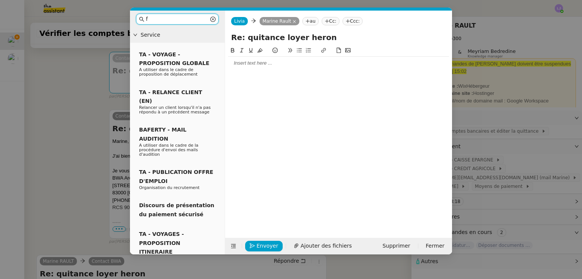
click at [192, 21] on input "f" at bounding box center [177, 19] width 63 height 9
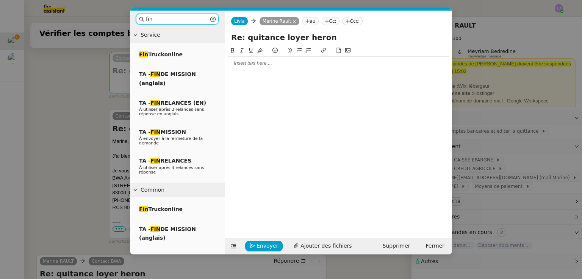
type input "fin"
click at [194, 124] on div "Fin Truckonline TA - FIN DE MISSION (anglais) TA - FIN RELANCES (EN) À utiliser…" at bounding box center [177, 113] width 83 height 133
click at [197, 134] on div "TA - FIN MISSION À envoyer à la fermeture de la demande" at bounding box center [177, 138] width 83 height 26
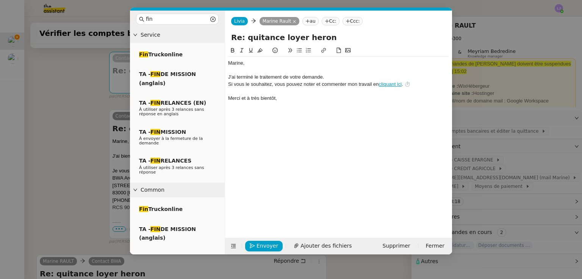
click at [265, 66] on div "﻿Marine﻿," at bounding box center [338, 63] width 221 height 7
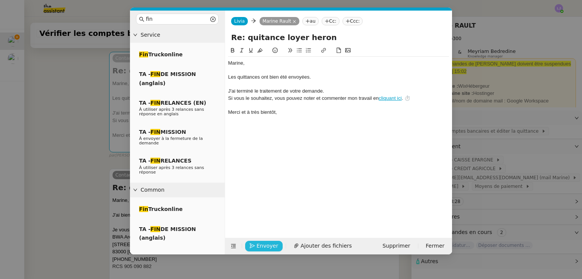
click at [261, 245] on span "Envoyer" at bounding box center [267, 246] width 22 height 9
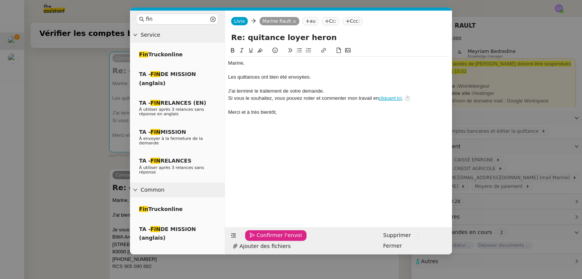
click at [261, 240] on span "Confirmer l'envoi" at bounding box center [278, 235] width 45 height 9
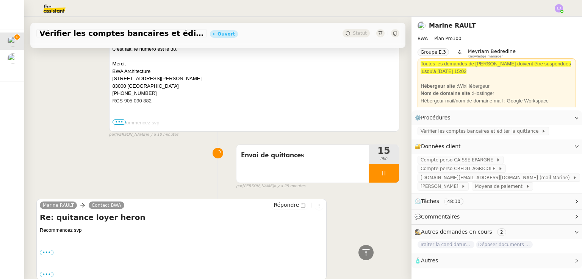
scroll to position [488, 0]
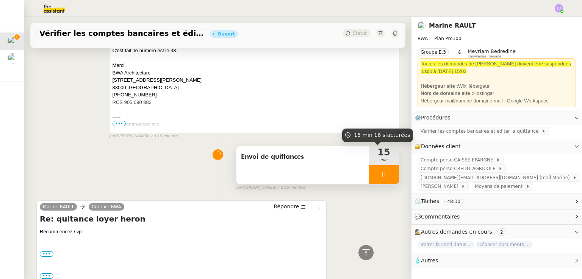
click at [378, 179] on div at bounding box center [383, 174] width 30 height 19
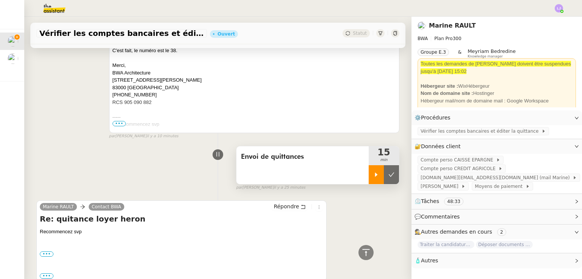
click at [388, 178] on icon at bounding box center [391, 175] width 6 height 6
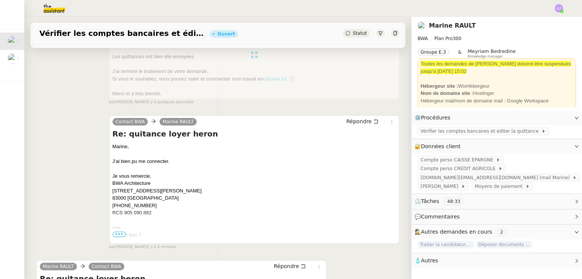
scroll to position [0, 0]
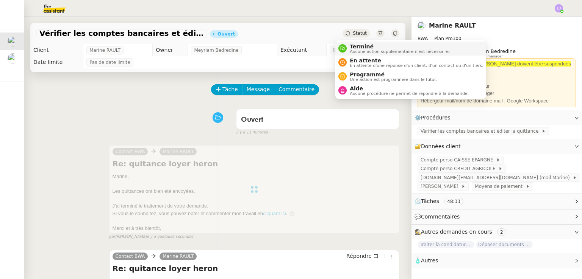
click at [352, 50] on span "Aucune action supplémentaire n'est nécessaire." at bounding box center [399, 52] width 100 height 4
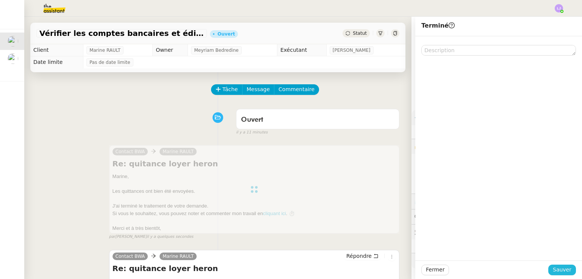
click at [564, 266] on span "Sauver" at bounding box center [561, 270] width 19 height 9
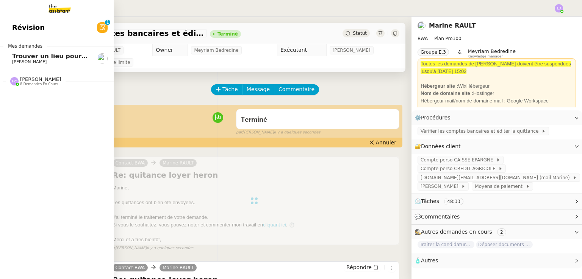
click at [34, 56] on span "Trouver un lieu pour séminaire le 16 septembre" at bounding box center [93, 56] width 163 height 7
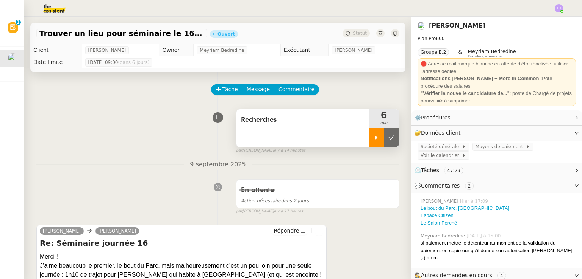
click at [373, 140] on icon at bounding box center [376, 138] width 6 height 6
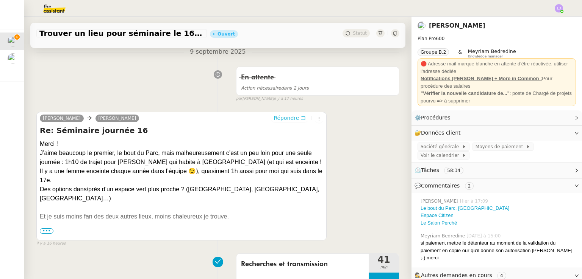
scroll to position [117, 0]
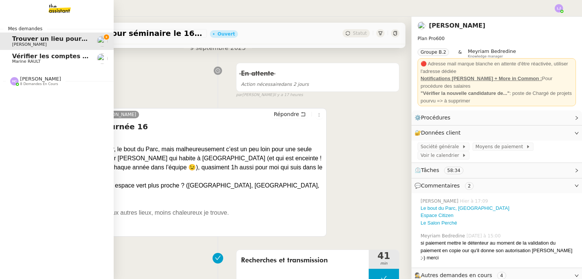
click at [75, 59] on span "Marine RAULT" at bounding box center [50, 61] width 76 height 5
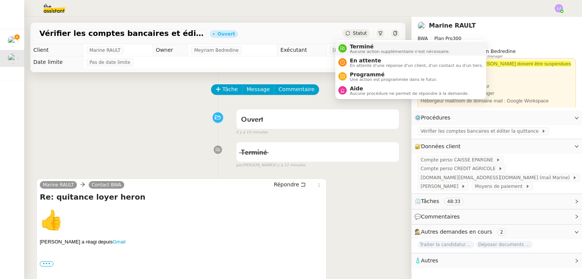
click at [355, 50] on span "Aucune action supplémentaire n'est nécessaire." at bounding box center [399, 52] width 100 height 4
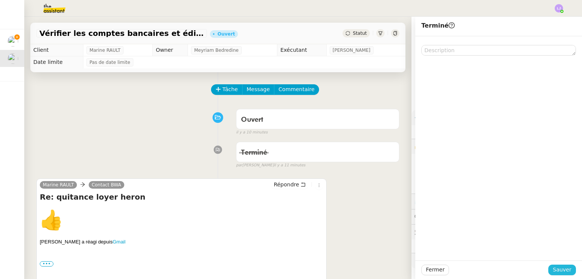
click at [556, 266] on span "Sauver" at bounding box center [561, 270] width 19 height 9
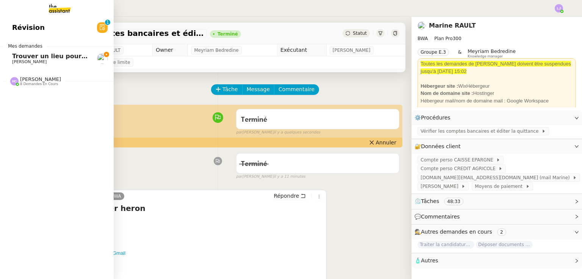
click at [53, 62] on span "[PERSON_NAME]" at bounding box center [50, 62] width 76 height 5
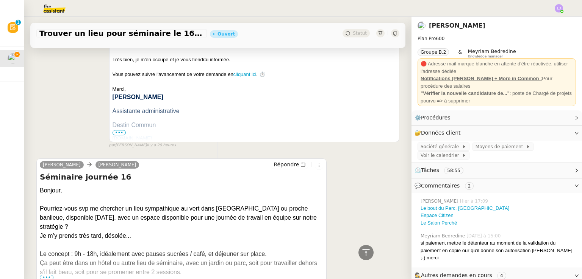
scroll to position [713, 0]
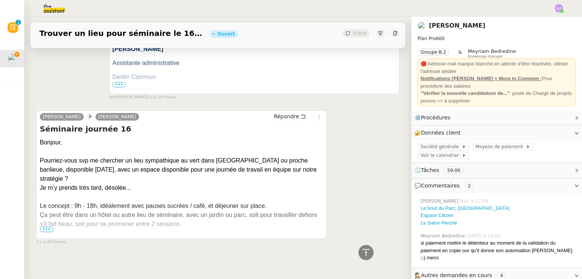
click at [48, 220] on div "Ça peut être dans un hôtel ou autre lieu de séminaire, avec un jardin ou parc, …" at bounding box center [181, 220] width 283 height 18
click at [48, 227] on span "•••" at bounding box center [47, 229] width 14 height 5
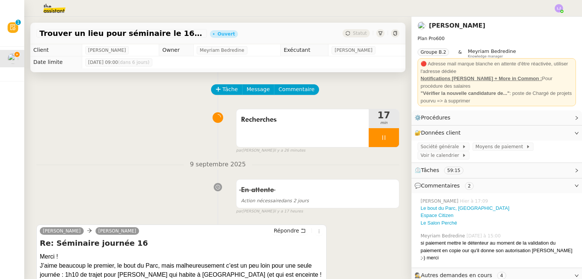
scroll to position [124, 0]
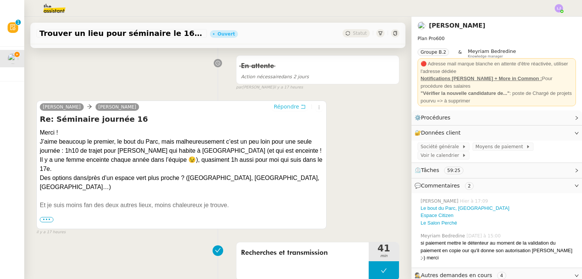
click at [289, 109] on span "Répondre" at bounding box center [285, 107] width 25 height 8
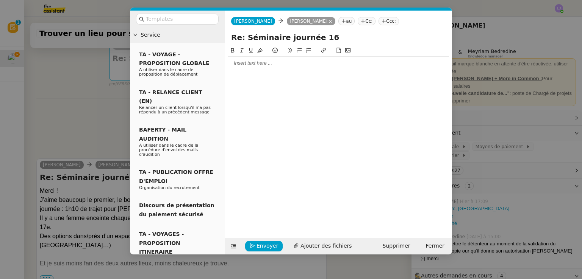
click at [265, 66] on div at bounding box center [338, 63] width 221 height 7
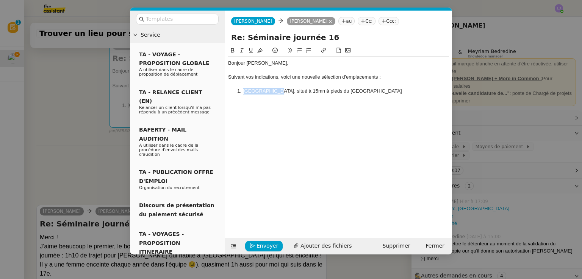
drag, startPoint x: 242, startPoint y: 90, endPoint x: 273, endPoint y: 91, distance: 31.1
click at [273, 91] on li "[GEOGRAPHIC_DATA], situé à 15mn à pieds du [GEOGRAPHIC_DATA]" at bounding box center [343, 91] width 214 height 7
click at [327, 51] on button at bounding box center [323, 50] width 9 height 9
paste input "[URL][DOMAIN_NAME]"
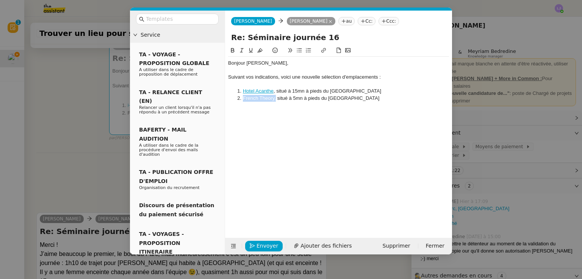
drag, startPoint x: 242, startPoint y: 99, endPoint x: 275, endPoint y: 100, distance: 33.3
click at [275, 100] on li "French Theory, situé à 5mn à pieds du [GEOGRAPHIC_DATA]" at bounding box center [343, 98] width 214 height 7
click at [287, 117] on div "Bonjour [PERSON_NAME], Suivant vos indications, voici une nouvelle sélection d'…" at bounding box center [338, 136] width 221 height 180
drag, startPoint x: 274, startPoint y: 100, endPoint x: 242, endPoint y: 98, distance: 32.6
click at [242, 98] on li "French Theory, situé à 5mn à pieds du [GEOGRAPHIC_DATA]" at bounding box center [343, 98] width 214 height 7
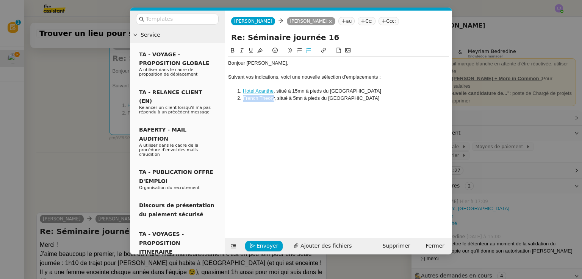
click at [323, 47] on button at bounding box center [323, 50] width 9 height 9
paste input "[URL][DOMAIN_NAME]"
click at [383, 97] on li "French Theory , situé à 5mn à pieds du [GEOGRAPHIC_DATA]" at bounding box center [343, 98] width 214 height 7
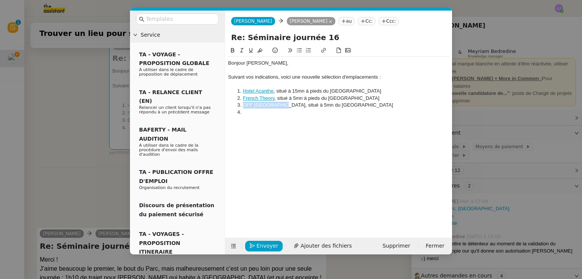
drag, startPoint x: 244, startPoint y: 105, endPoint x: 278, endPoint y: 107, distance: 33.8
click at [278, 107] on li "OFF [GEOGRAPHIC_DATA], situé à 5mn du [GEOGRAPHIC_DATA]" at bounding box center [343, 105] width 214 height 7
click at [321, 53] on icon at bounding box center [323, 50] width 5 height 5
paste input "[URL][DOMAIN_NAME]"
type input "[URL][DOMAIN_NAME]"
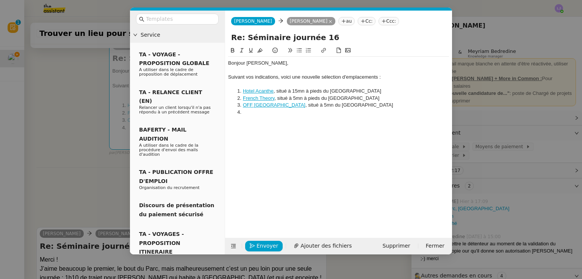
click at [310, 112] on li at bounding box center [343, 112] width 214 height 7
click at [297, 104] on li "OFF [GEOGRAPHIC_DATA] , situé à 5mn du [GEOGRAPHIC_DATA]" at bounding box center [343, 105] width 214 height 7
click at [379, 77] on div "Suivant vos indications, voici une nouvelle sélection d'emplacements :" at bounding box center [338, 77] width 221 height 7
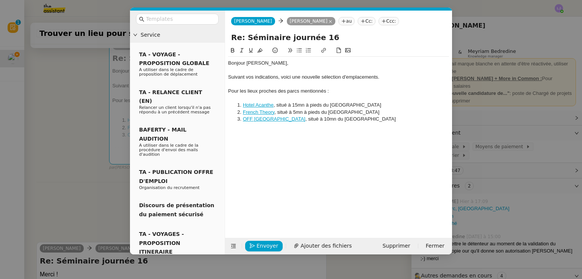
click at [374, 117] on li "OFF [GEOGRAPHIC_DATA] , situé à 10mn du [GEOGRAPHIC_DATA]" at bounding box center [343, 119] width 214 height 7
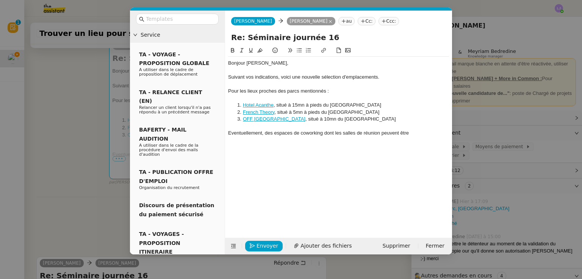
click at [230, 134] on div "Eventuellement, des espaces de coworking dont les salles de réunion peuvent être" at bounding box center [338, 133] width 221 height 7
drag, startPoint x: 409, startPoint y: 144, endPoint x: 378, endPoint y: 134, distance: 32.8
click at [378, 134] on div "Egalement, je me suis renseignée auprès des espaces de coworking dont les salle…" at bounding box center [338, 137] width 221 height 14
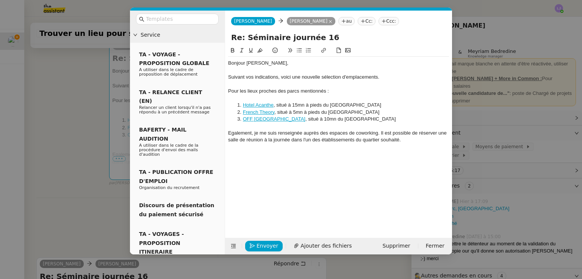
click at [398, 150] on div at bounding box center [338, 147] width 221 height 7
click at [430, 140] on div "Egalement, je me suis renseignée auprès des espaces de coworking. Il est possib…" at bounding box center [338, 137] width 221 height 14
click at [80, 141] on nz-modal-container "Service TA - VOYAGE - PROPOSITION GLOBALE A utiliser dans le cadre de propositi…" at bounding box center [291, 139] width 582 height 279
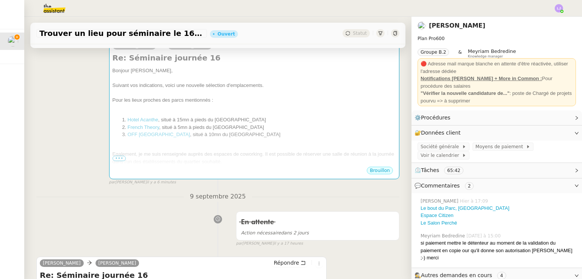
click at [87, 130] on div "[PERSON_NAME] Re: Séminaire journée 16 [PERSON_NAME], Suivant vos indications, …" at bounding box center [217, 109] width 363 height 153
click at [553, 119] on link "Modifier" at bounding box center [556, 118] width 22 height 9
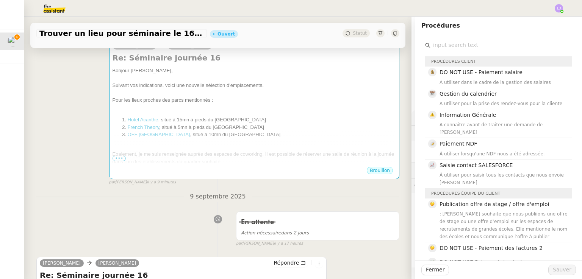
click at [430, 46] on input "text" at bounding box center [501, 45] width 142 height 10
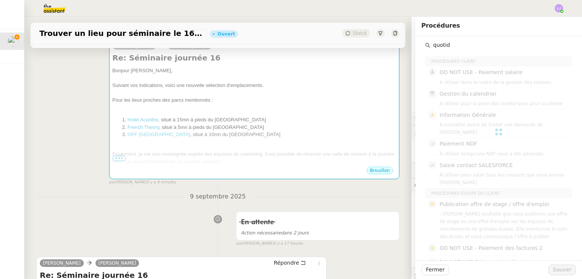
type input "quotidi"
click at [473, 46] on input "quotidi" at bounding box center [501, 45] width 142 height 10
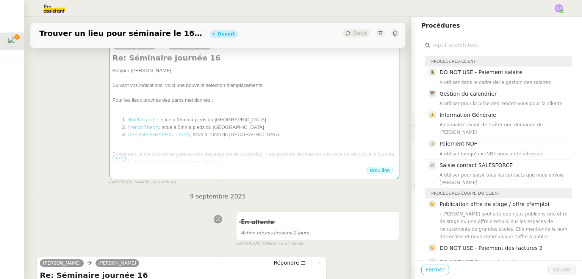
click at [435, 271] on span "Fermer" at bounding box center [435, 270] width 19 height 9
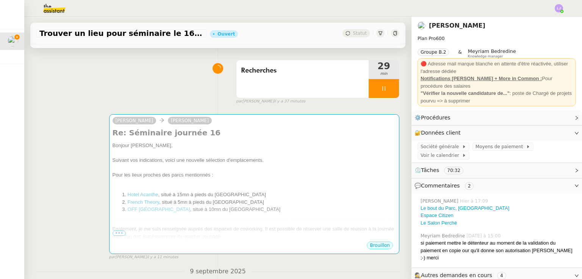
scroll to position [117, 0]
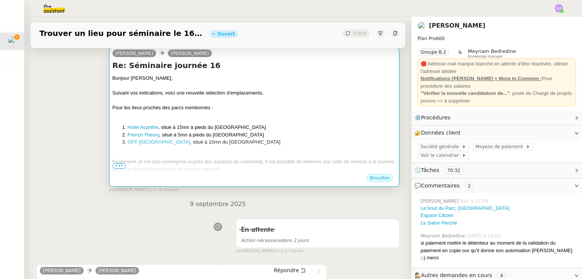
click at [275, 89] on div at bounding box center [253, 86] width 283 height 8
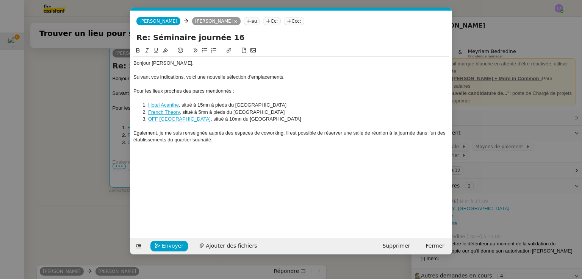
scroll to position [0, 16]
click at [218, 138] on div "Egalement, je me suis renseignée auprès des espaces de coworking. Il est possib…" at bounding box center [290, 137] width 315 height 14
click at [283, 133] on div "Egalement, je me suis renseignée auprès des espaces de coworking. Il est possib…" at bounding box center [290, 137] width 315 height 14
click at [377, 133] on div "Egalement, je me suis renseignée auprès des espaces de coworking, notamment la …" at bounding box center [290, 137] width 315 height 14
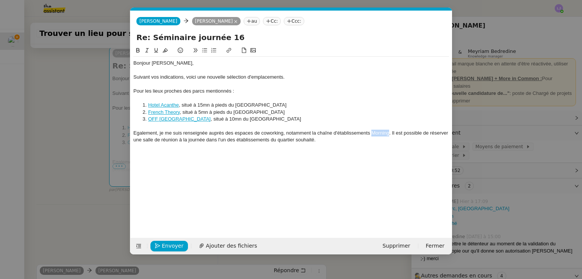
click at [229, 48] on button at bounding box center [228, 50] width 9 height 9
paste input "[URL][DOMAIN_NAME]"
click at [371, 140] on div "Egalement, je me suis renseignée auprès des espaces de coworking, notamment la …" at bounding box center [290, 140] width 315 height 21
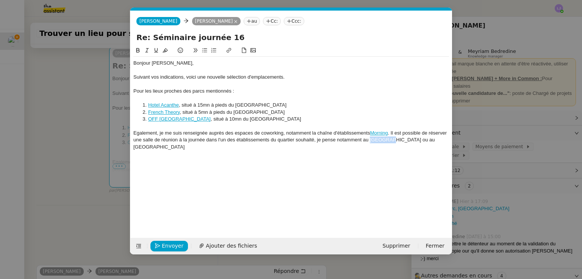
click at [232, 55] on button at bounding box center [228, 50] width 9 height 9
paste input "[URL][DOMAIN_NAME]"
click at [415, 140] on div "Egalement, je me suis renseignée auprès des espaces de coworking, notamment la …" at bounding box center [290, 137] width 315 height 14
click at [230, 50] on icon at bounding box center [228, 50] width 5 height 5
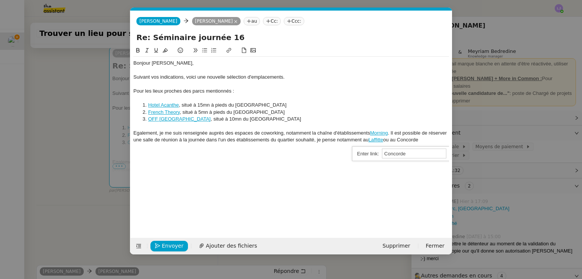
paste input "[URL][DOMAIN_NAME]"
type input "[URL][DOMAIN_NAME]"
click at [386, 140] on div "Egalement, je me suis renseignée auprès des espaces de coworking, notamment la …" at bounding box center [290, 137] width 315 height 14
click at [320, 150] on div "Egalement, je me suis renseignée auprès des espaces de coworking, notamment la …" at bounding box center [290, 140] width 315 height 21
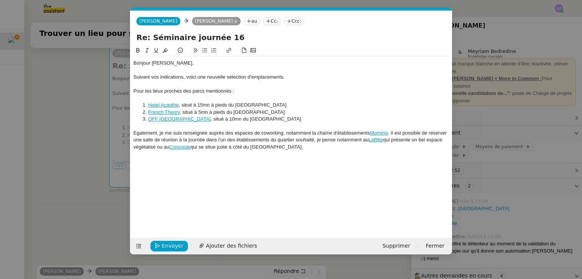
click at [316, 139] on div "Egalement, je me suis renseignée auprès des espaces de coworking, notamment la …" at bounding box center [290, 140] width 315 height 21
click at [299, 146] on div "Egalement, je me suis renseignée auprès des espaces de coworking, notamment la …" at bounding box center [290, 140] width 315 height 21
click at [315, 140] on div "Egalement, je me suis renseignée auprès des espaces de coworking, notamment la …" at bounding box center [290, 140] width 315 height 21
click at [318, 145] on div "Egalement, je me suis renseignée auprès des espaces de coworking, notamment la …" at bounding box center [290, 140] width 315 height 21
click at [337, 147] on div "Egalement, je me suis renseignée auprès des espaces de coworking, notamment la …" at bounding box center [290, 140] width 315 height 21
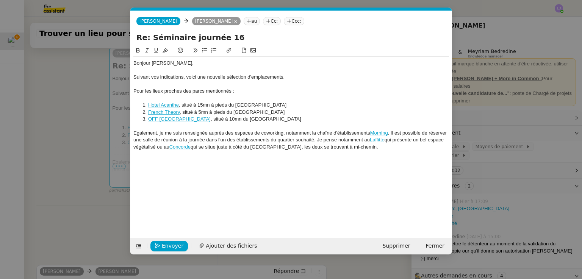
click at [402, 145] on div "Egalement, je me suis renseignée auprès des espaces de coworking, notamment la …" at bounding box center [290, 140] width 315 height 21
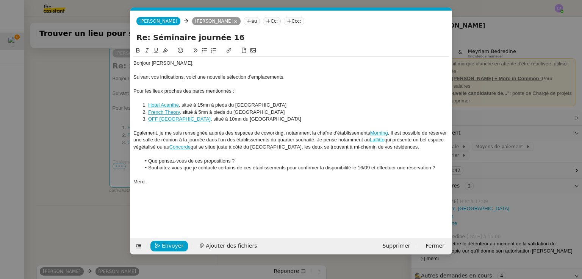
click at [227, 91] on div "Pour les lieux proches des parcs mentionnés :" at bounding box center [290, 91] width 315 height 7
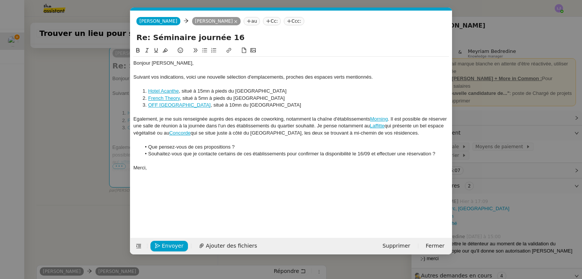
click at [276, 95] on li "French Theory , situé à 5mn à pieds du [GEOGRAPHIC_DATA]" at bounding box center [295, 98] width 308 height 7
click at [248, 91] on li "Hotel Acanthe , situé à 15mn à pieds du parc de St Cloud" at bounding box center [295, 91] width 308 height 7
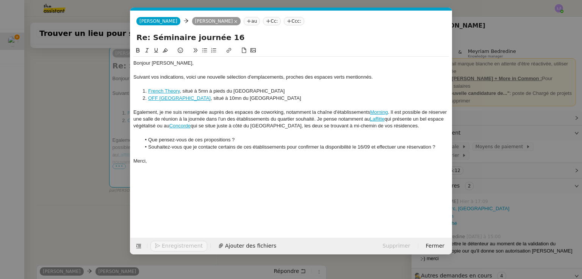
click at [265, 97] on li "OFF [GEOGRAPHIC_DATA] , situé à 10mn du [GEOGRAPHIC_DATA]" at bounding box center [295, 98] width 308 height 7
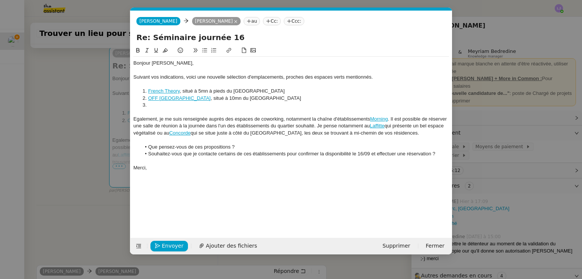
scroll to position [0, 0]
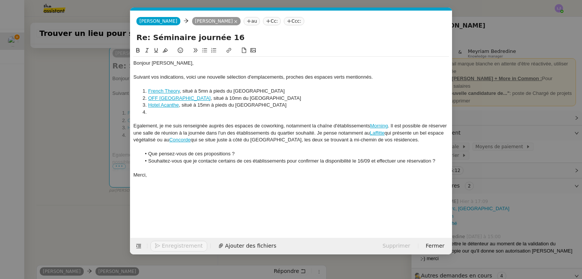
click at [265, 97] on li "OFF [GEOGRAPHIC_DATA] , situé à 10mn du [GEOGRAPHIC_DATA]" at bounding box center [295, 98] width 308 height 7
click at [250, 109] on li at bounding box center [295, 112] width 308 height 7
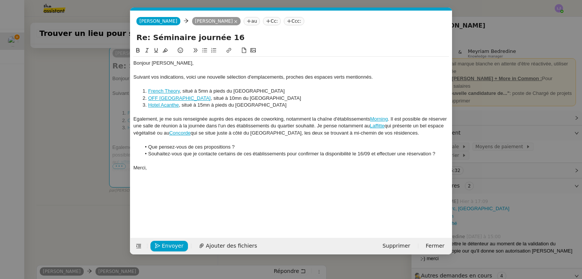
click at [344, 135] on div "Egalement, je me suis renseignée auprès des espaces de coworking, notamment la …" at bounding box center [290, 126] width 315 height 21
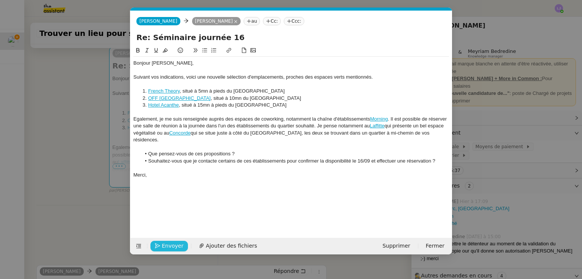
click at [177, 244] on span "Envoyer" at bounding box center [173, 246] width 22 height 9
click at [177, 244] on span "Confirmer l'envoi" at bounding box center [184, 246] width 45 height 9
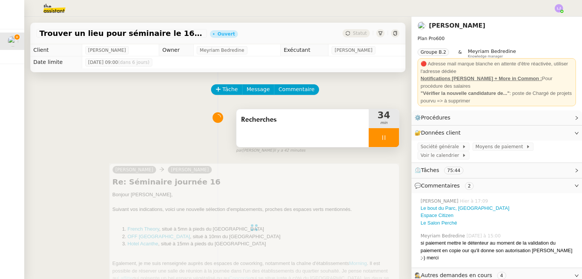
click at [321, 143] on div "Recherches" at bounding box center [302, 128] width 132 height 38
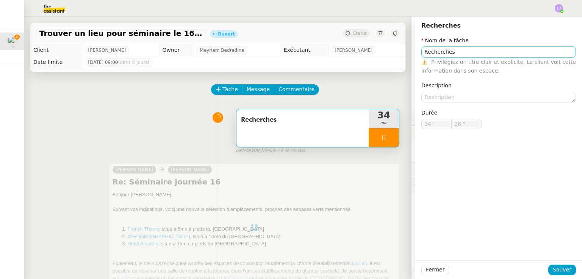
type input "27 ""
type input "Recherches"
type input "34 '"
type input "32 ""
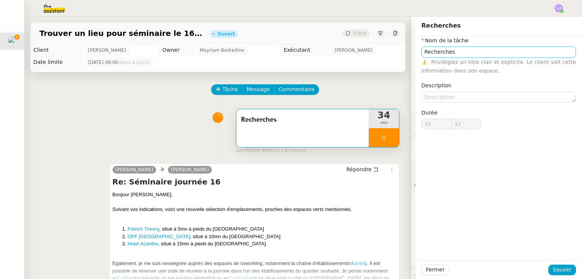
type input "Recherches"
type input "34 '"
type input "33 ""
type input "Recherches"
type input "34 '"
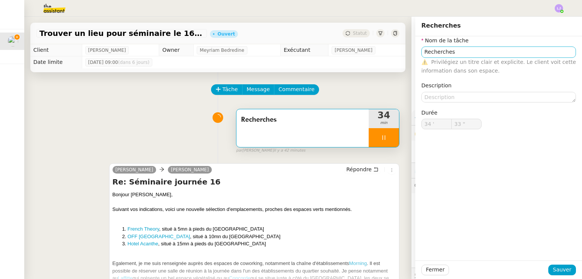
type input "33 ""
type input "Recherches"
type input "34 '"
type input "33 ""
click at [462, 55] on input "Recherches" at bounding box center [498, 52] width 154 height 11
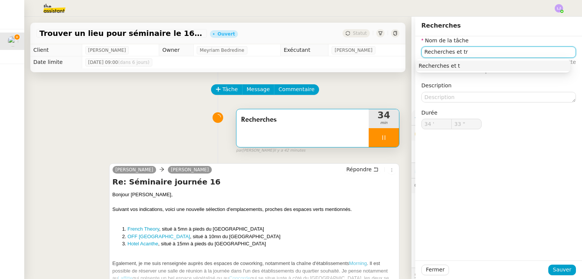
type input "Recherches et tra"
type input "34 ""
type input "Recherches et transmission"
type input "36 ""
type input "Recherches et transmission"
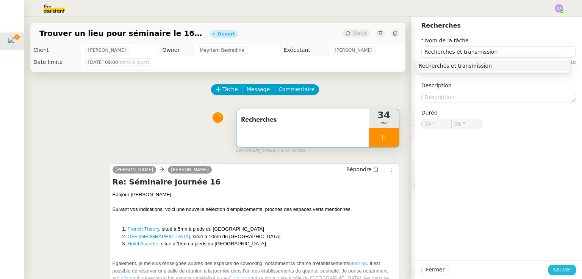
click at [562, 270] on span "Sauver" at bounding box center [561, 270] width 19 height 9
type input "37 ""
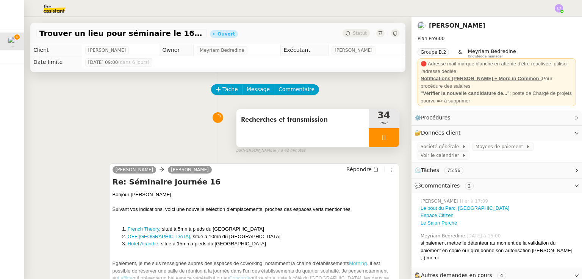
click at [386, 136] on div at bounding box center [383, 137] width 30 height 19
click at [386, 136] on button at bounding box center [391, 137] width 15 height 19
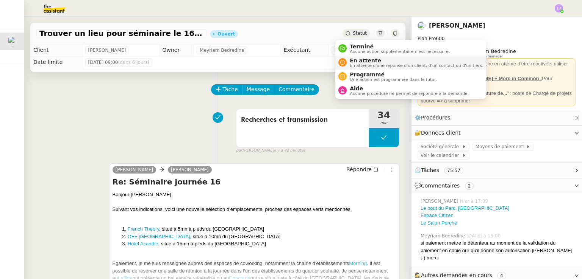
click at [366, 64] on span "En attente d'une réponse d'un client, d'un contact ou d'un tiers." at bounding box center [415, 66] width 133 height 4
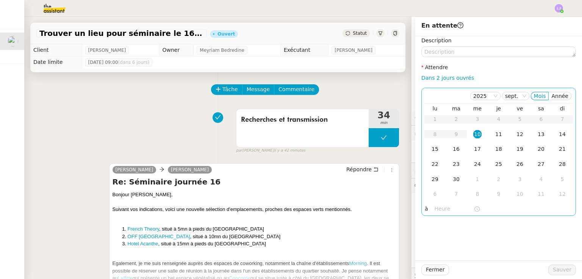
click at [431, 146] on div "15" at bounding box center [435, 149] width 8 height 8
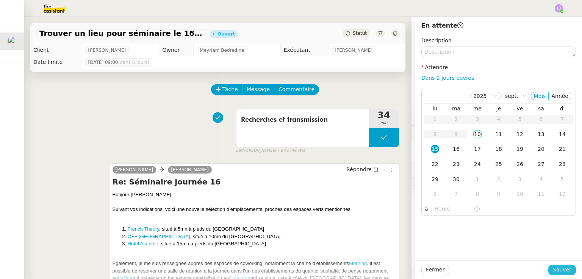
click at [559, 268] on span "Sauver" at bounding box center [561, 270] width 19 height 9
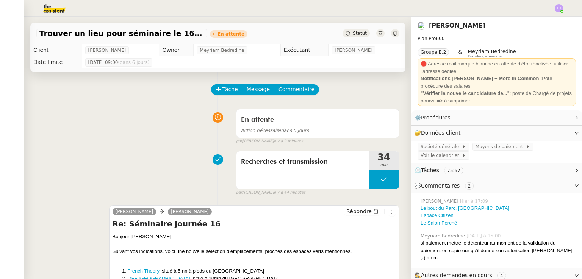
click at [52, 11] on img at bounding box center [48, 8] width 59 height 17
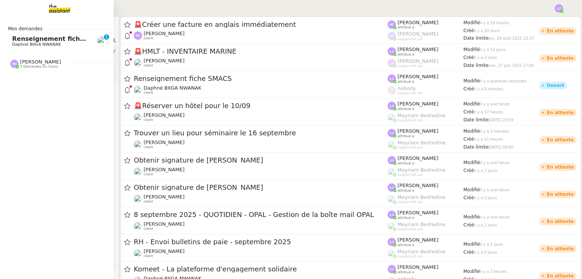
click at [36, 41] on span "Renseignement fiche SMACS" at bounding box center [61, 38] width 98 height 7
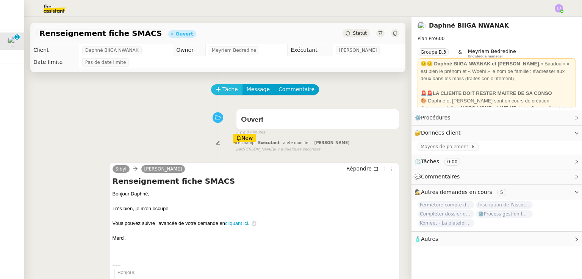
click at [214, 87] on button "Tâche" at bounding box center [226, 89] width 31 height 11
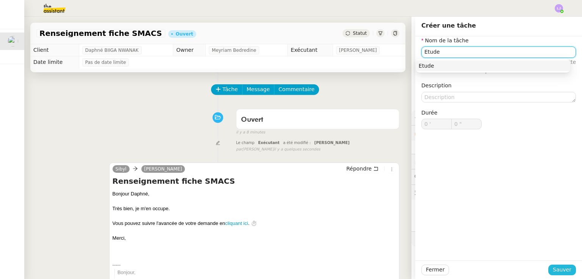
type input "Etude"
click at [554, 271] on span "Sauver" at bounding box center [561, 270] width 19 height 9
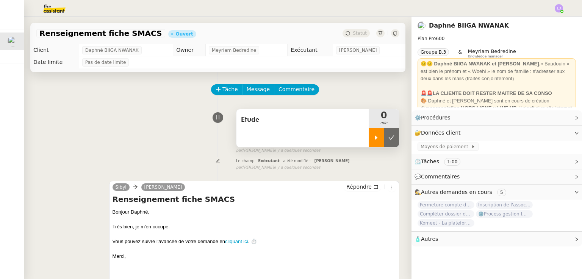
click at [368, 142] on div at bounding box center [375, 137] width 15 height 19
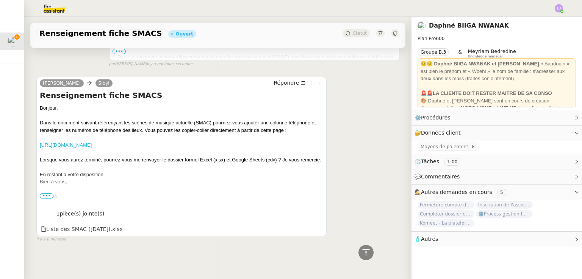
click at [92, 142] on link "https://www.culture.gouv.fr/fr/thematiques/musique/spectacle-vivant-musical/mus…" at bounding box center [66, 145] width 52 height 6
click at [315, 226] on icon at bounding box center [317, 228] width 5 height 5
click at [47, 193] on span "•••" at bounding box center [47, 195] width 14 height 5
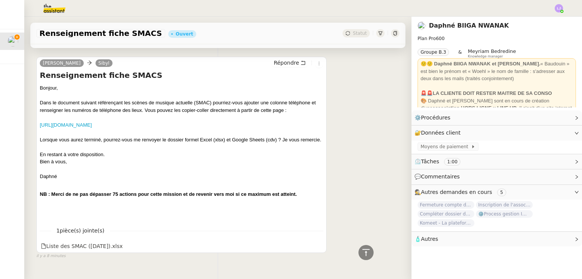
scroll to position [268, 0]
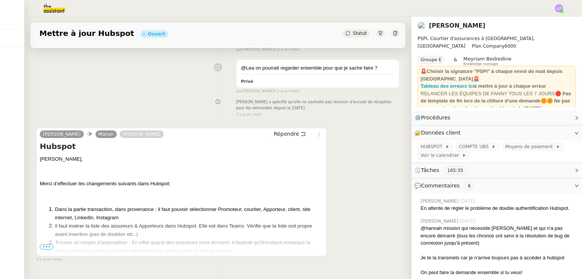
scroll to position [3902, 0]
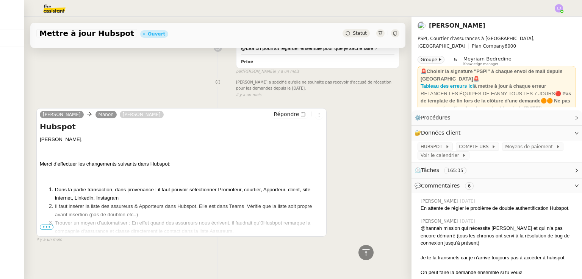
click at [48, 225] on span "•••" at bounding box center [47, 227] width 14 height 5
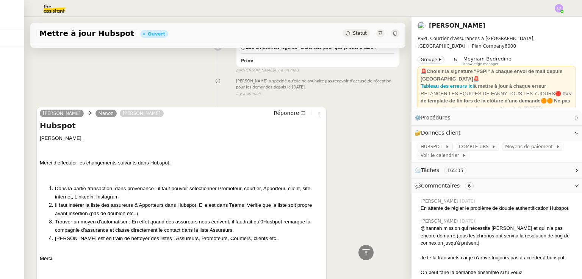
click at [457, 169] on span "⏲️ Tâches 165:35" at bounding box center [443, 170] width 58 height 6
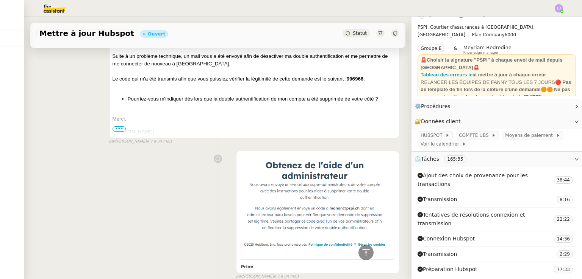
scroll to position [3375, 0]
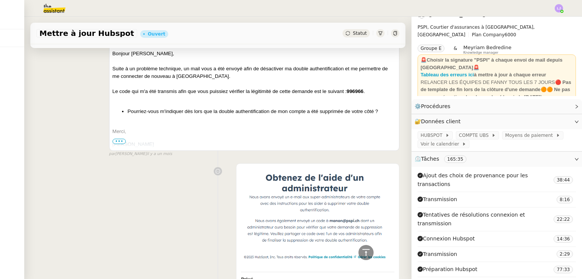
click at [56, 3] on img at bounding box center [48, 8] width 59 height 17
